Goal: Transaction & Acquisition: Purchase product/service

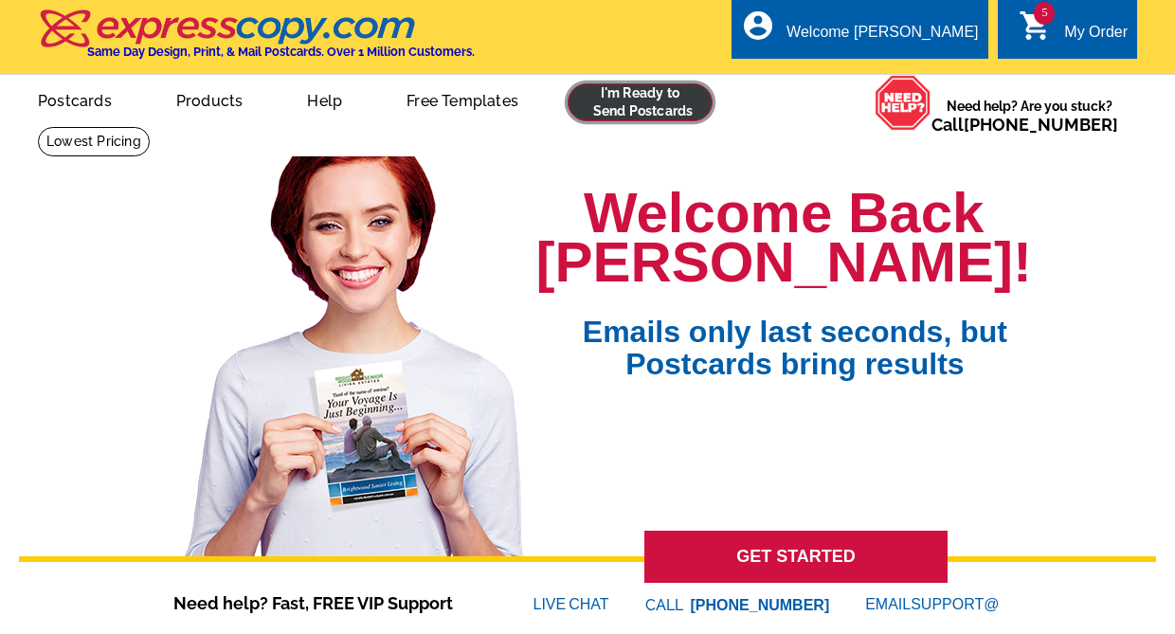
click at [635, 102] on link at bounding box center [640, 102] width 145 height 38
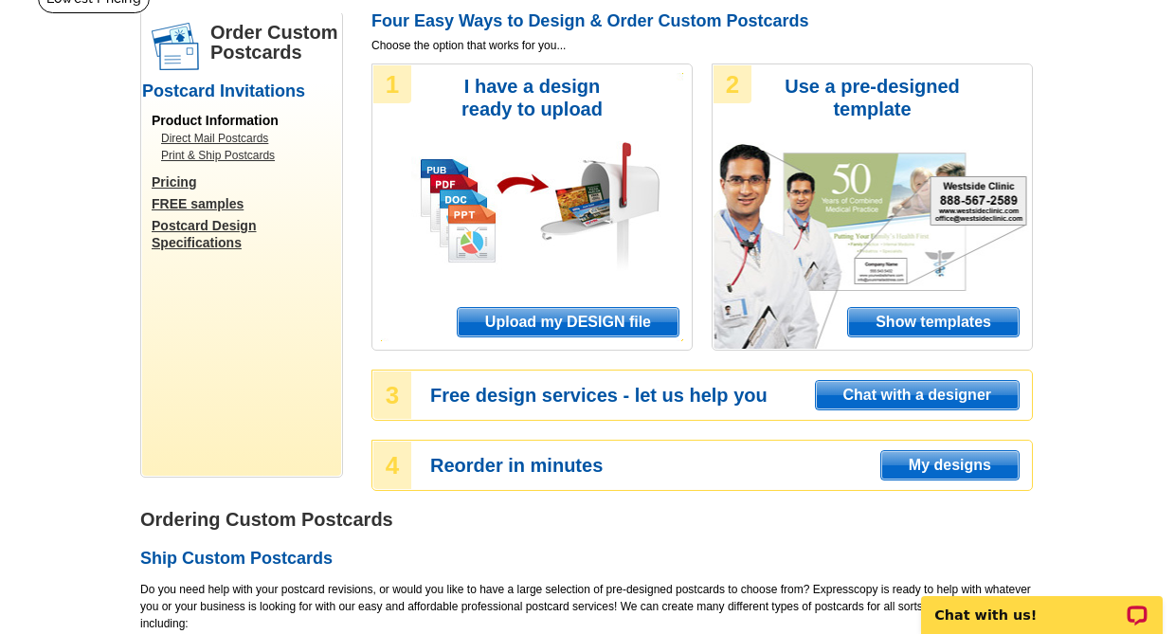
scroll to position [190, 0]
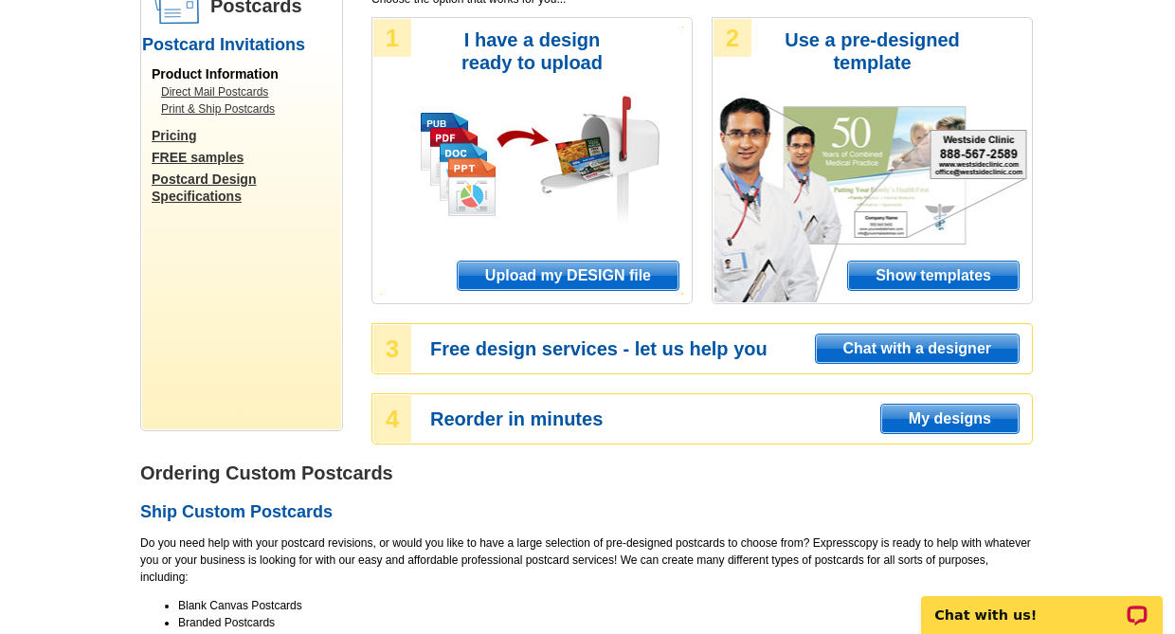
click at [919, 419] on span "My designs" at bounding box center [950, 419] width 137 height 28
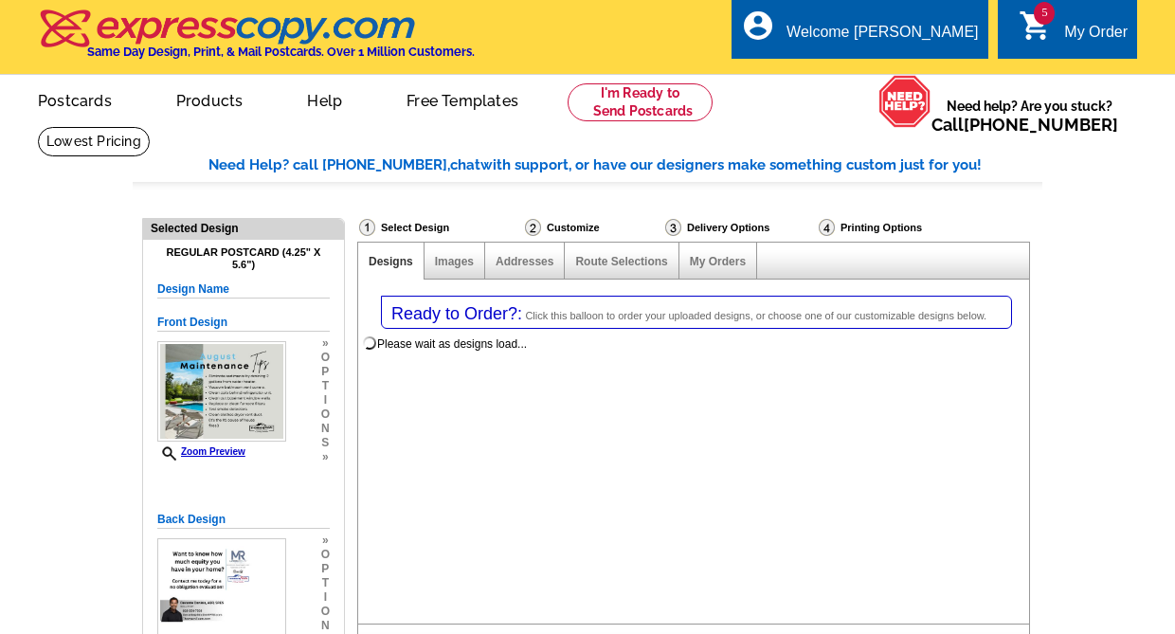
select select "1"
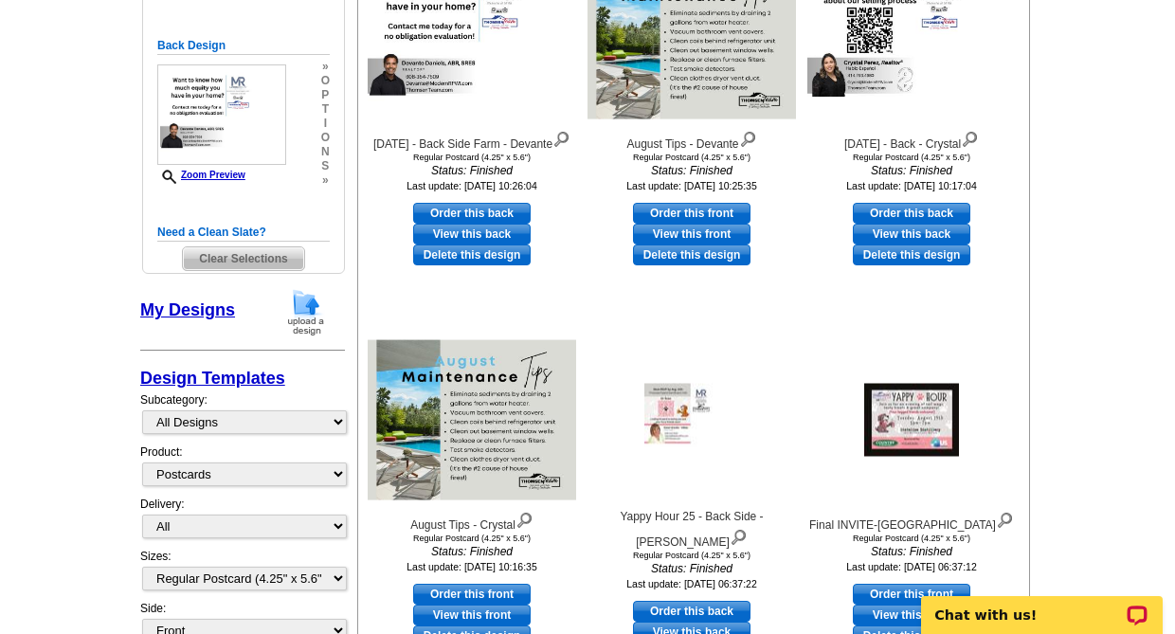
scroll to position [758, 0]
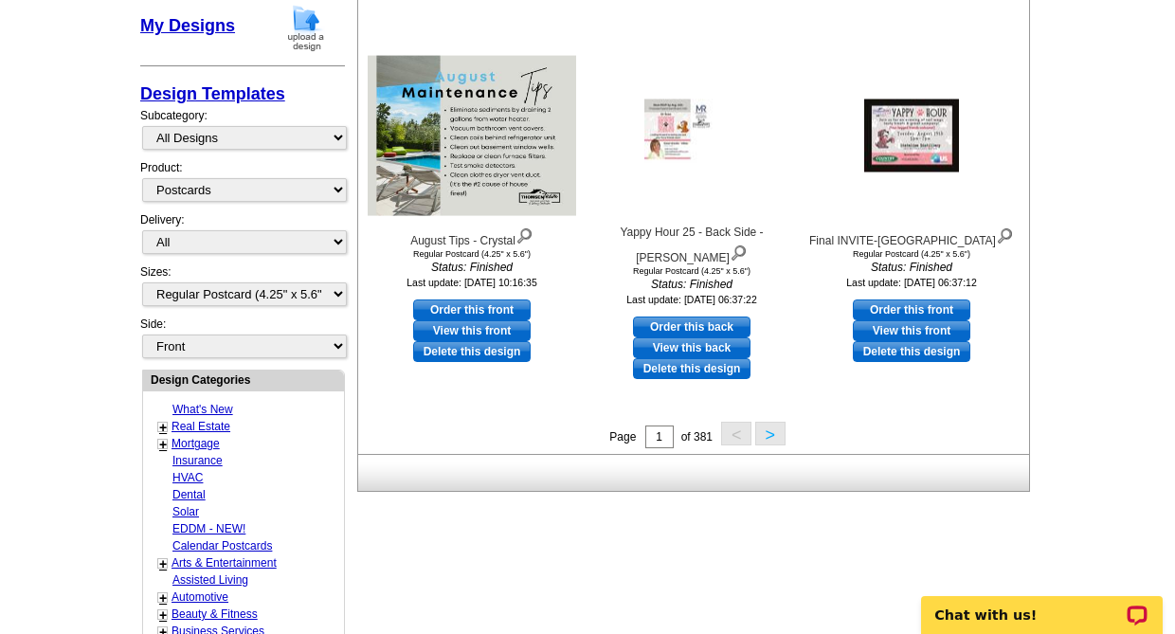
click at [777, 432] on button ">" at bounding box center [770, 434] width 30 height 24
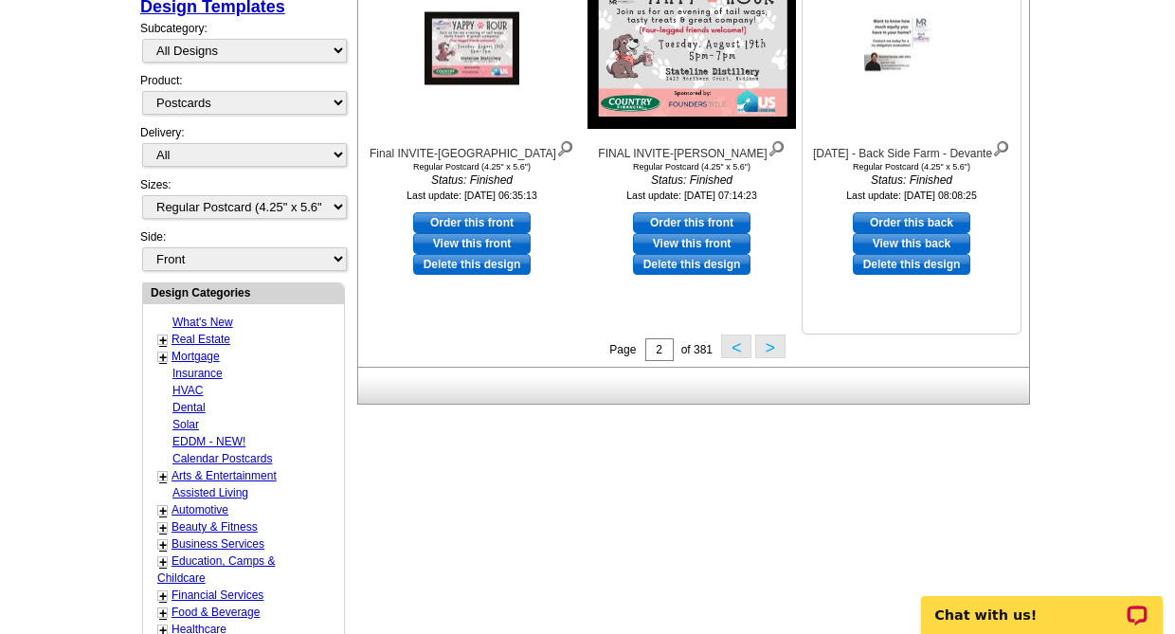
scroll to position [862, 0]
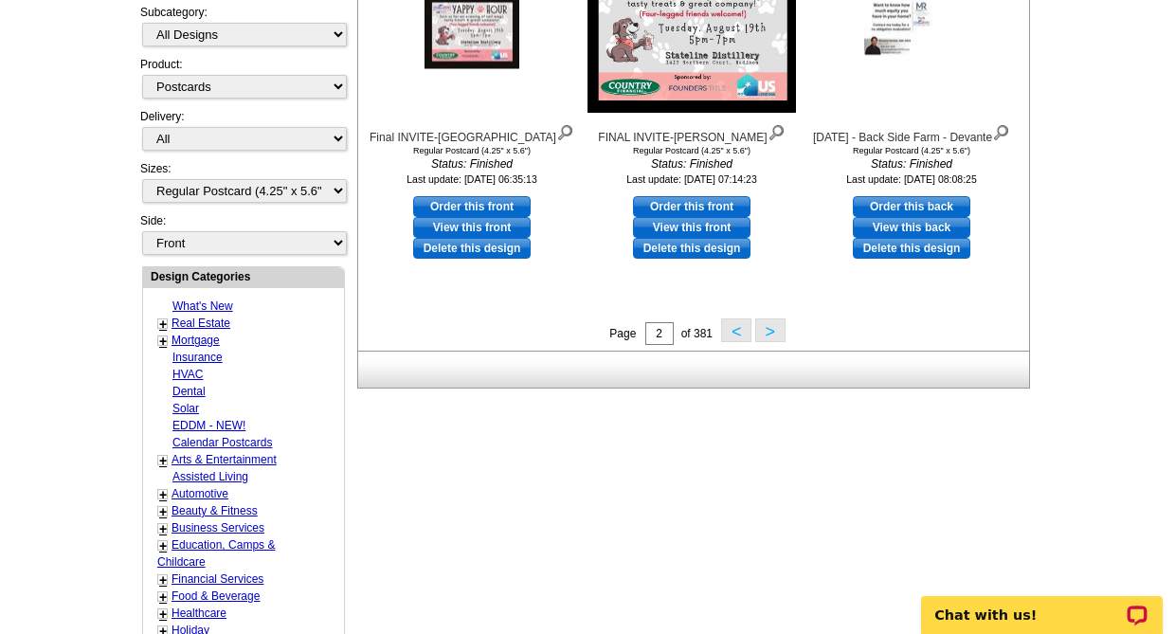
click at [775, 336] on button ">" at bounding box center [770, 330] width 30 height 24
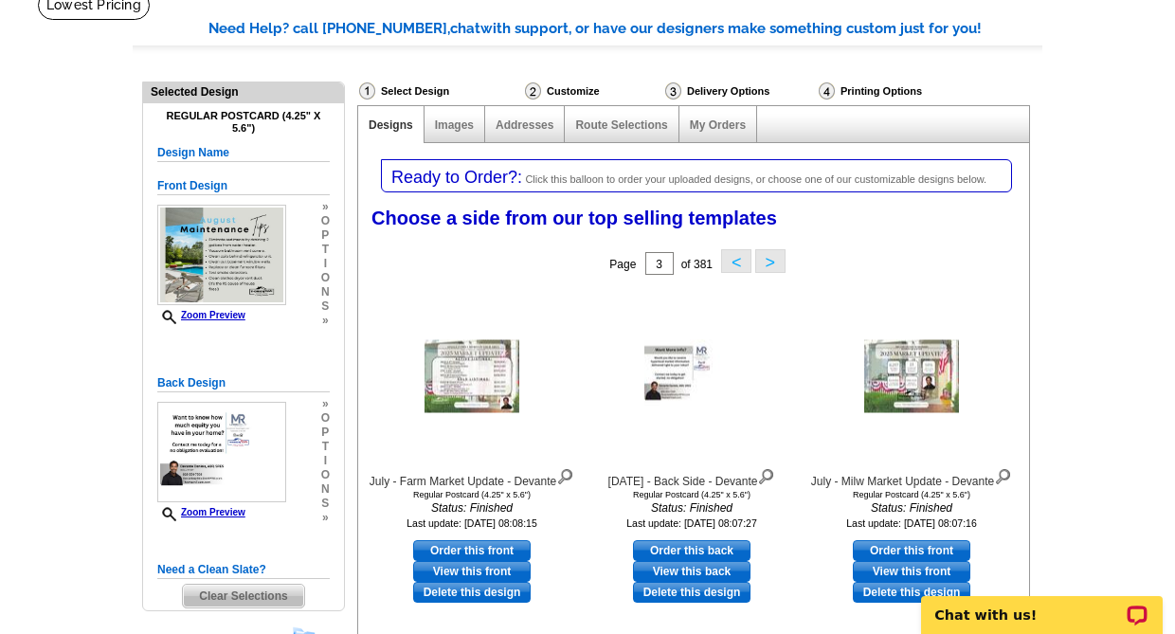
scroll to position [9, 0]
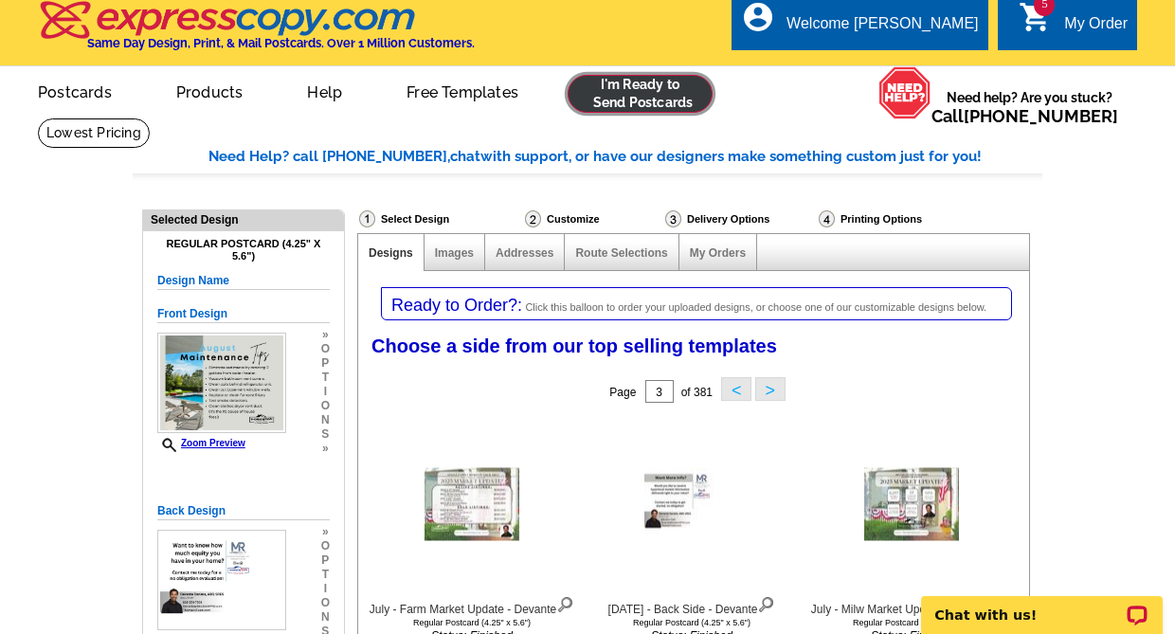
click at [646, 90] on link at bounding box center [640, 94] width 145 height 38
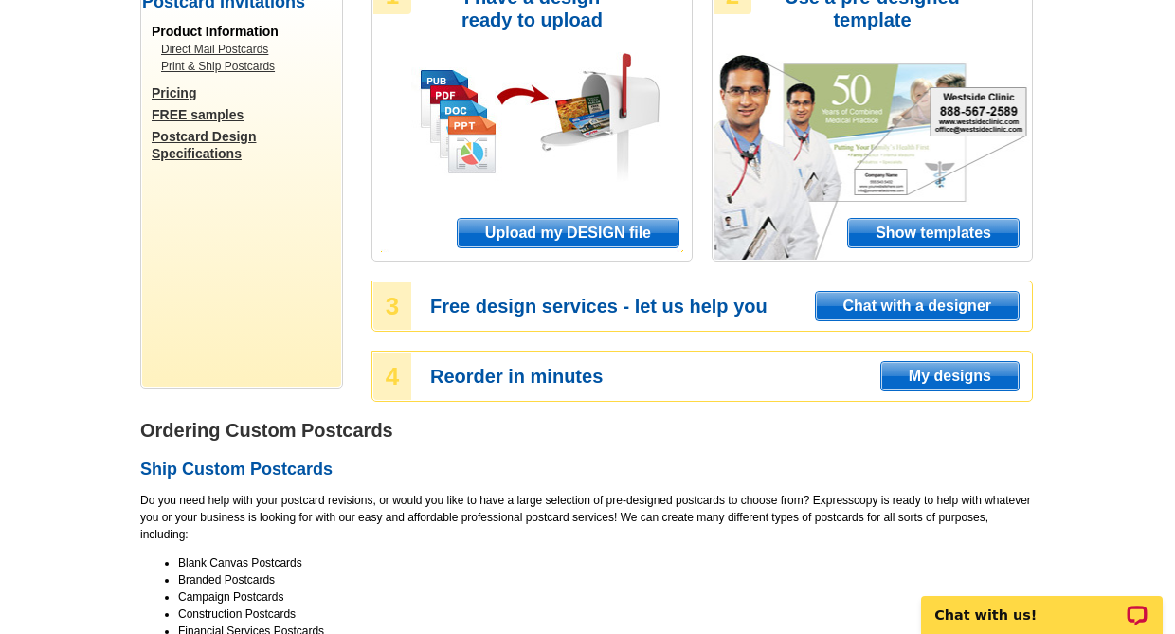
scroll to position [284, 0]
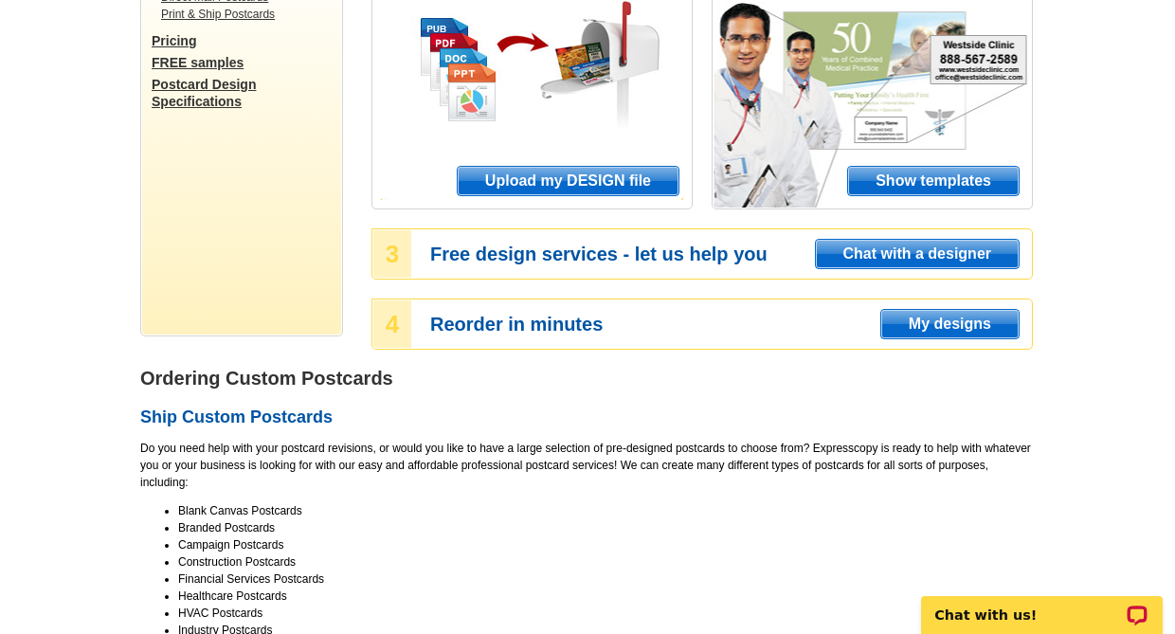
click at [573, 184] on span "Upload my DESIGN file" at bounding box center [568, 181] width 221 height 28
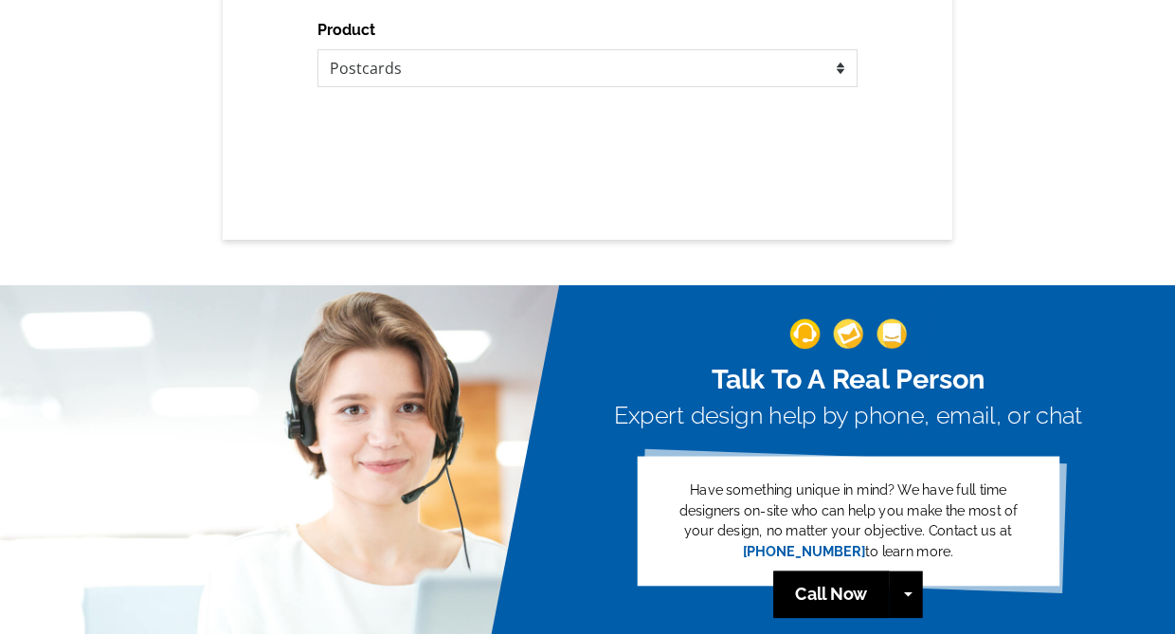
scroll to position [284, 0]
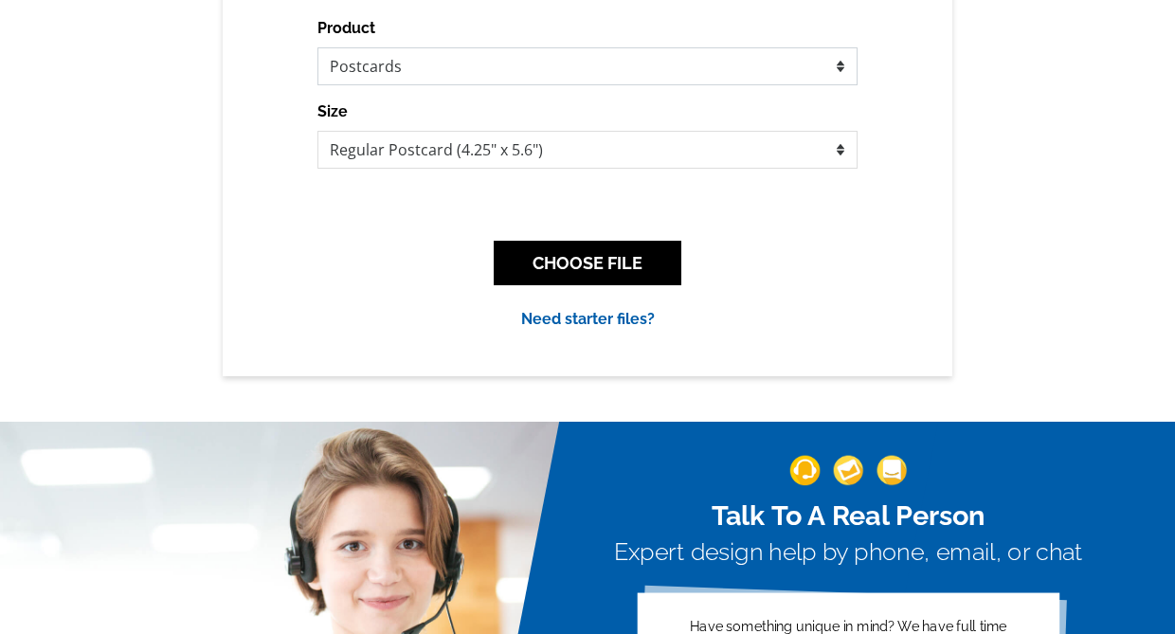
click at [828, 74] on select "Please select the type of file... Postcards Business Cards Letters and flyers G…" at bounding box center [588, 66] width 540 height 38
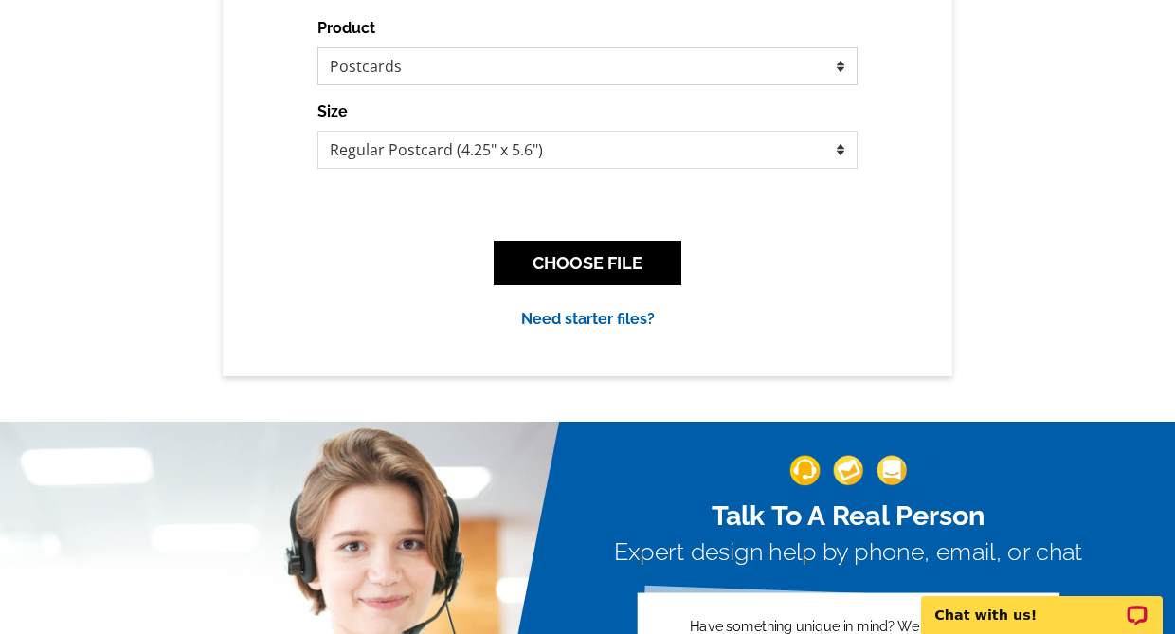
scroll to position [0, 0]
click at [1044, 128] on div "Upload your design Product Please select the type of file... Postcards Business…" at bounding box center [587, 131] width 1175 height 488
click at [648, 149] on select "Jumbo Postcard (5.5" x 8.5") Regular Postcard (4.25" x 5.6") Panoramic Postcard…" at bounding box center [588, 150] width 540 height 38
select select "2"
click at [318, 132] on select "Jumbo Postcard (5.5" x 8.5") Regular Postcard (4.25" x 5.6") Panoramic Postcard…" at bounding box center [588, 150] width 540 height 38
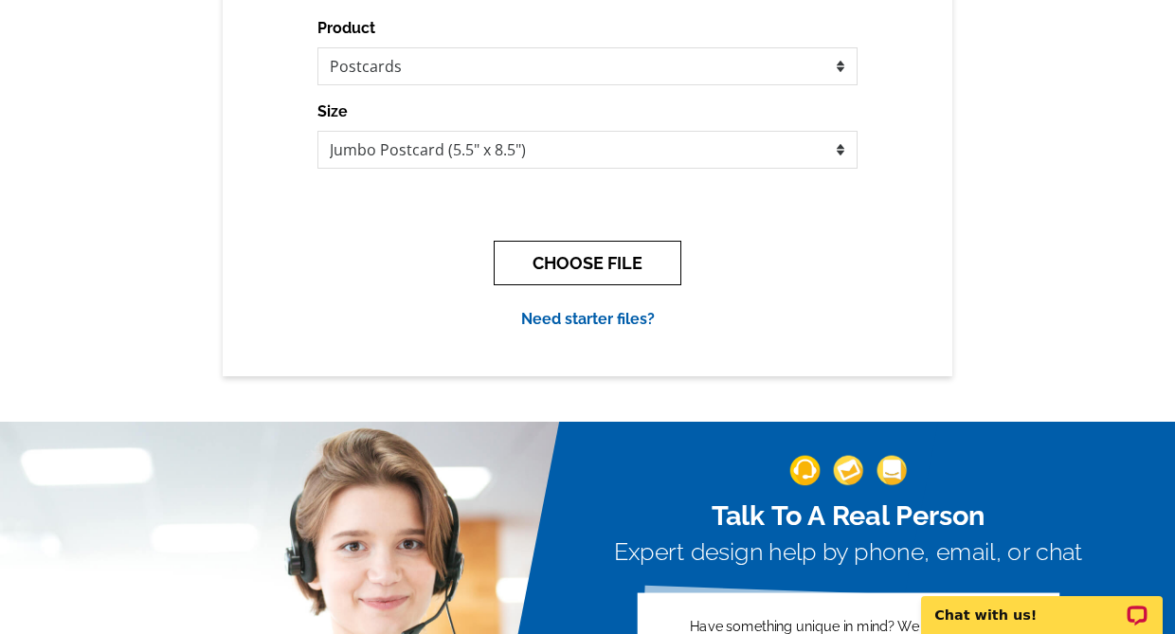
click at [577, 261] on button "CHOOSE FILE" at bounding box center [588, 263] width 188 height 45
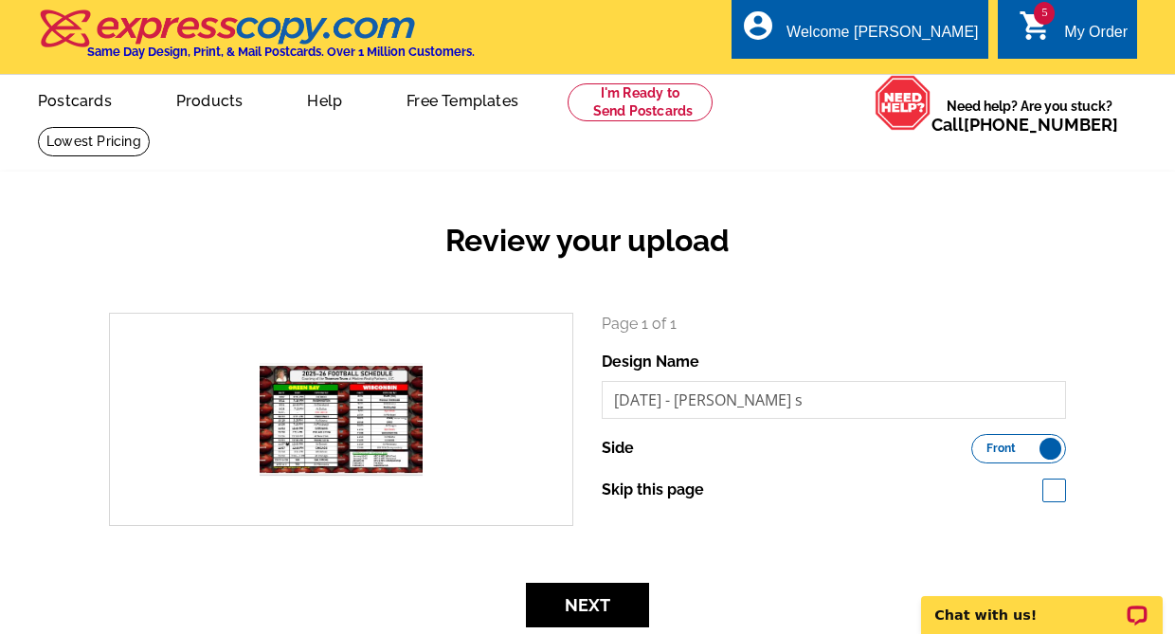
click at [976, 208] on div "Review your upload" at bounding box center [588, 256] width 986 height 112
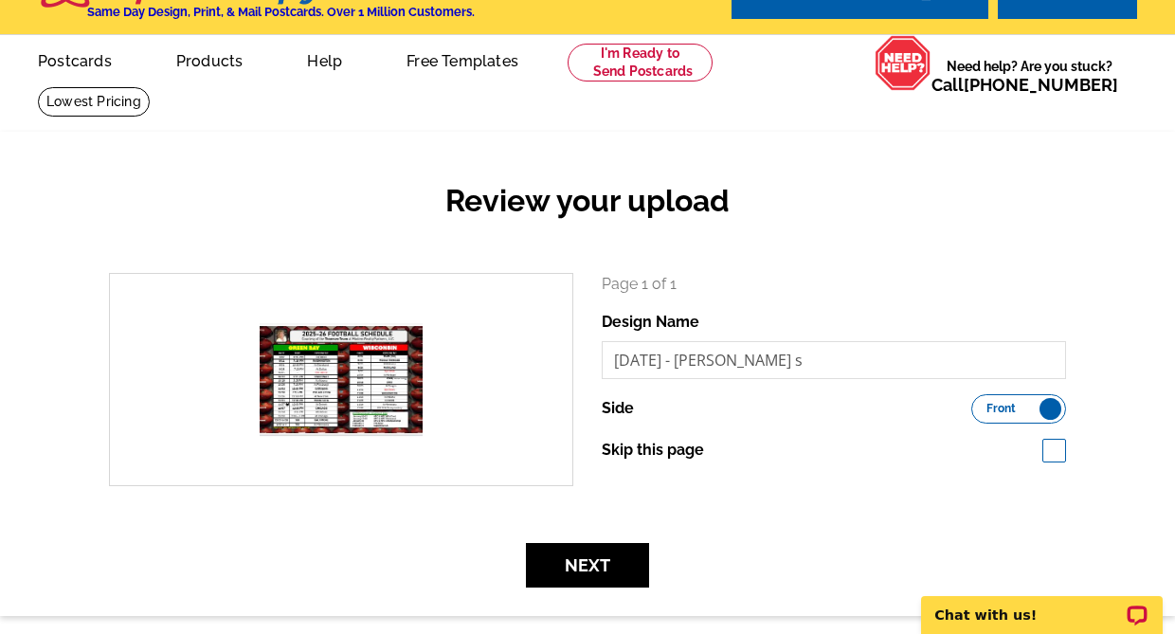
scroll to position [284, 0]
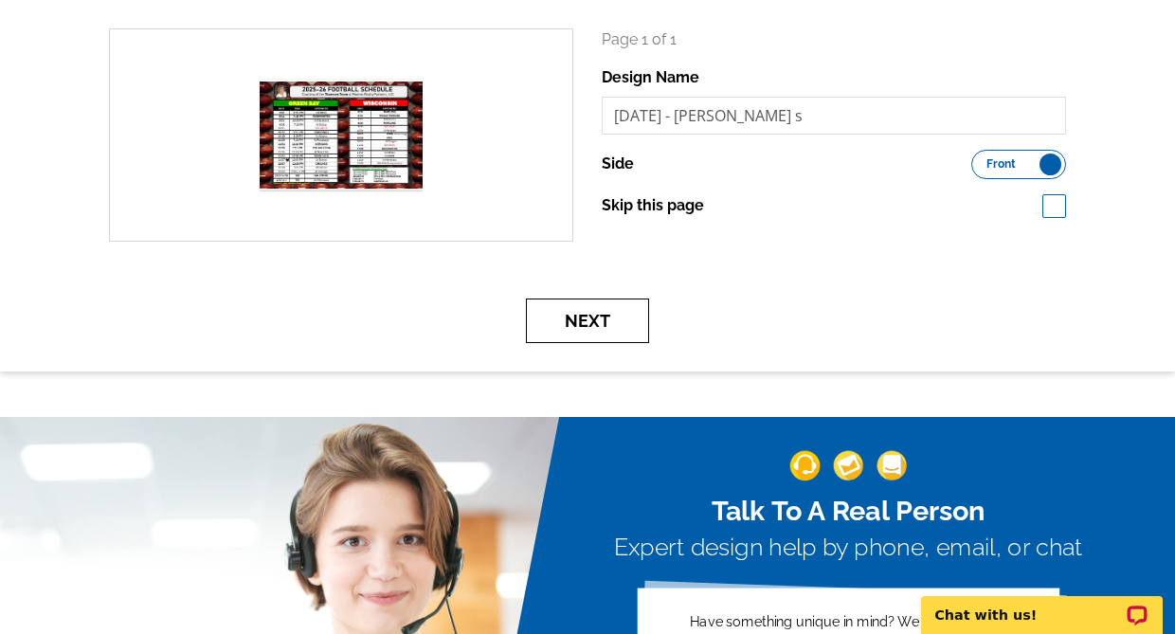
click at [588, 322] on button "Next" at bounding box center [587, 321] width 123 height 45
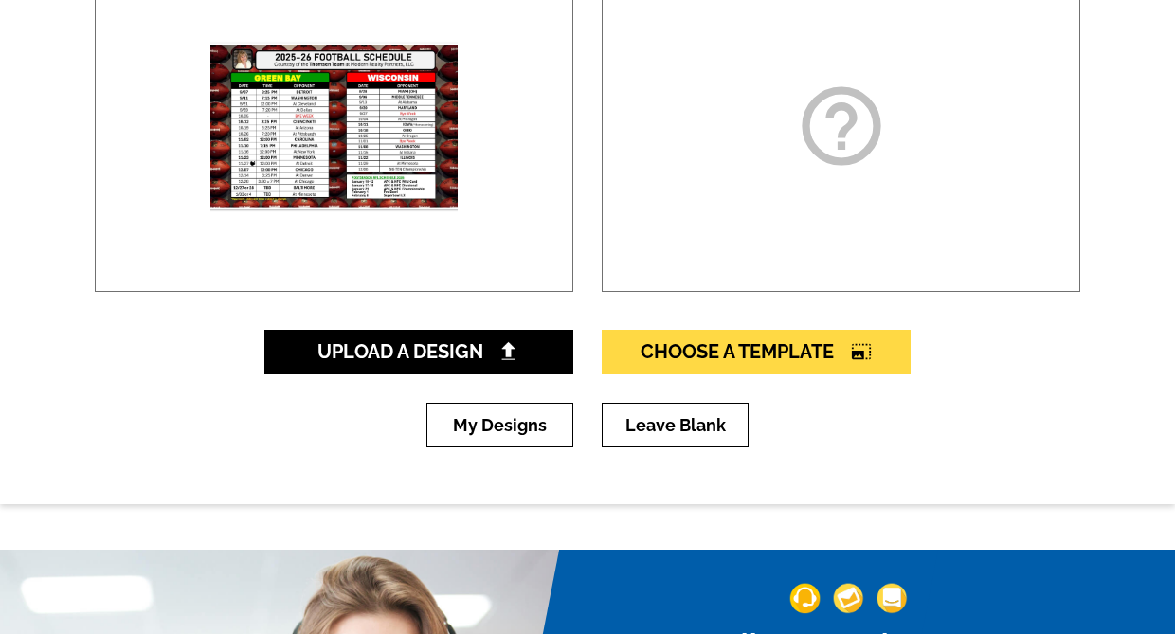
scroll to position [379, 0]
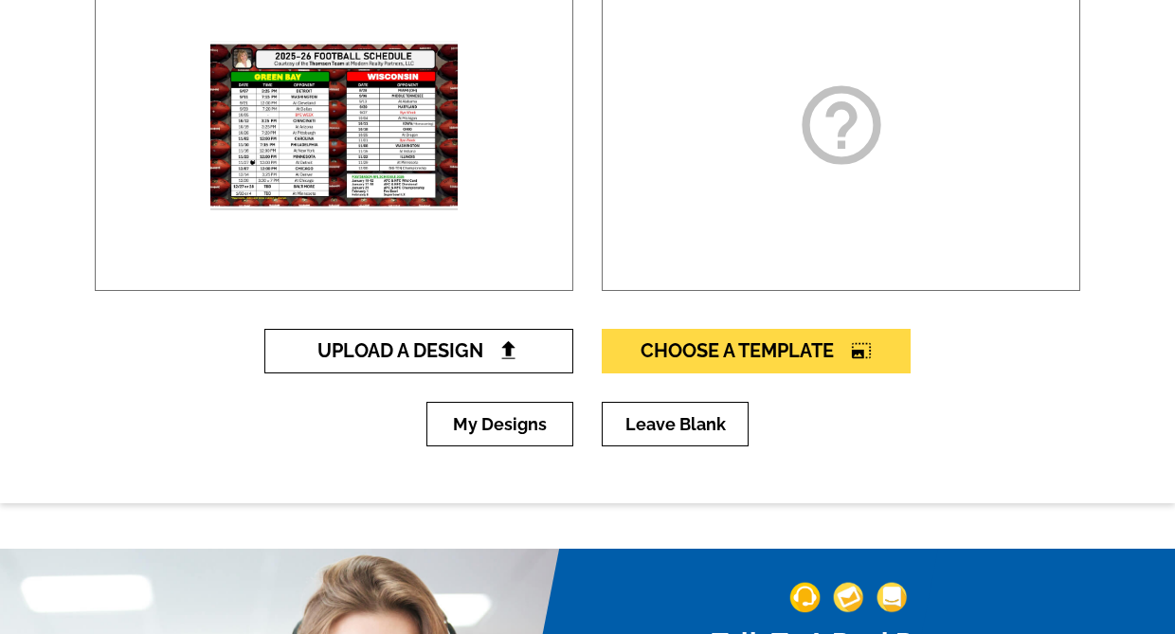
click at [518, 356] on img at bounding box center [509, 350] width 20 height 20
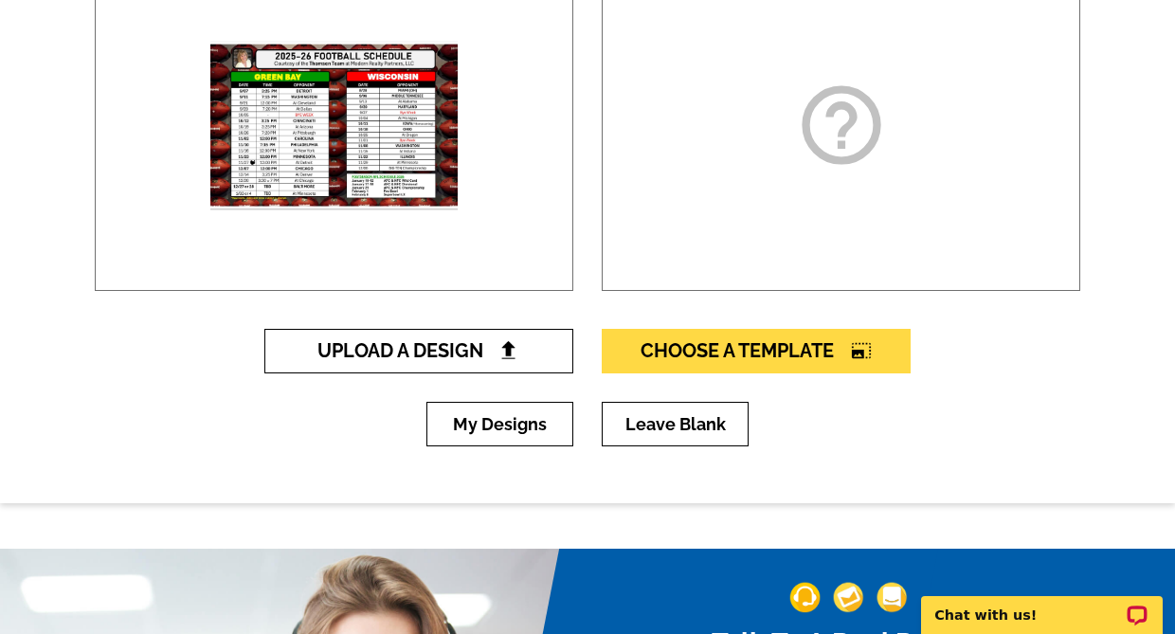
scroll to position [0, 0]
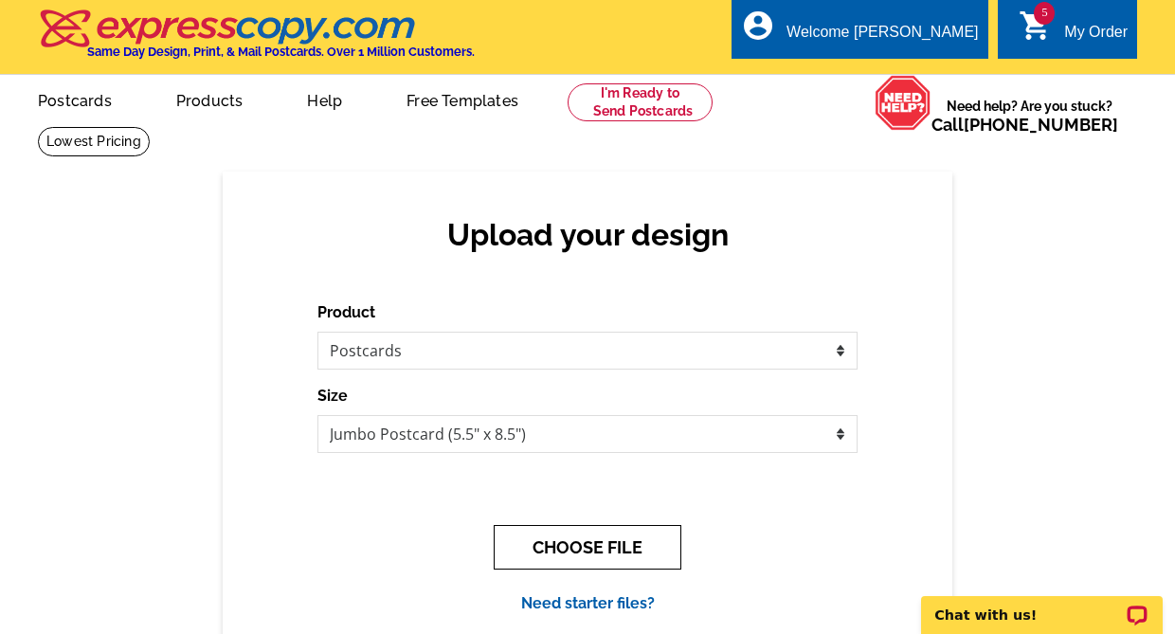
click at [584, 555] on button "CHOOSE FILE" at bounding box center [588, 547] width 188 height 45
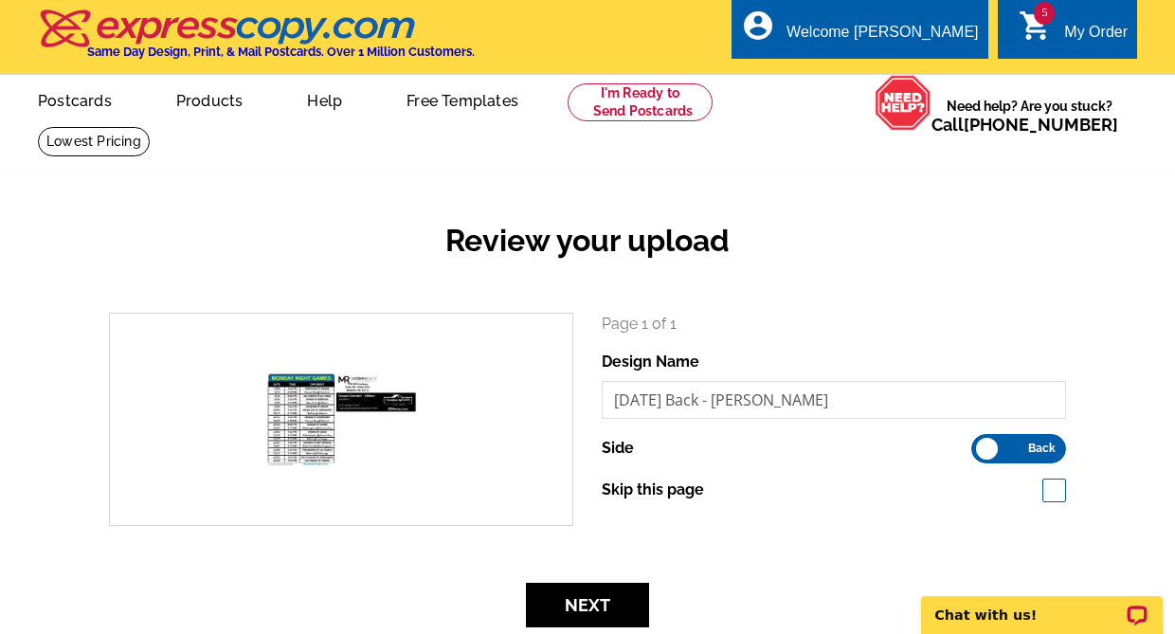
scroll to position [190, 0]
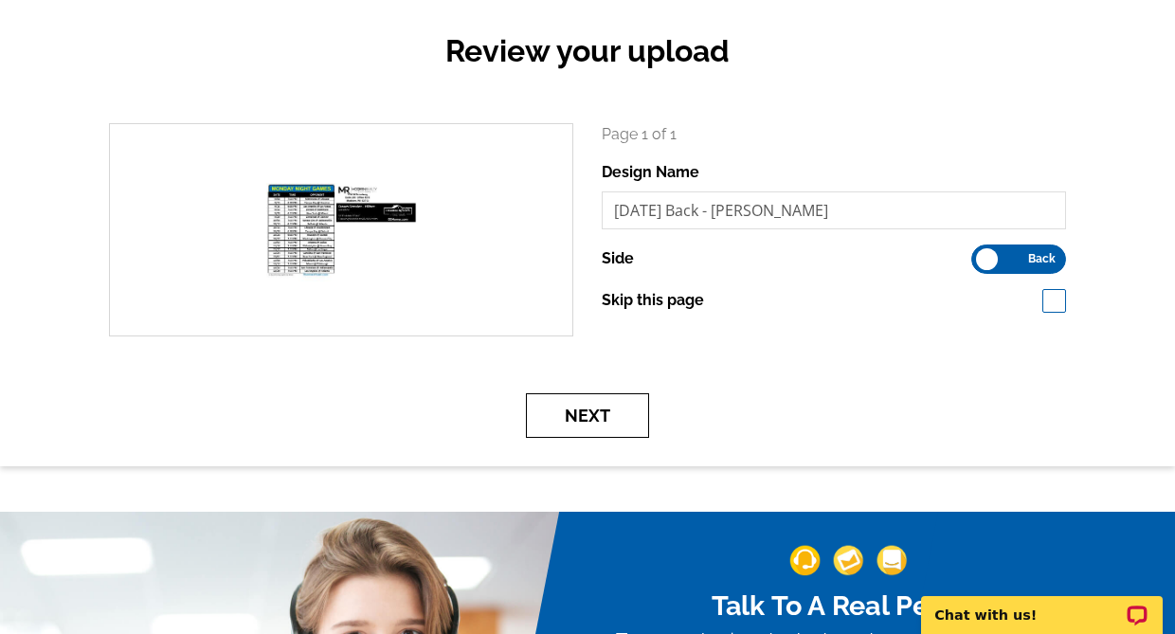
click at [601, 418] on button "Next" at bounding box center [587, 415] width 123 height 45
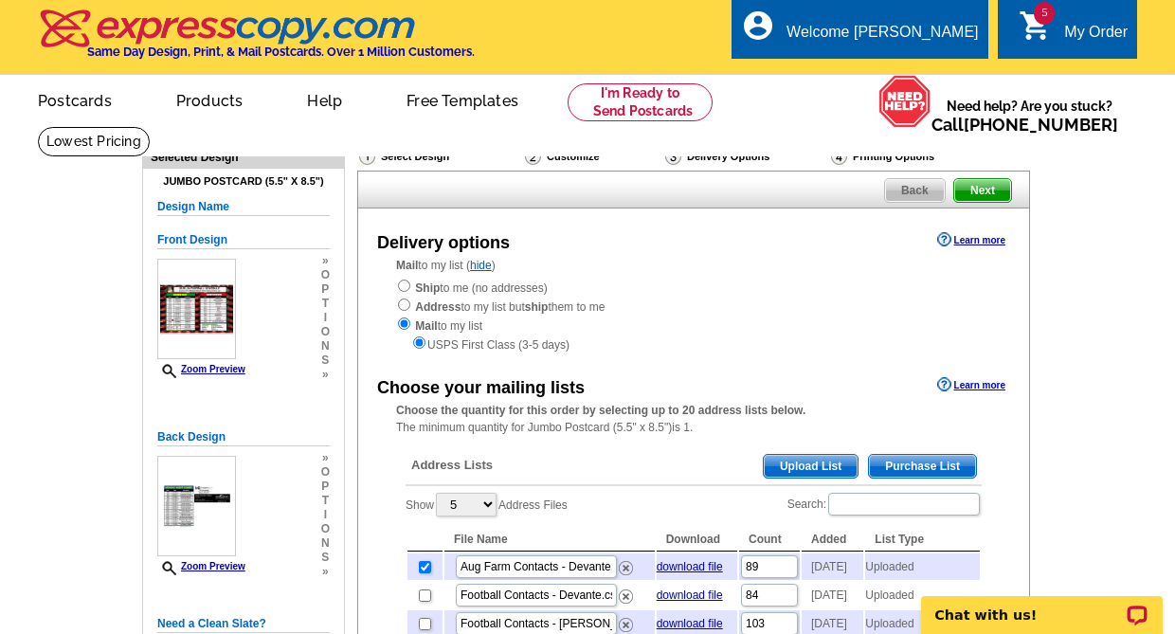
scroll to position [190, 0]
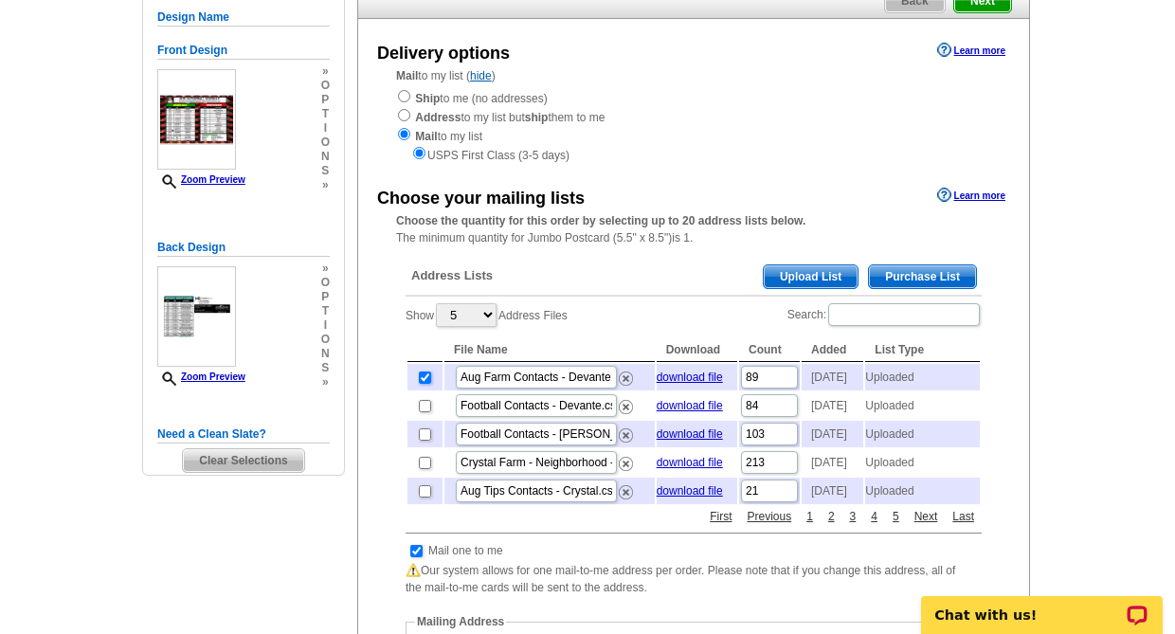
click at [420, 384] on input "checkbox" at bounding box center [425, 378] width 12 height 12
checkbox input "false"
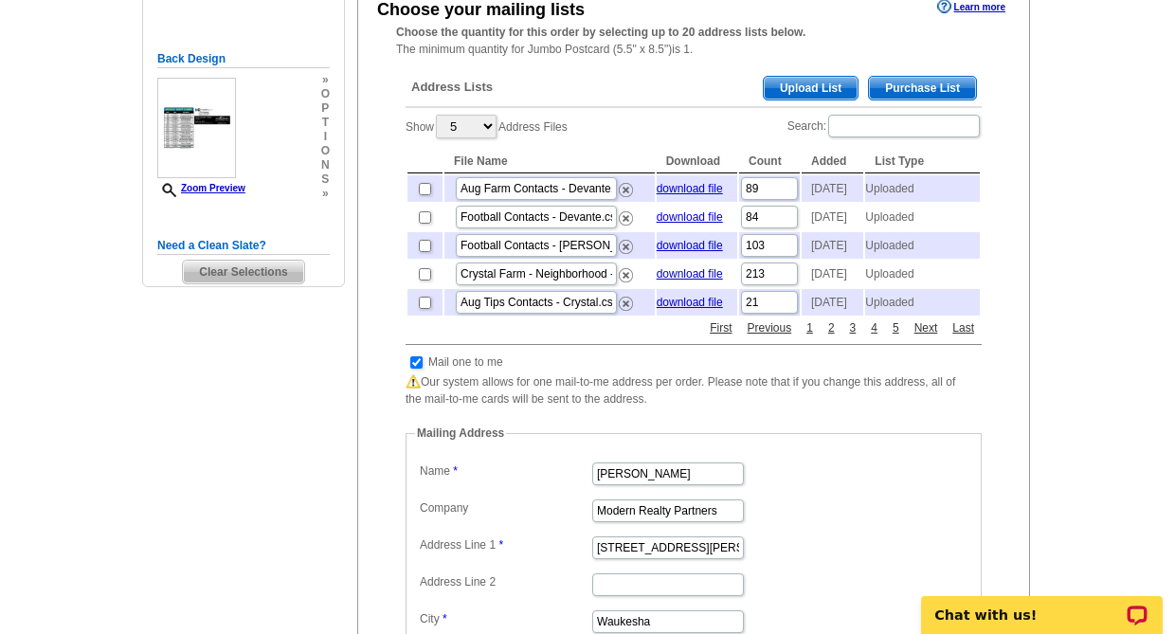
scroll to position [379, 0]
click at [830, 336] on link "2" at bounding box center [832, 326] width 16 height 17
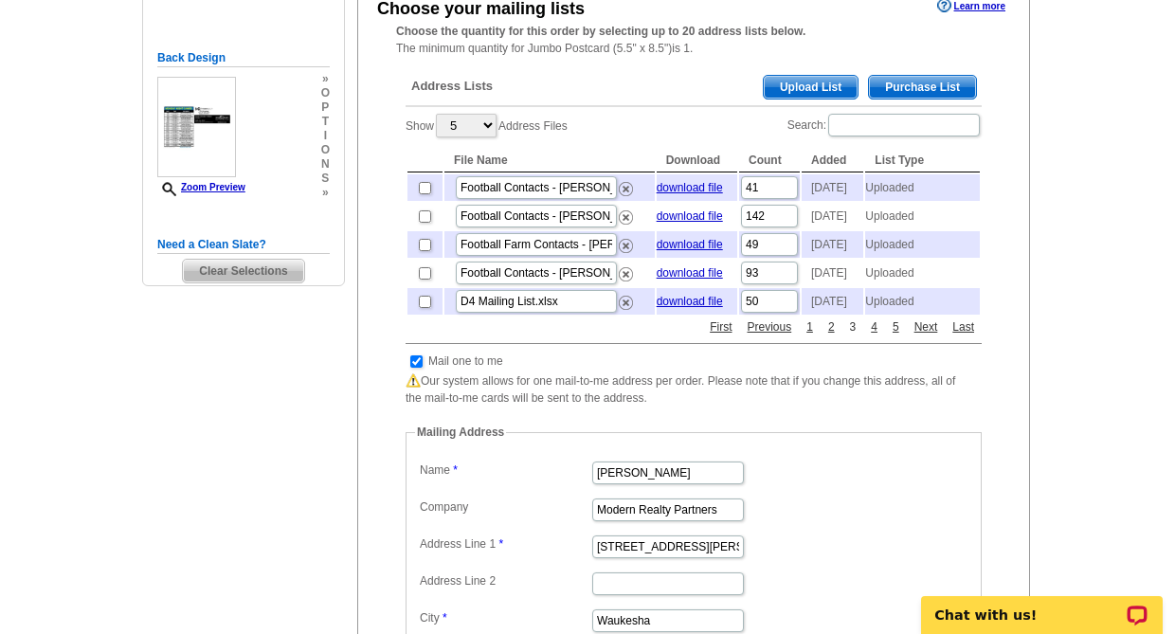
click at [846, 336] on link "3" at bounding box center [854, 326] width 16 height 17
click at [423, 280] on input "checkbox" at bounding box center [425, 273] width 12 height 12
checkbox input "true"
click at [811, 336] on link "1" at bounding box center [810, 326] width 16 height 17
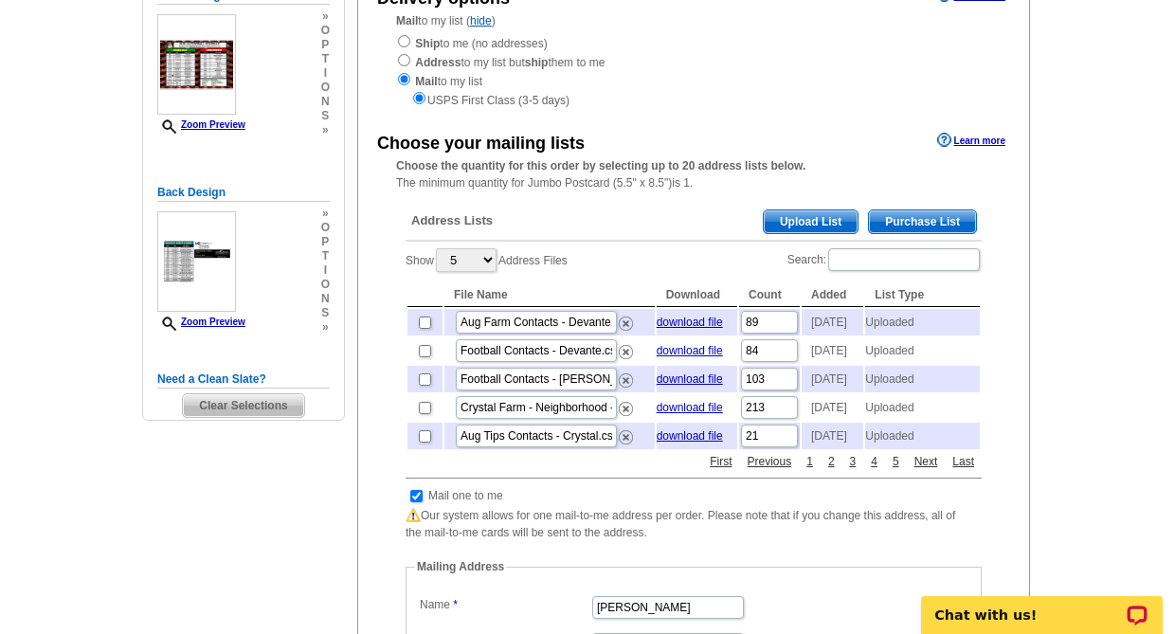
scroll to position [284, 0]
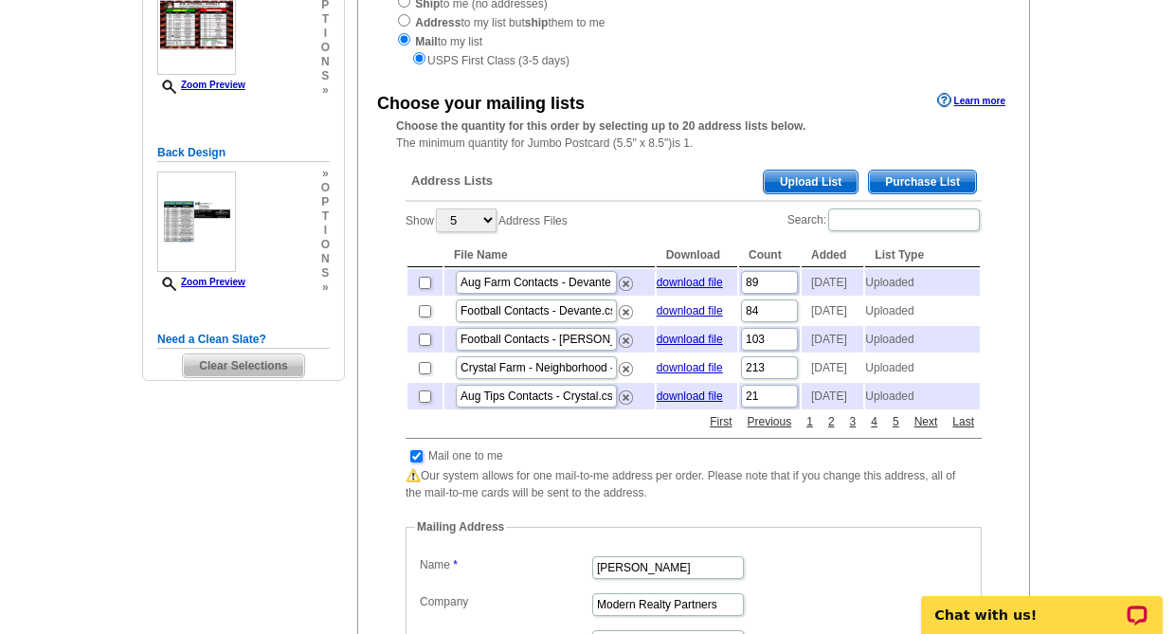
click at [414, 463] on input "checkbox" at bounding box center [416, 456] width 12 height 12
checkbox input "false"
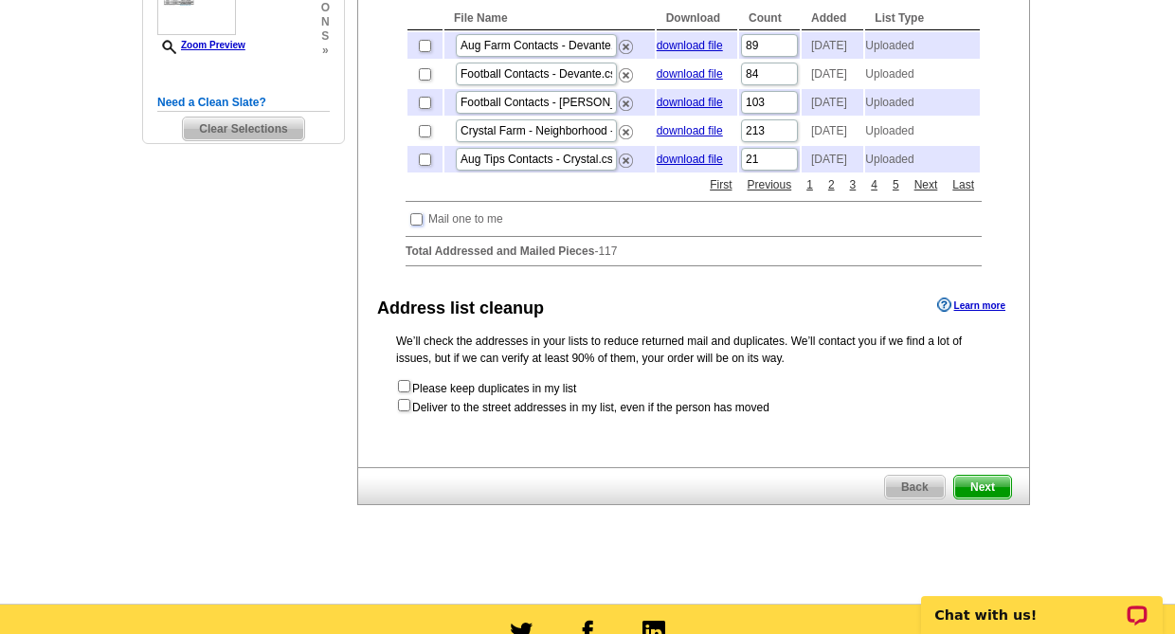
scroll to position [474, 0]
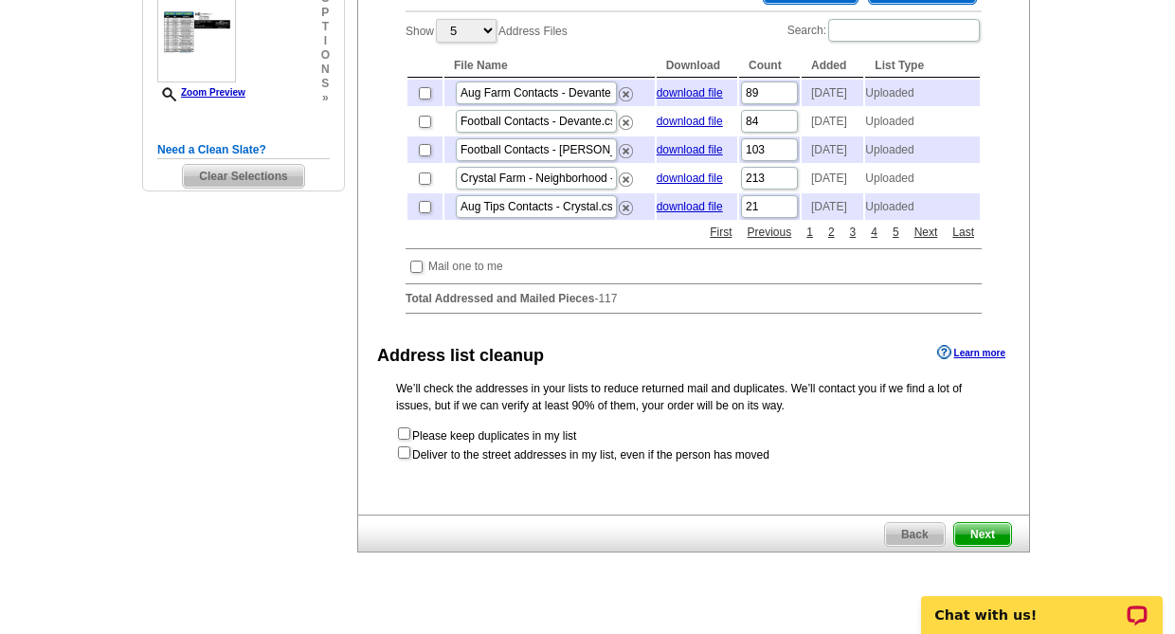
click at [992, 546] on span "Next" at bounding box center [983, 534] width 57 height 23
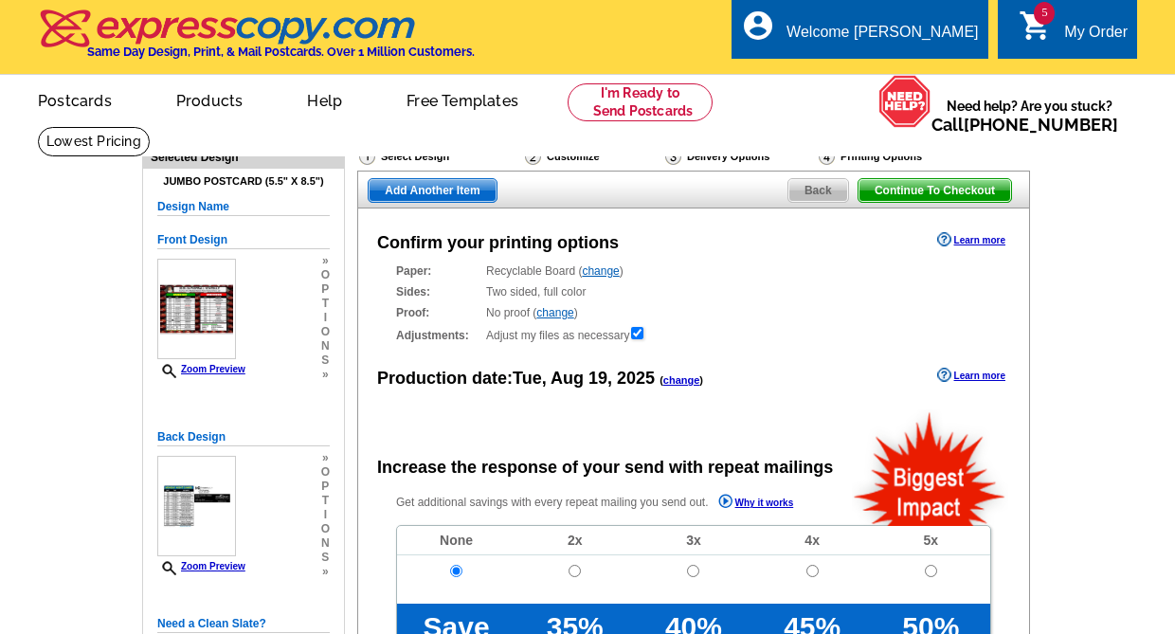
radio input "false"
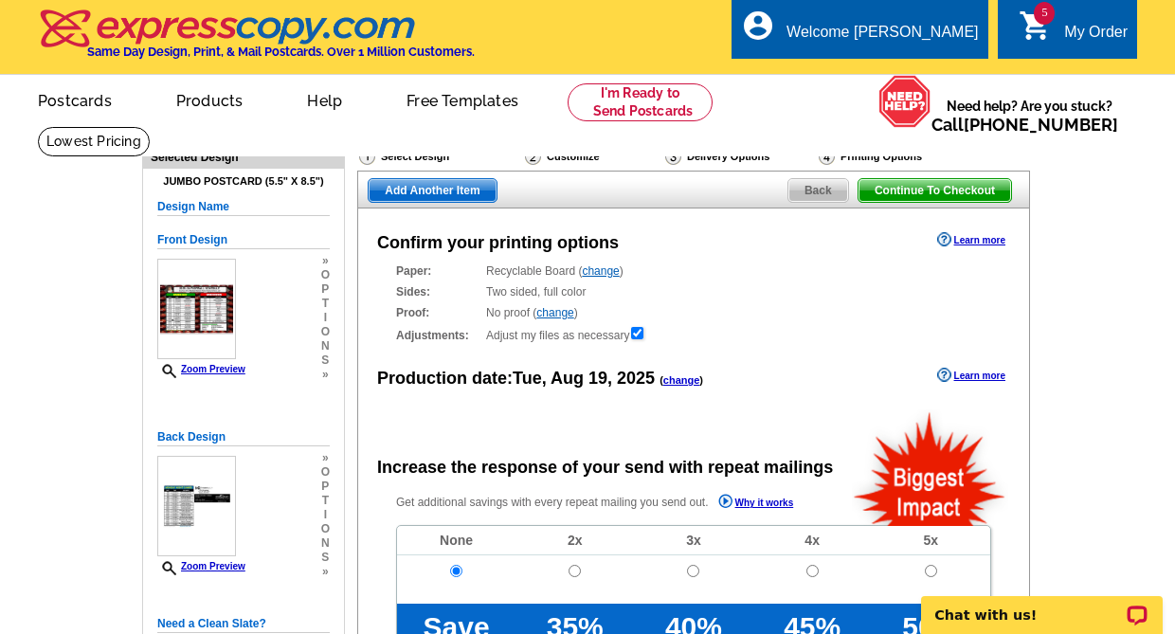
click at [1083, 26] on div "My Order" at bounding box center [1096, 37] width 64 height 27
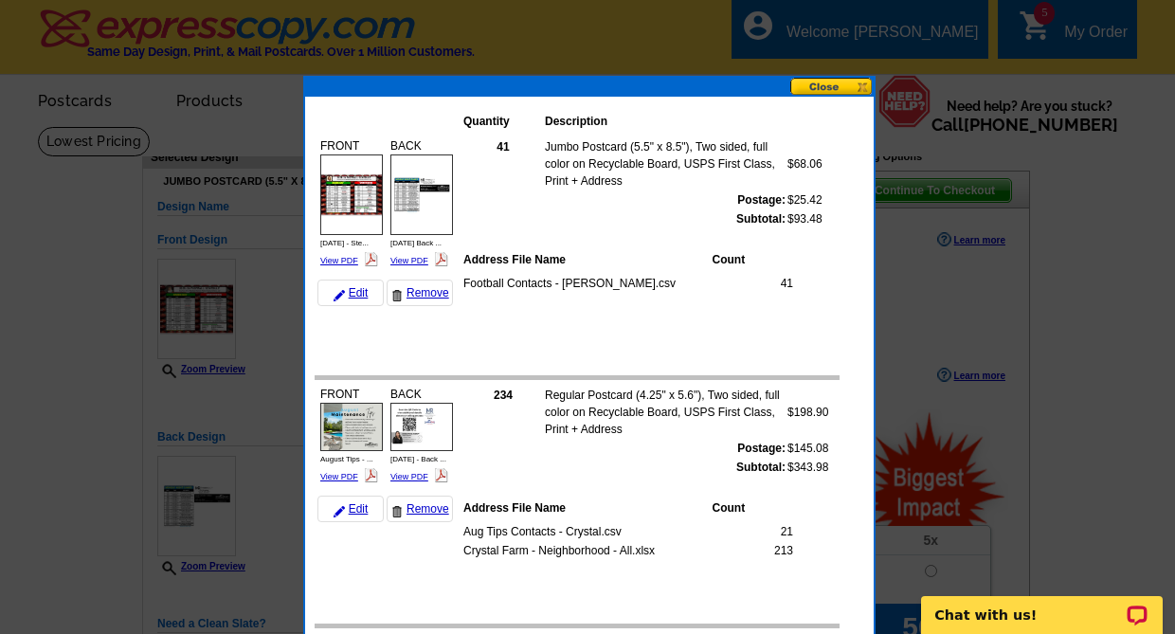
click at [813, 82] on button at bounding box center [832, 87] width 83 height 18
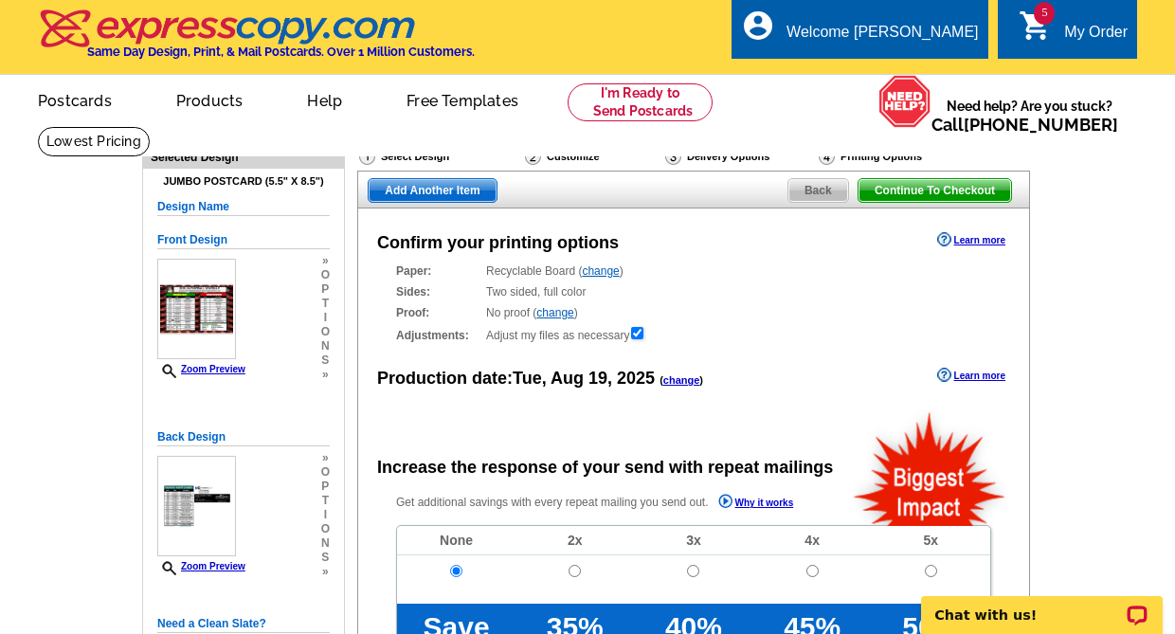
click at [807, 192] on span "Back" at bounding box center [819, 190] width 60 height 23
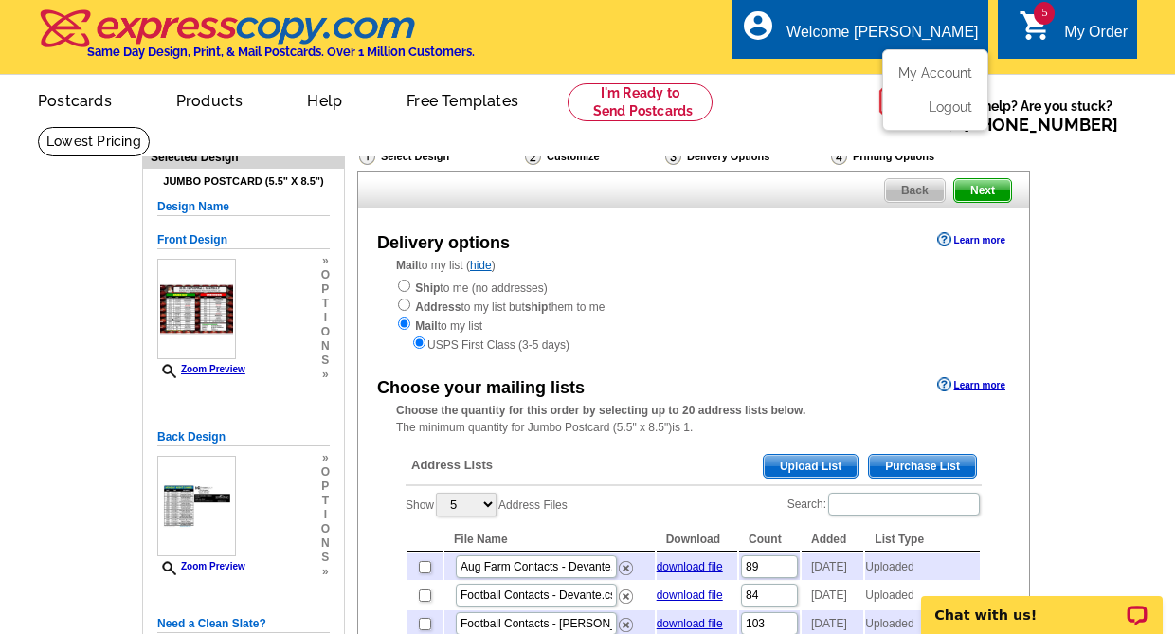
click at [882, 32] on div "Welcome [PERSON_NAME]" at bounding box center [882, 37] width 191 height 27
click at [921, 67] on link "My Account" at bounding box center [932, 72] width 82 height 17
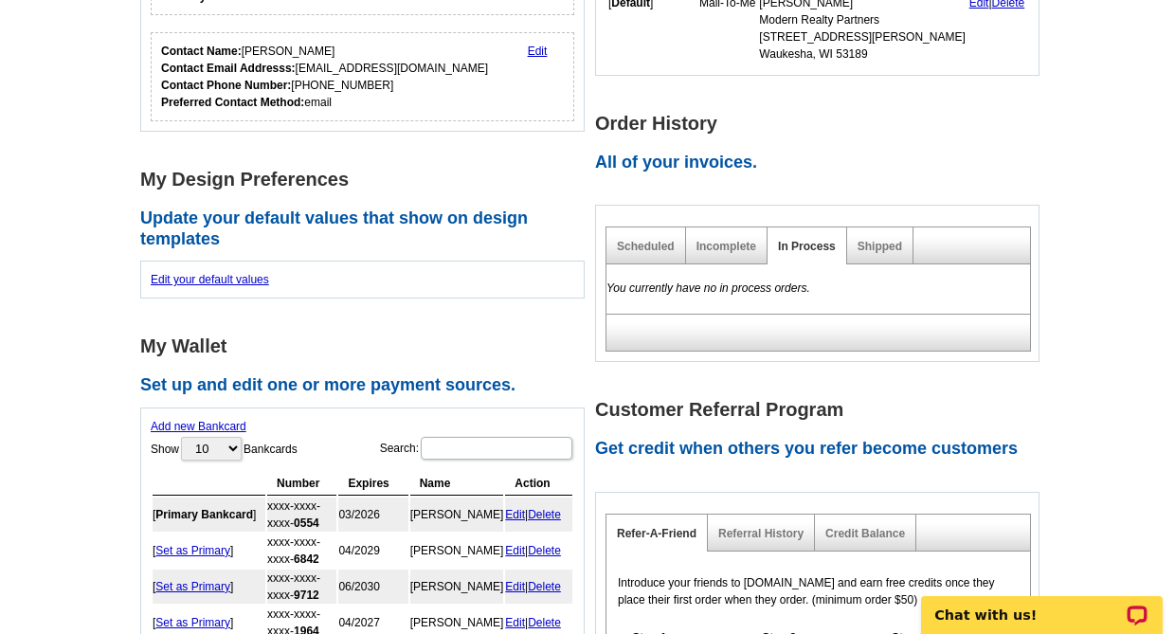
scroll to position [474, 0]
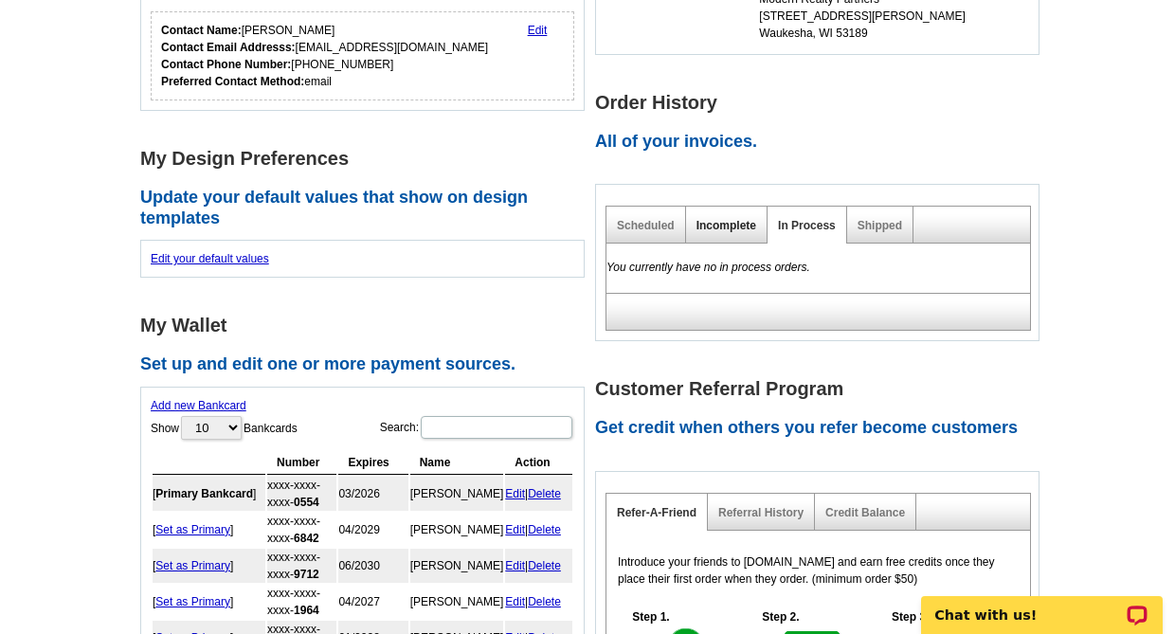
click at [714, 225] on link "Incomplete" at bounding box center [727, 225] width 60 height 13
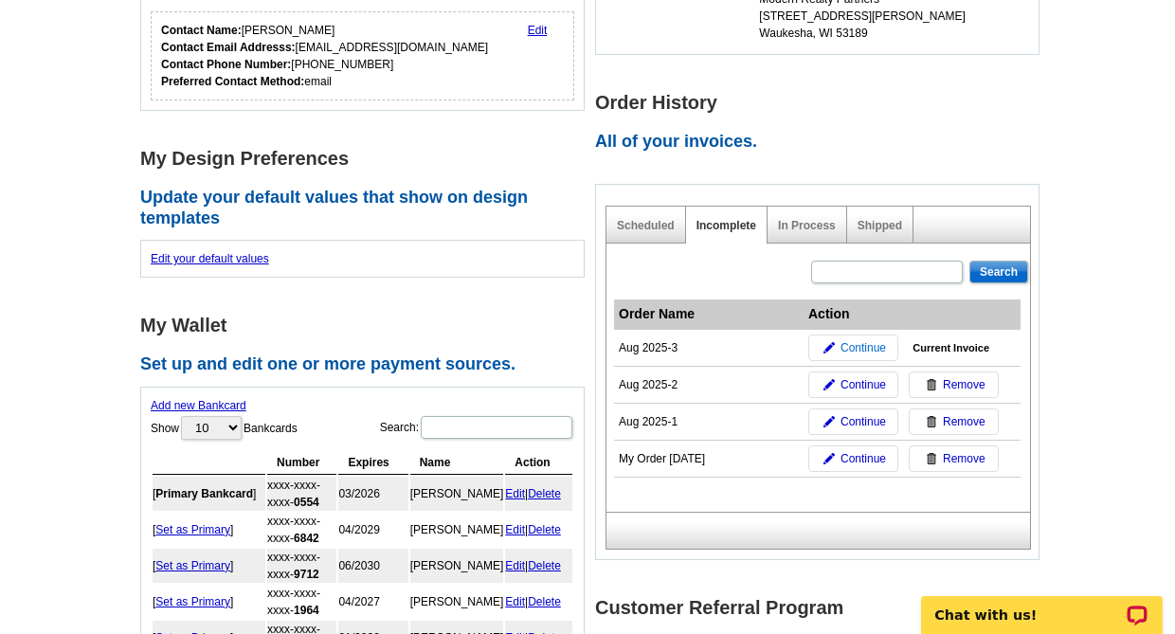
click at [851, 346] on span "Continue" at bounding box center [863, 347] width 45 height 17
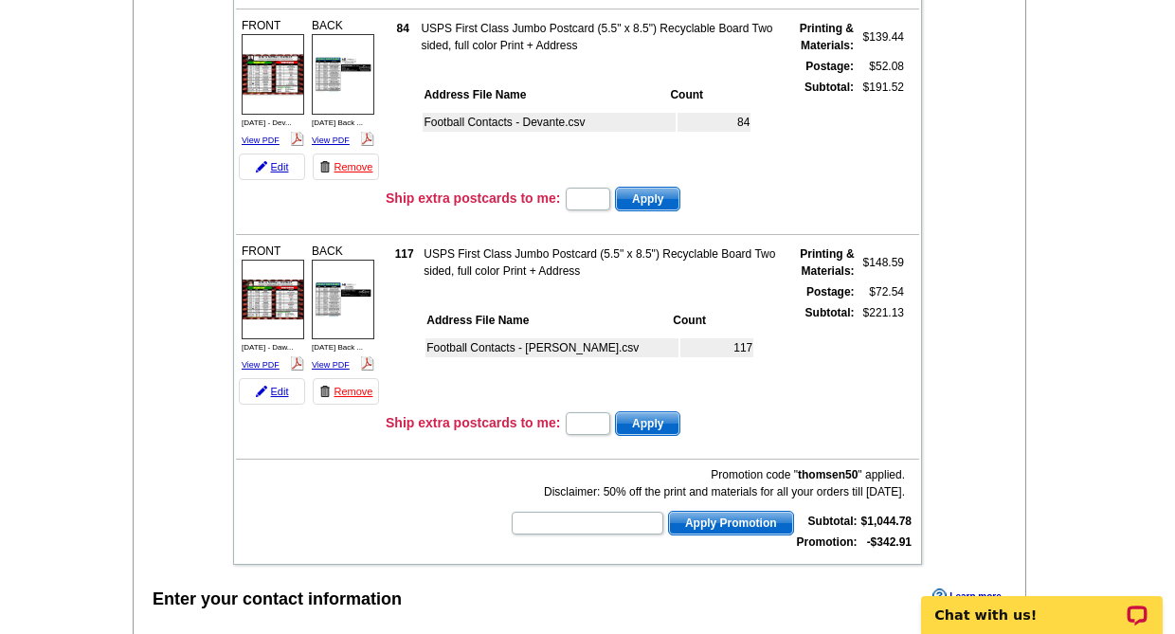
drag, startPoint x: 341, startPoint y: 394, endPoint x: 768, endPoint y: 99, distance: 519.0
click at [341, 394] on link "Remove" at bounding box center [346, 391] width 66 height 27
click at [272, 394] on link "Edit" at bounding box center [272, 391] width 66 height 27
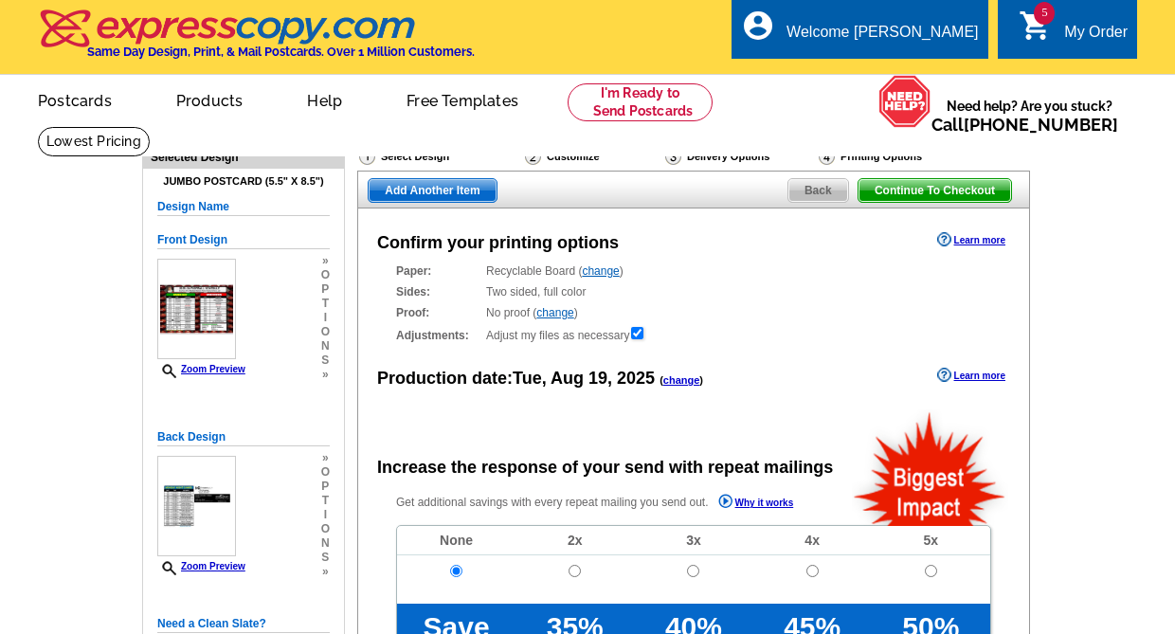
radio input "false"
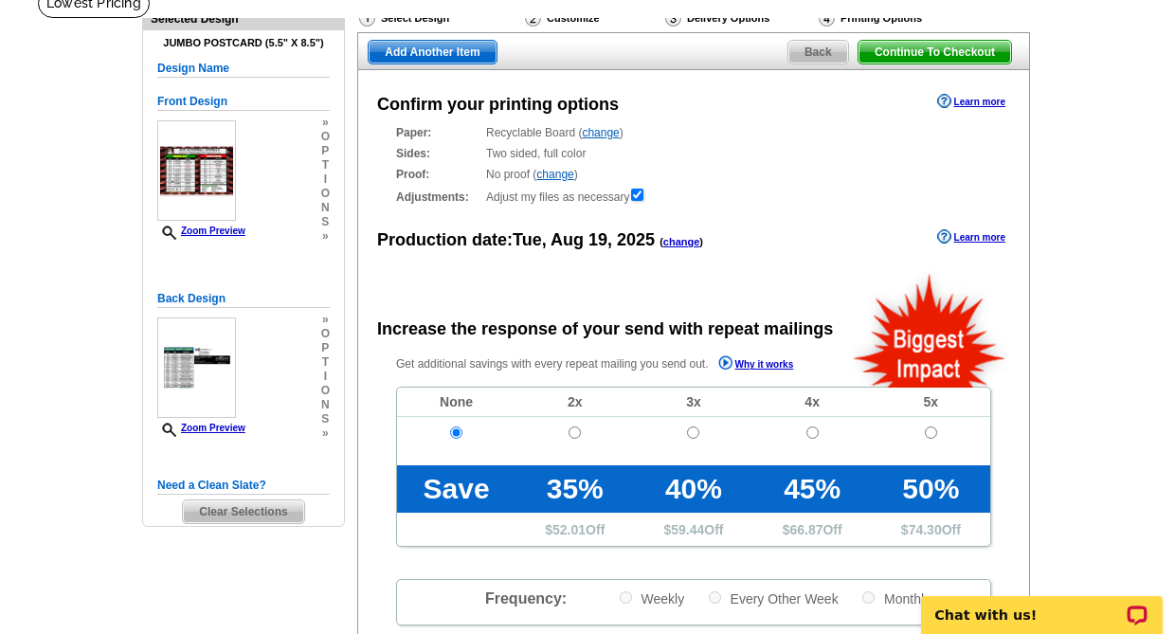
scroll to position [95, 0]
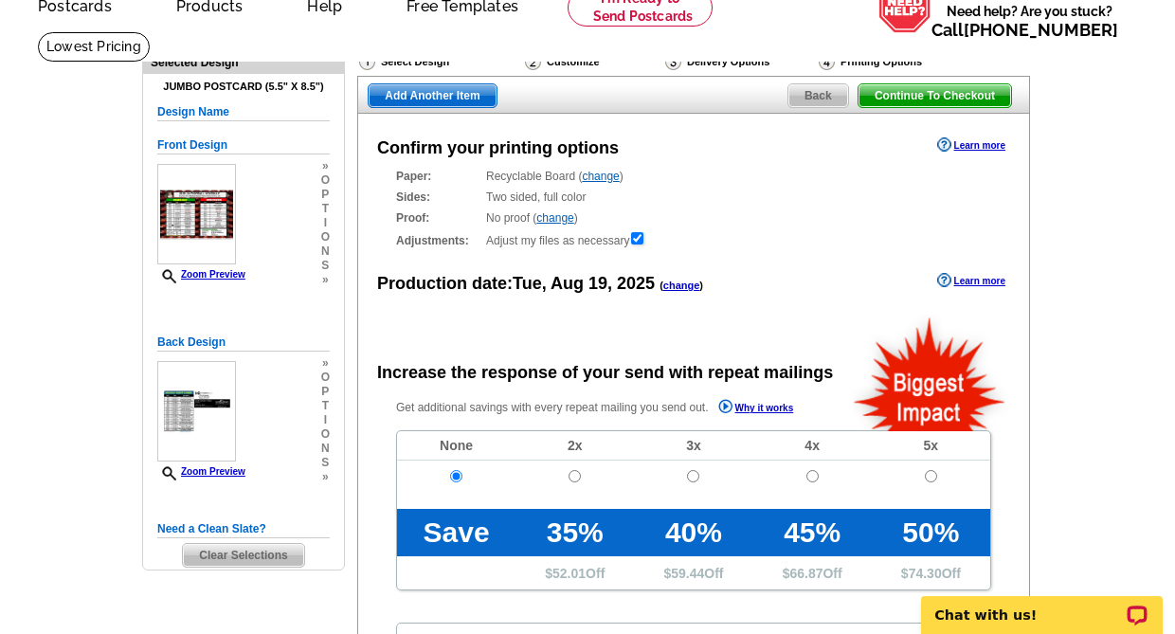
click at [811, 100] on span "Back" at bounding box center [819, 95] width 60 height 23
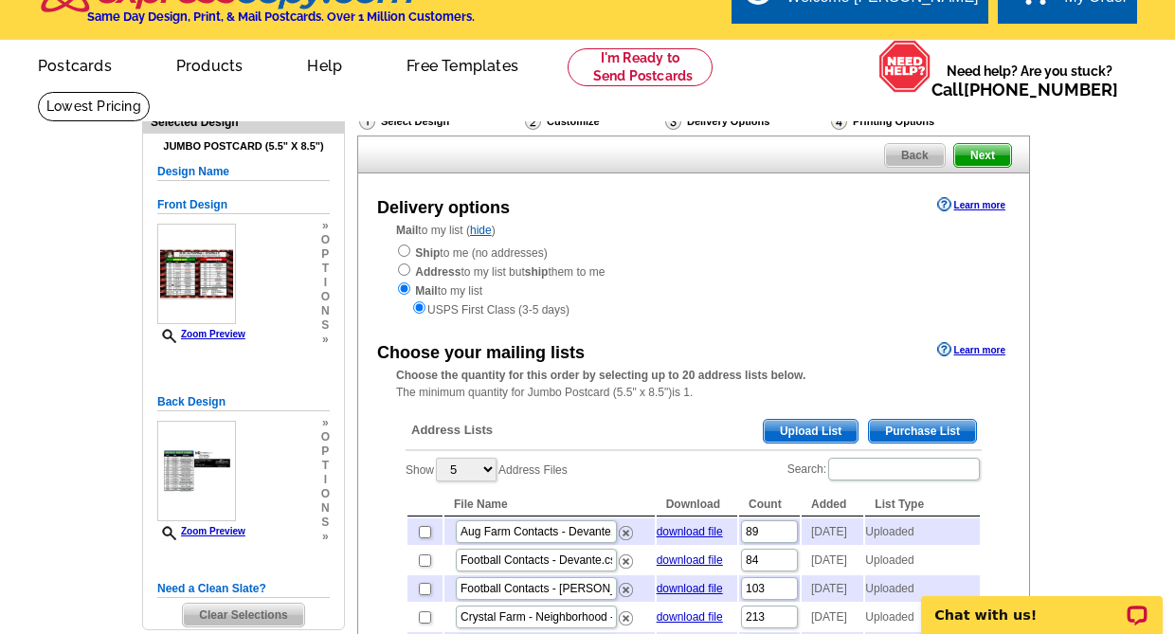
scroll to position [284, 0]
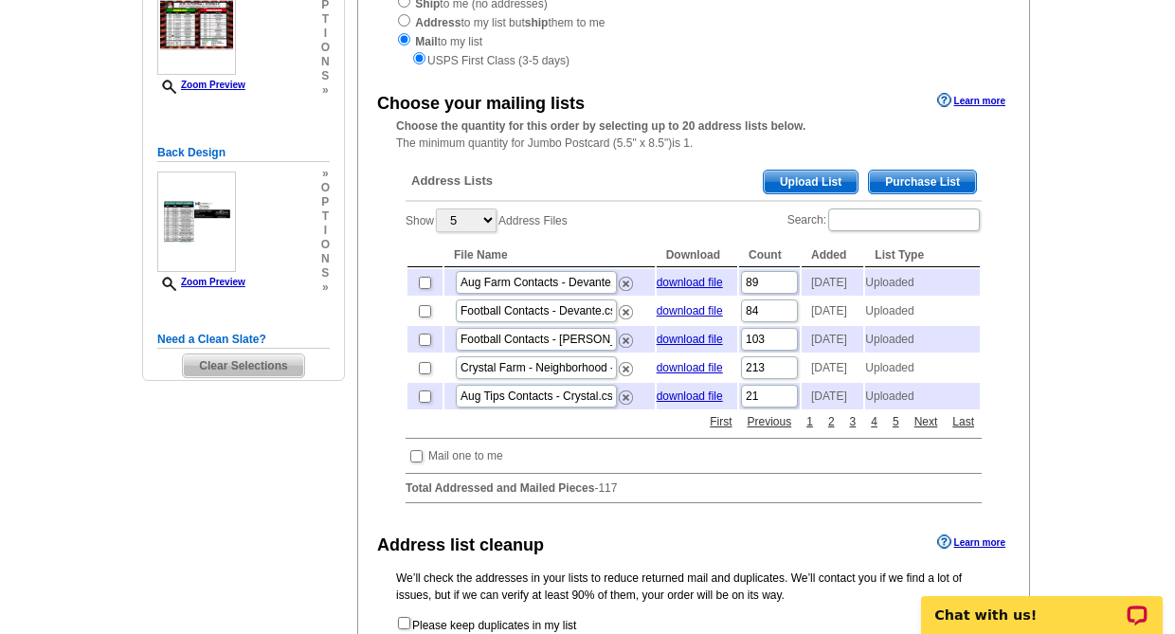
click at [1056, 330] on main "Need Help? call [PHONE_NUMBER], chat with support, or have our designers make s…" at bounding box center [587, 341] width 1175 height 999
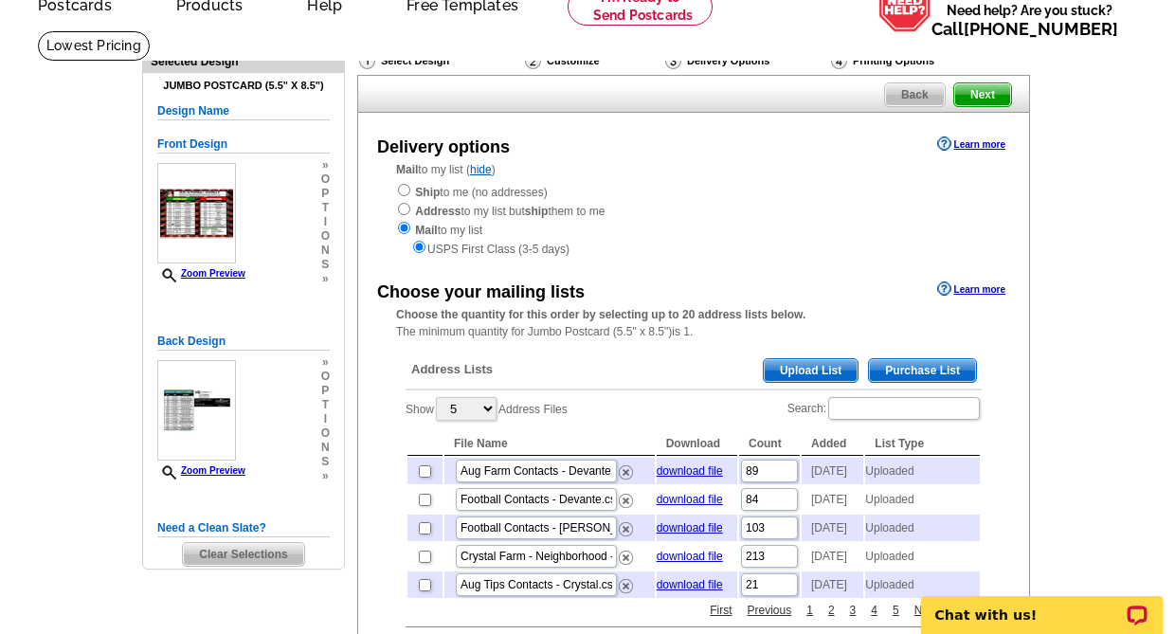
scroll to position [95, 0]
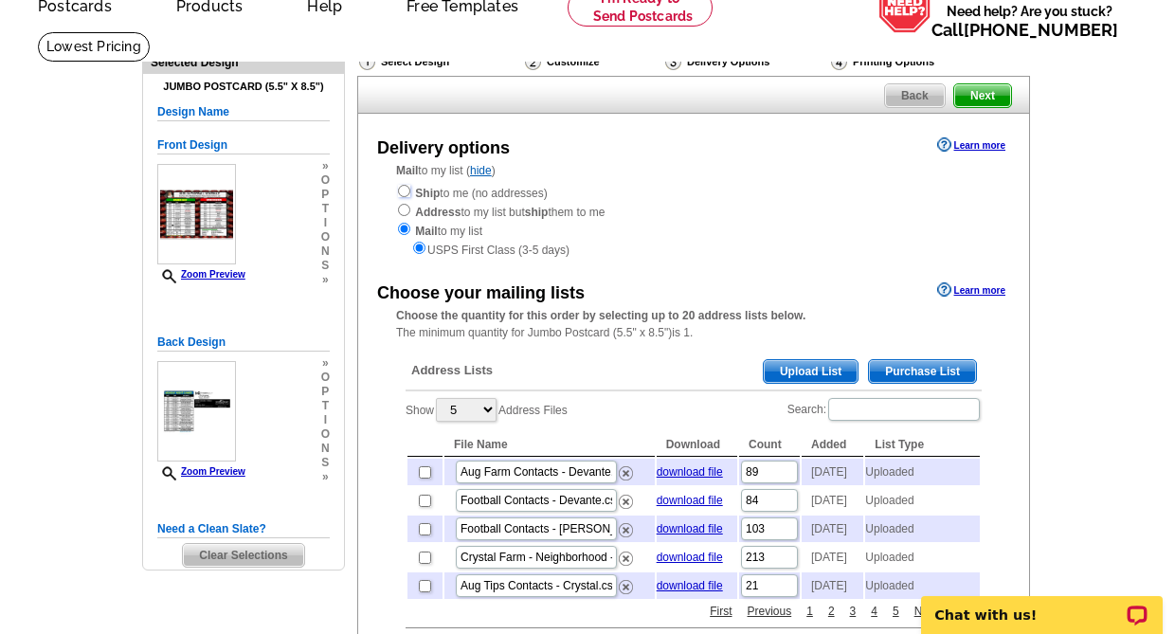
click at [403, 190] on input "radio" at bounding box center [404, 191] width 12 height 12
radio input "true"
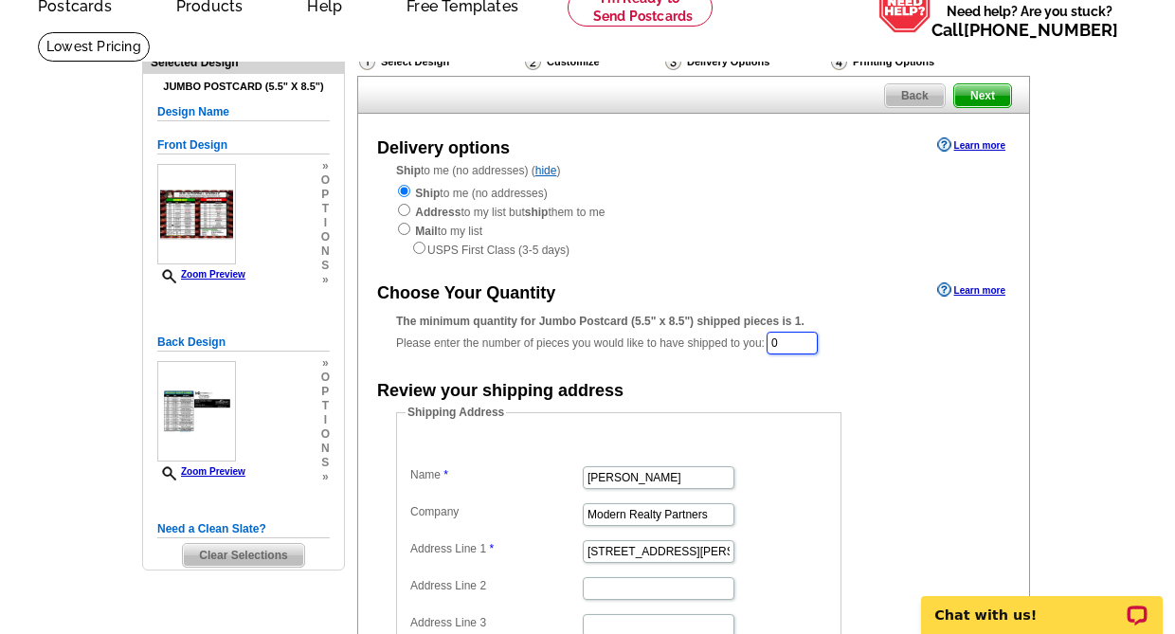
drag, startPoint x: 780, startPoint y: 349, endPoint x: 755, endPoint y: 353, distance: 25.9
click at [755, 352] on div "The minimum quantity for Jumbo Postcard (5.5" x 8.5") shipped pieces is 1. Plea…" at bounding box center [693, 335] width 595 height 44
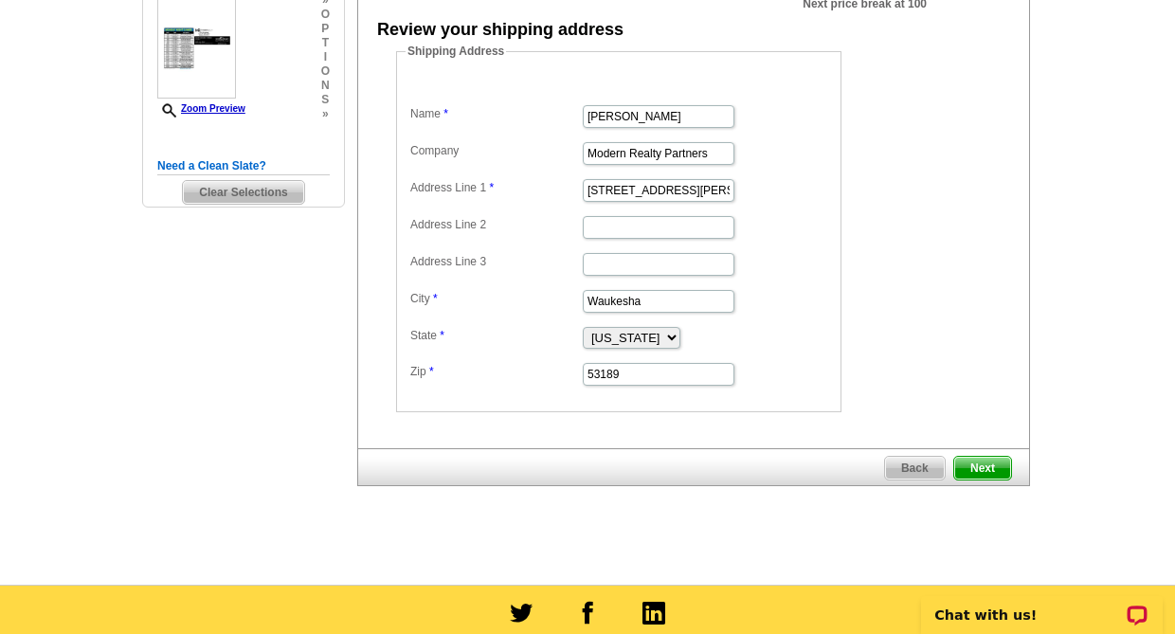
scroll to position [474, 0]
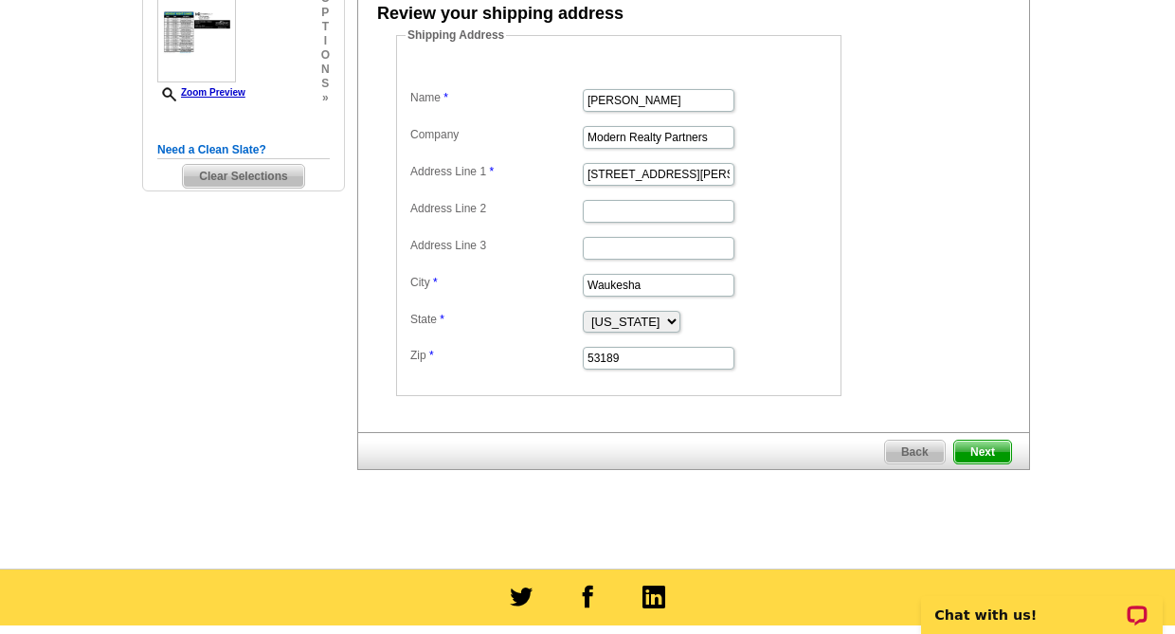
type input "53"
click at [977, 456] on span "Next" at bounding box center [983, 452] width 57 height 23
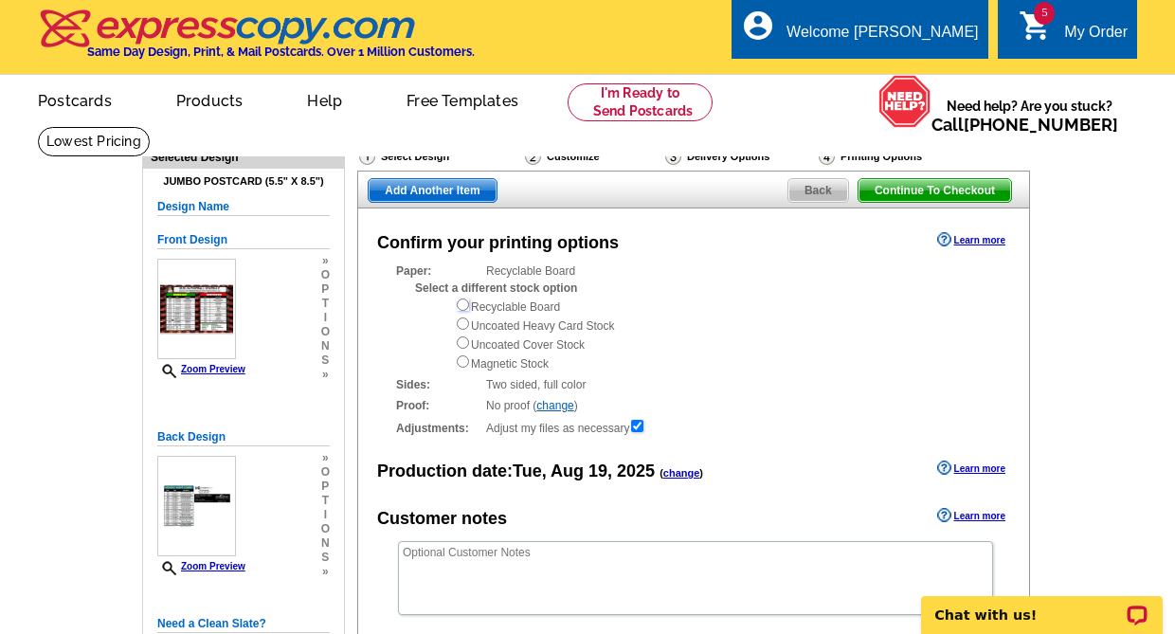
click at [467, 310] on input "radio" at bounding box center [463, 305] width 12 height 12
radio input "true"
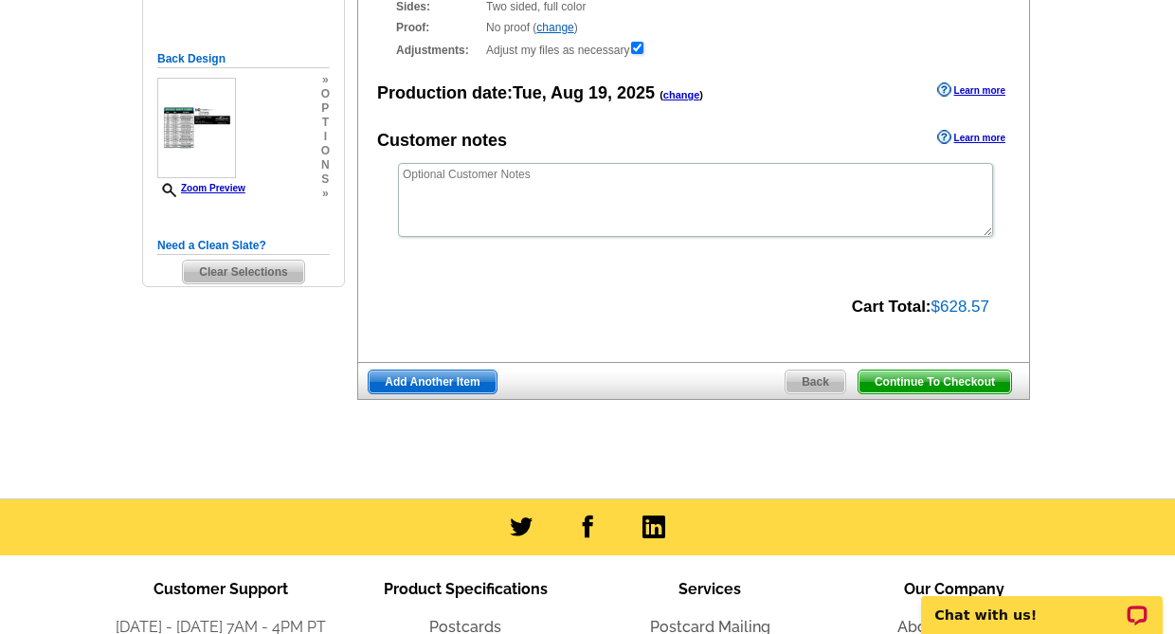
scroll to position [379, 0]
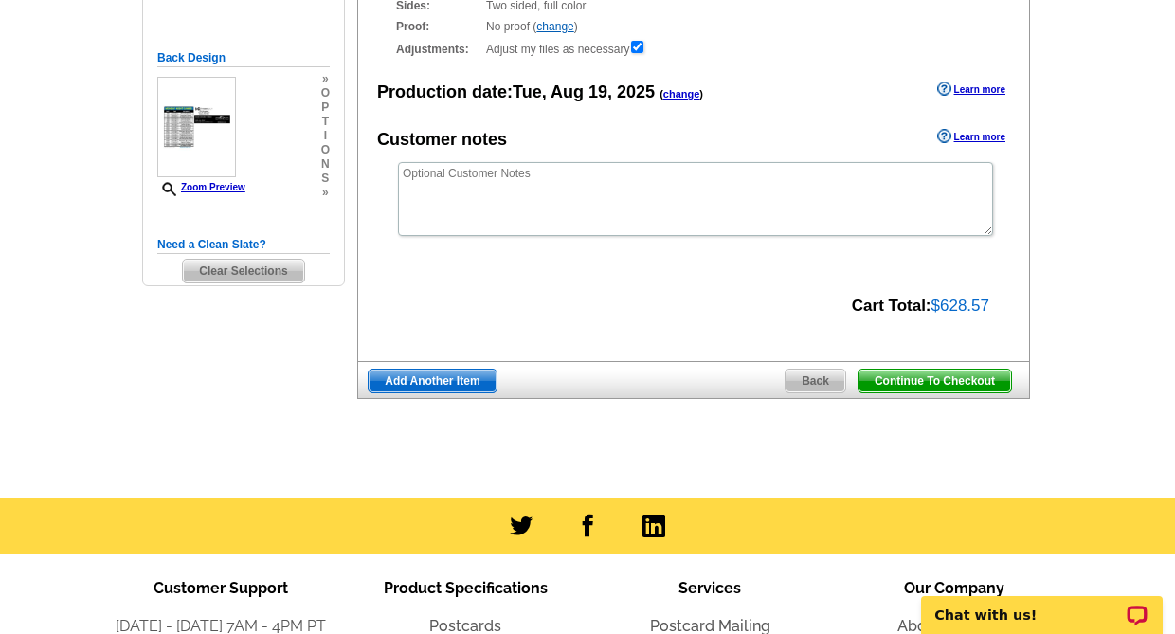
click at [936, 384] on span "Continue To Checkout" at bounding box center [935, 381] width 153 height 23
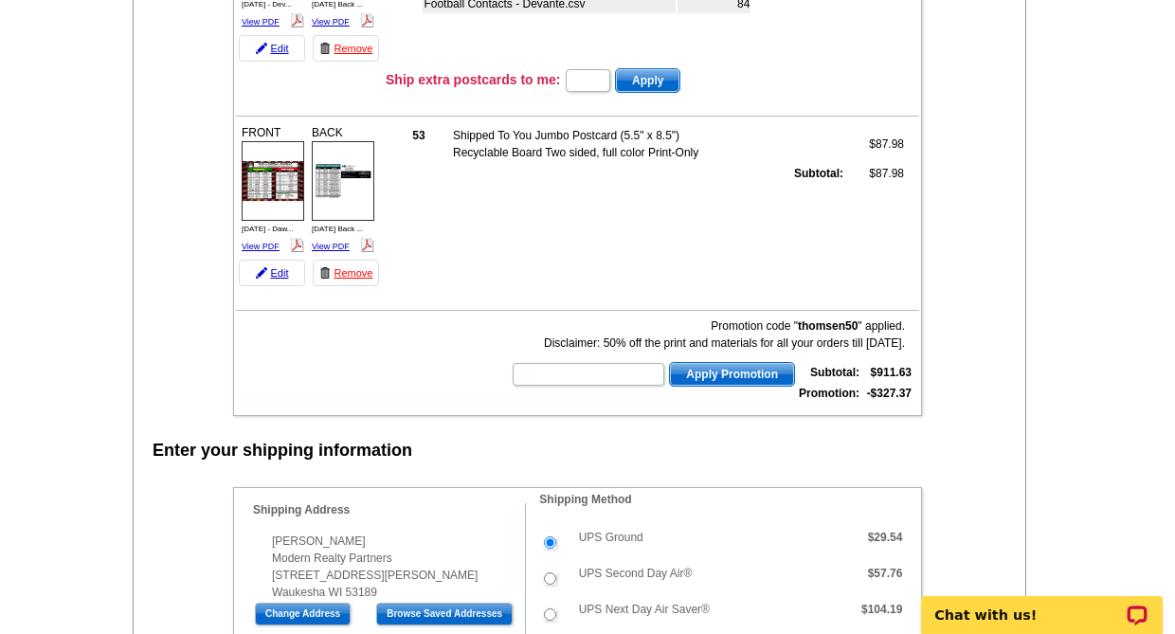
scroll to position [1043, 0]
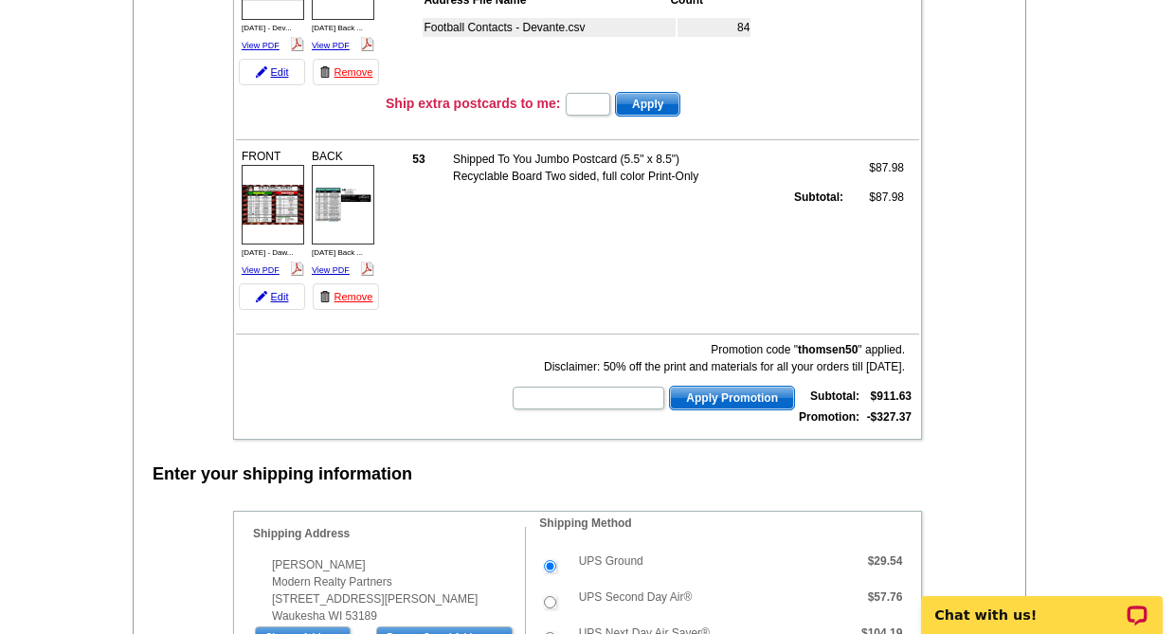
click at [1103, 448] on main "Add Another Item Checkout Order Name: Aug 2025-3 Save Order Review your order L…" at bounding box center [587, 499] width 1175 height 2832
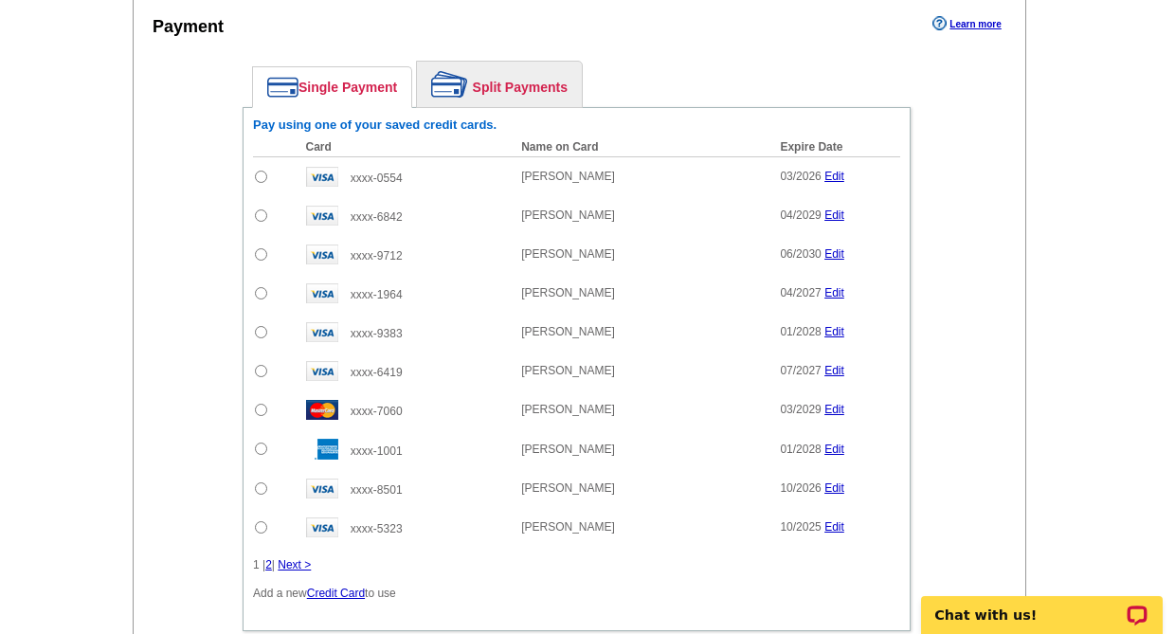
scroll to position [2180, 0]
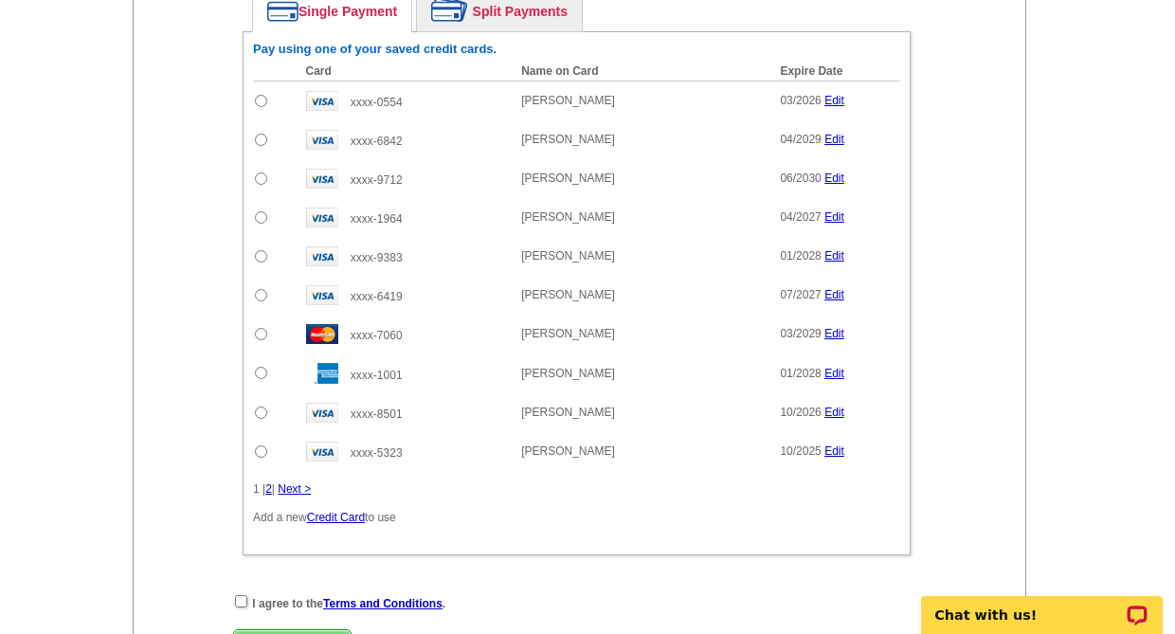
click at [300, 490] on link "Next >" at bounding box center [294, 488] width 33 height 13
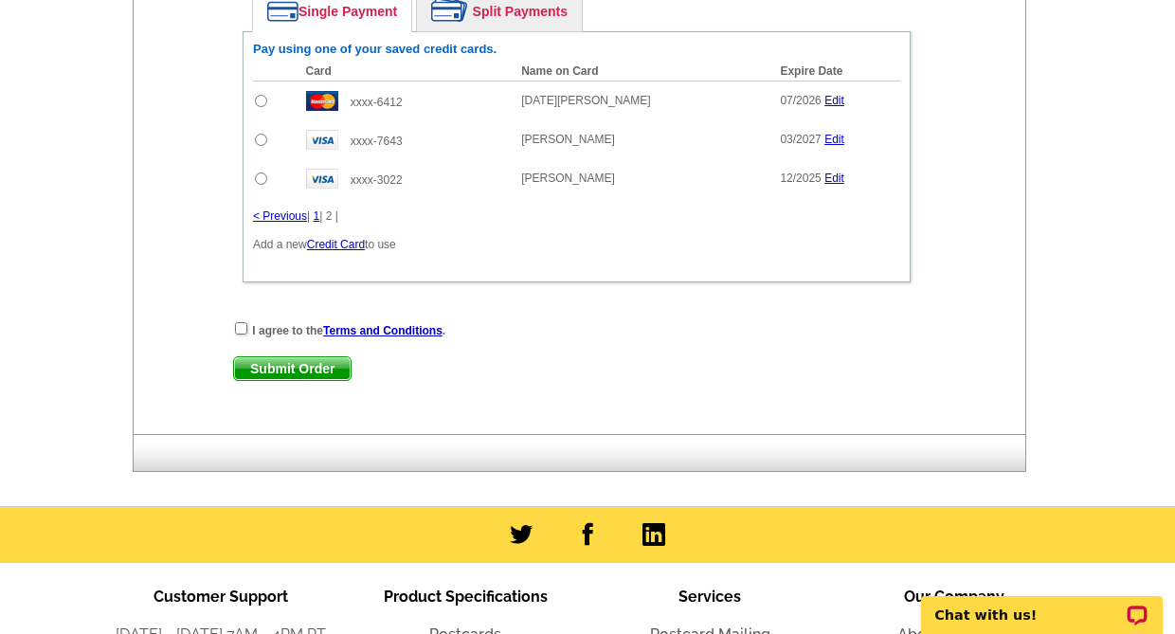
click at [318, 216] on link "1" at bounding box center [317, 215] width 7 height 13
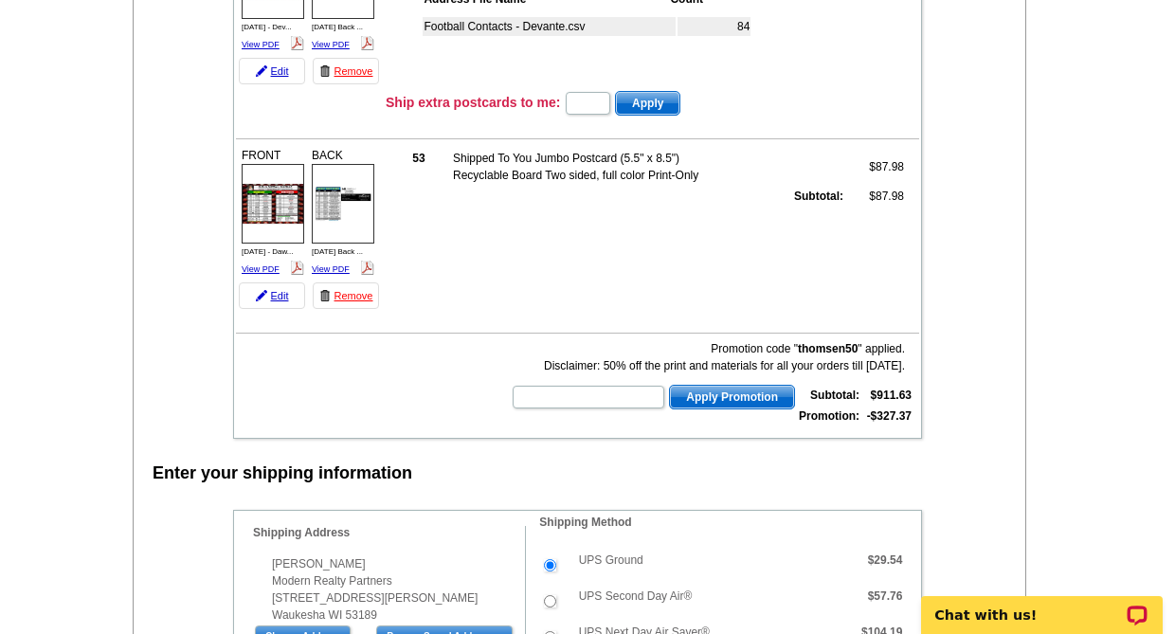
scroll to position [1043, 0]
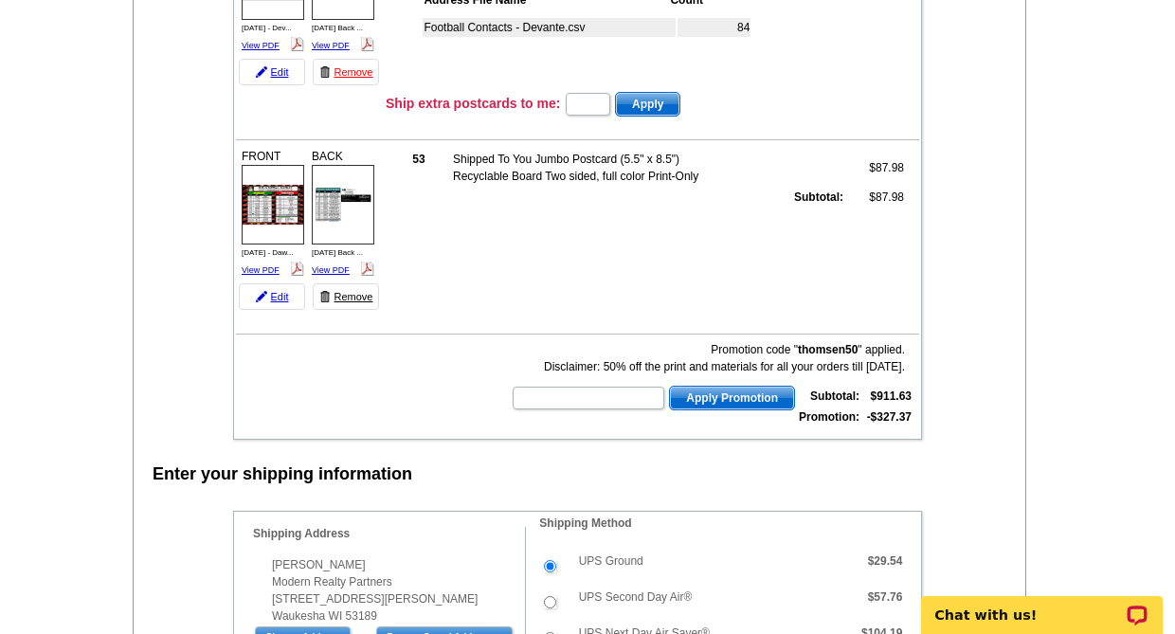
click at [351, 300] on link "Remove" at bounding box center [346, 296] width 66 height 27
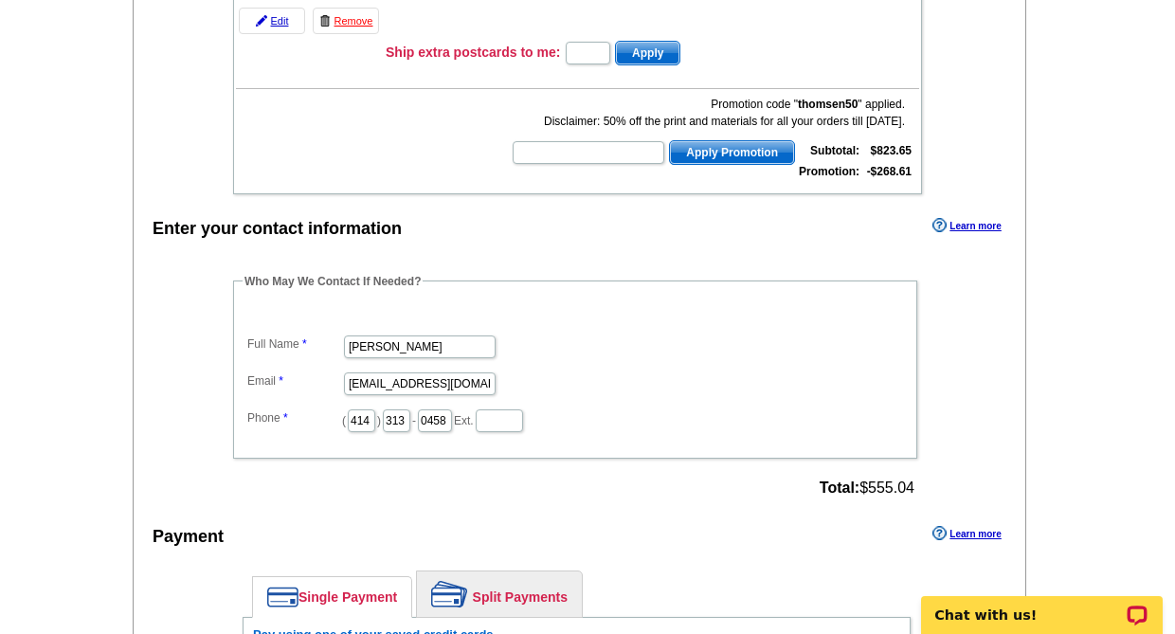
scroll to position [1137, 0]
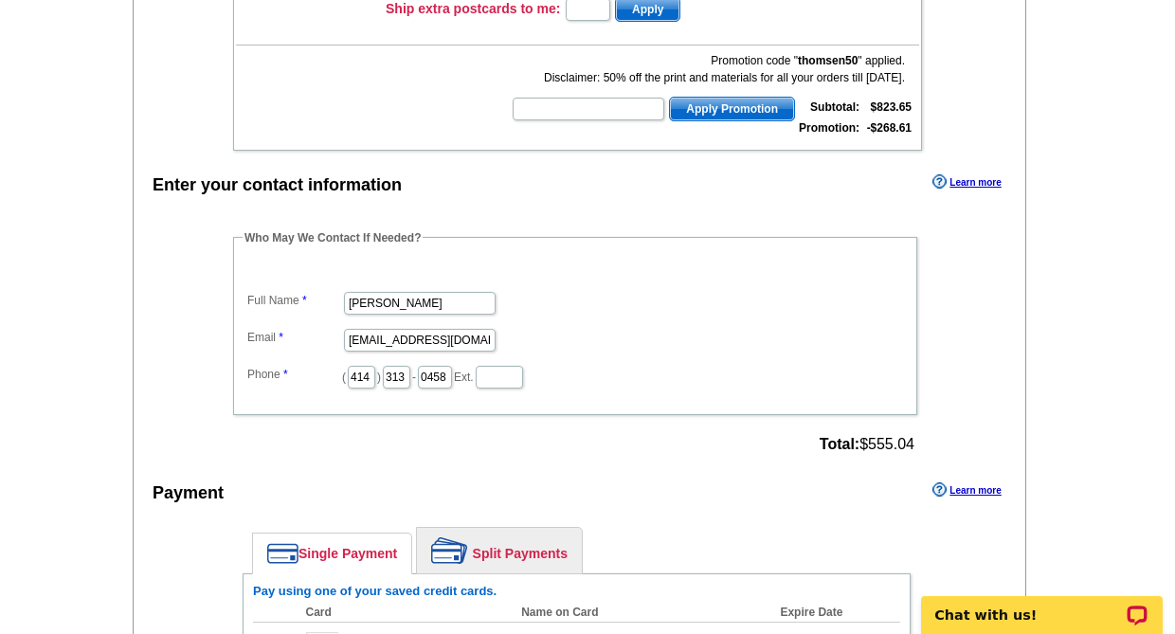
click at [1087, 413] on main "Add Another Item Checkout Order Name: Aug 2025-3 Save Order Review your order L…" at bounding box center [587, 155] width 1175 height 2332
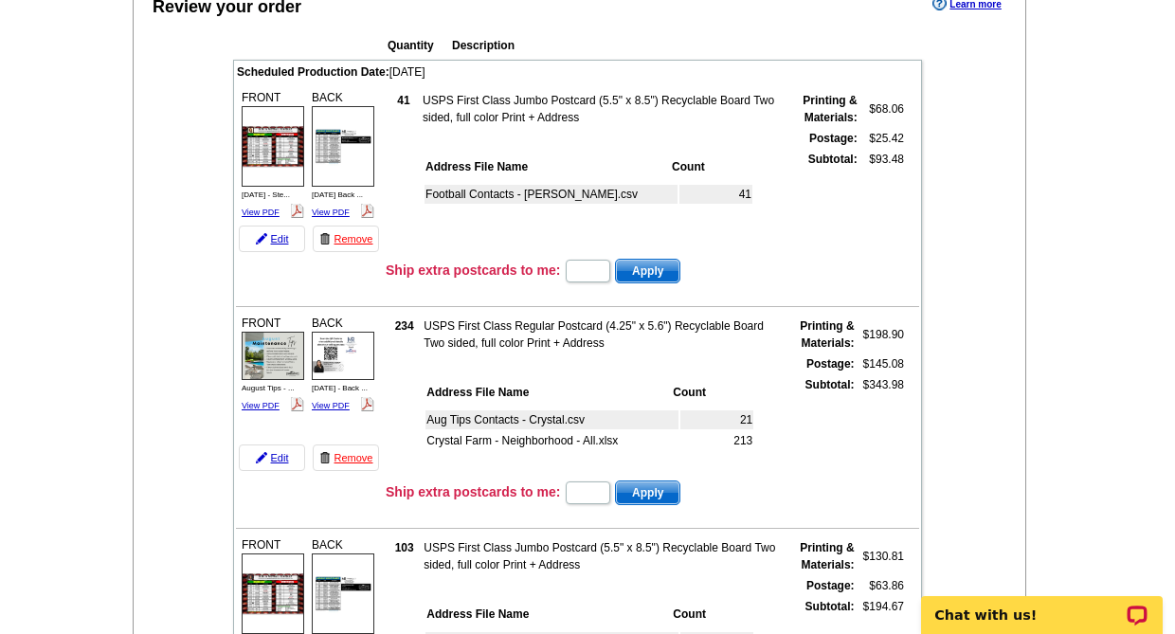
scroll to position [190, 0]
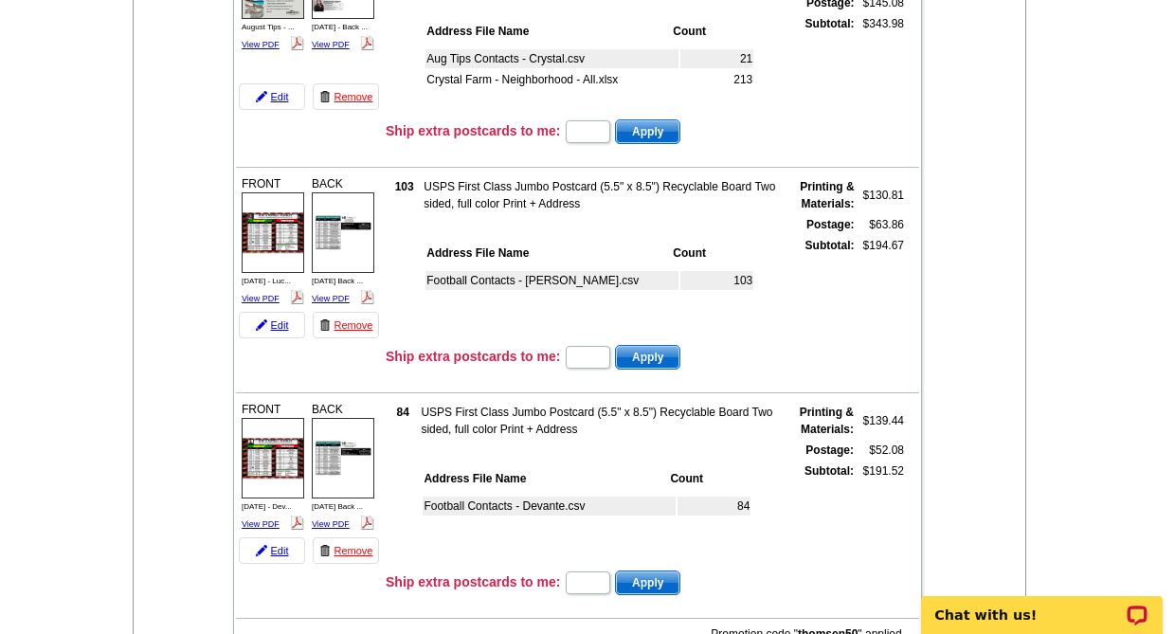
scroll to position [569, 0]
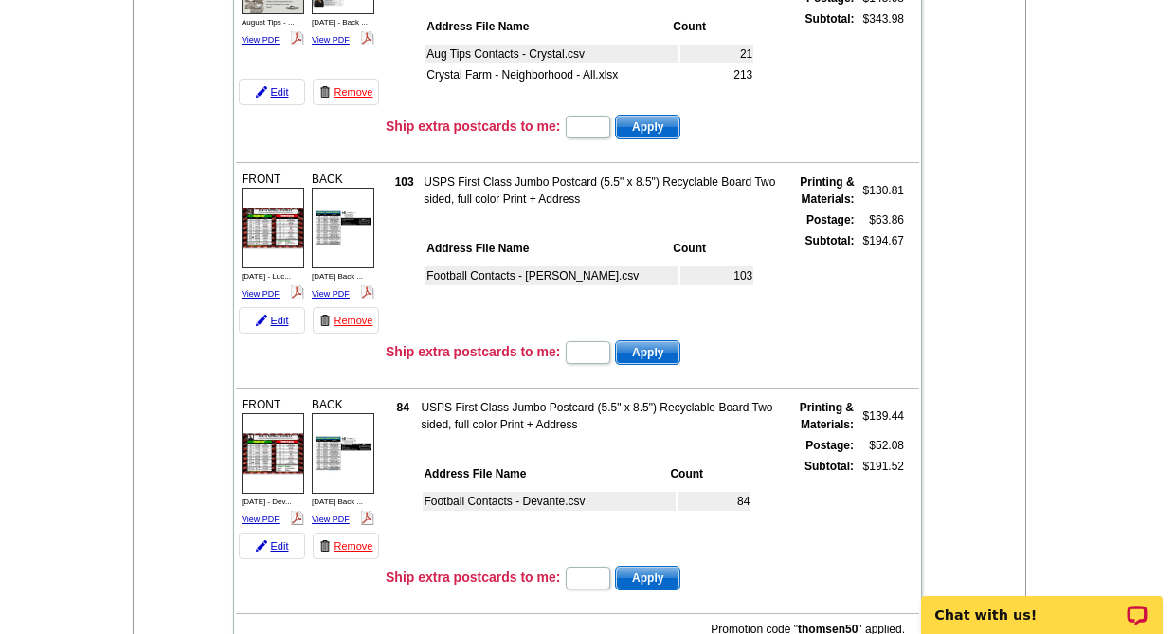
click at [953, 377] on div "Quantity Description Scheduled Production Date: Tuesday August 19th, 2025 FRONT" at bounding box center [576, 190] width 763 height 1058
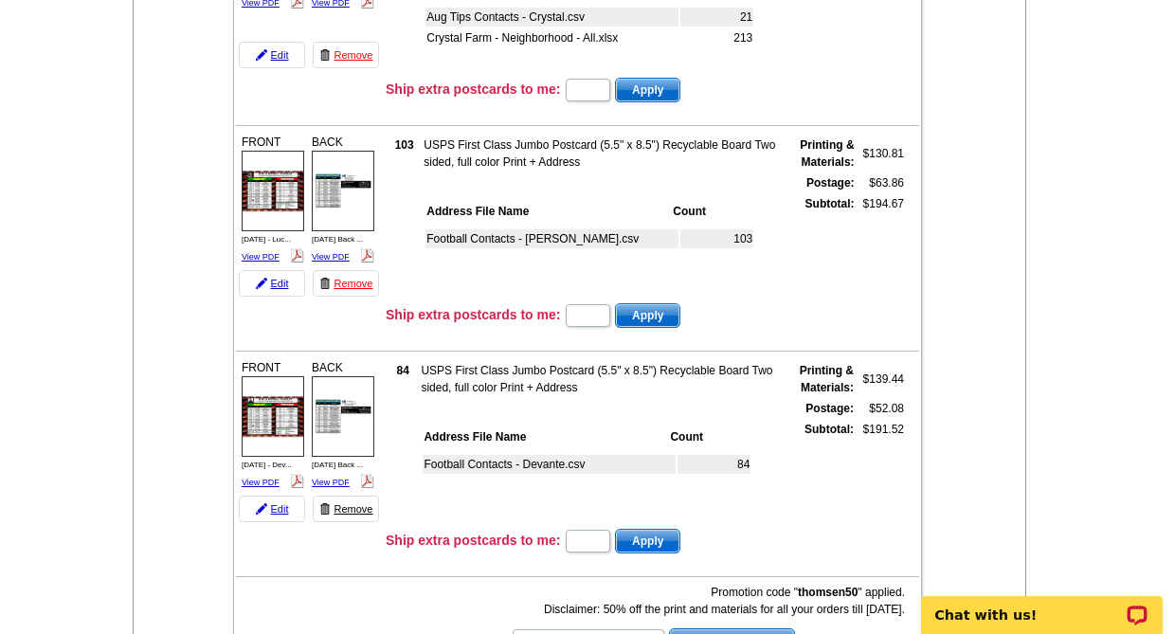
scroll to position [758, 0]
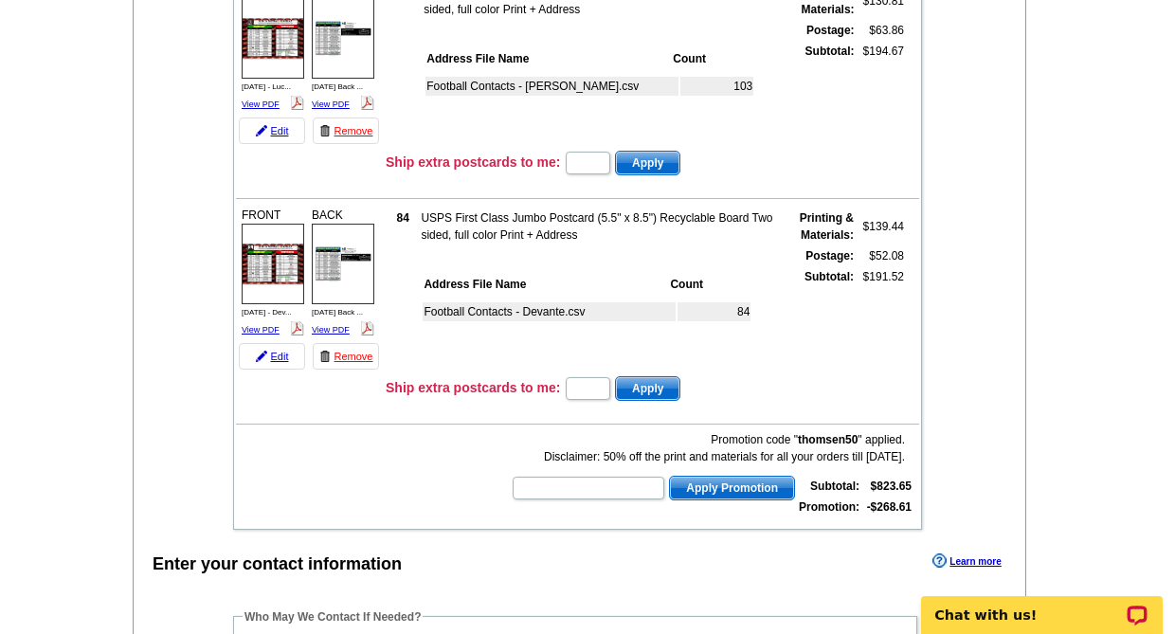
click at [1040, 361] on div "Add Another Item Checkout Order Name: Aug 2025-3 Save Order Review your order L…" at bounding box center [588, 522] width 910 height 2286
click at [1012, 336] on div "Review your order Learn more Quantity Description Scheduled Production Date: Tu…" at bounding box center [580, 522] width 894 height 2210
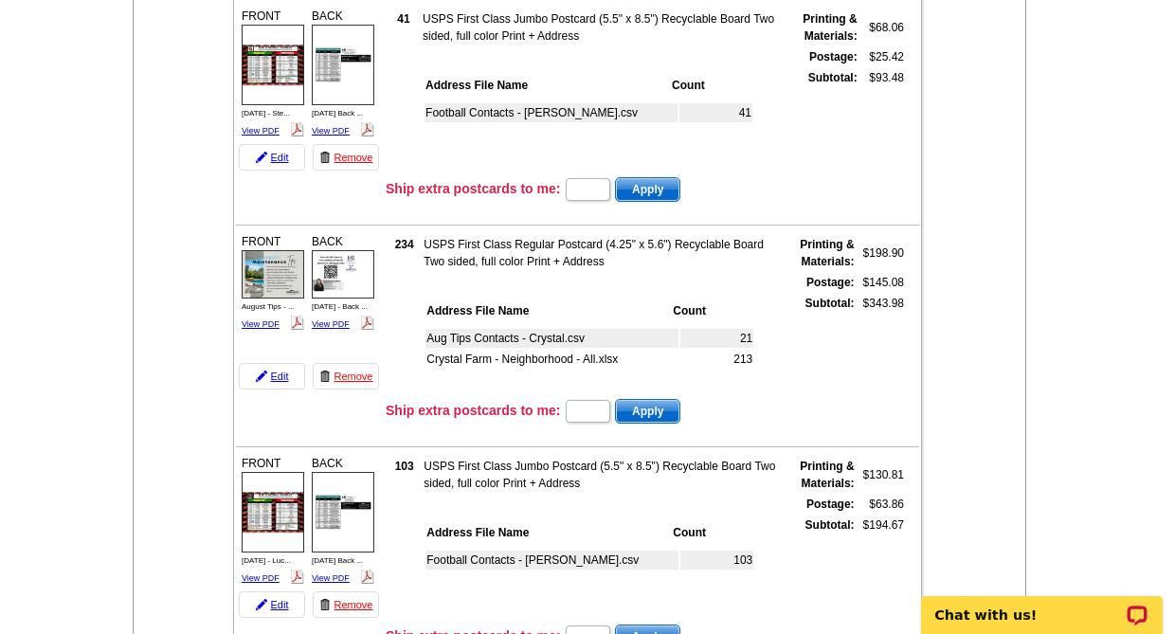
scroll to position [0, 0]
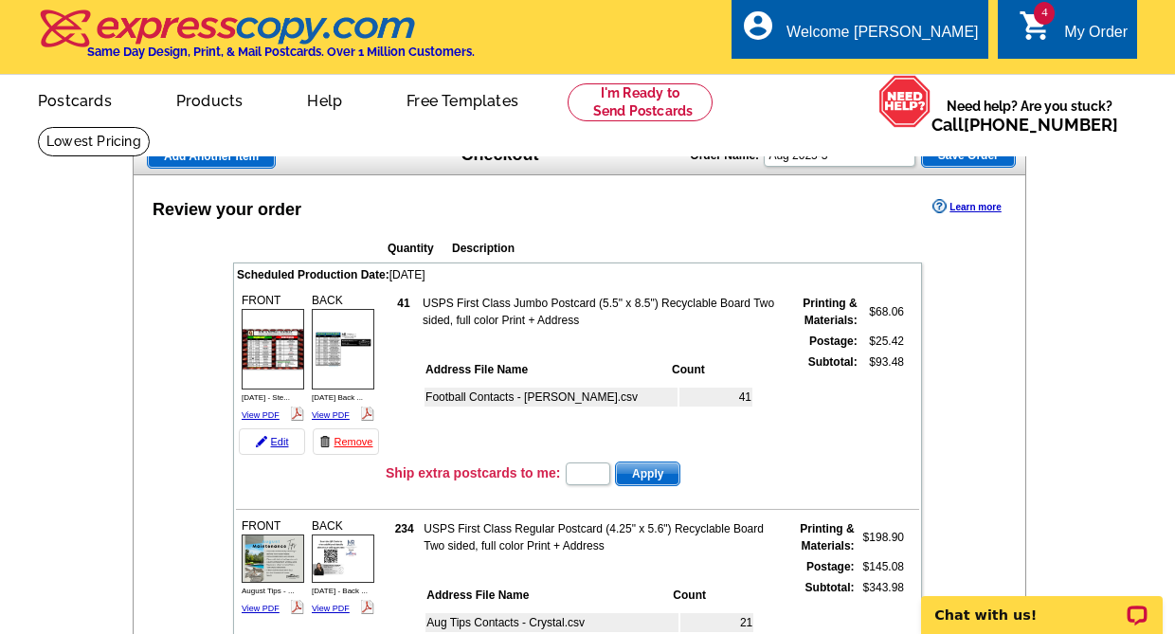
click at [203, 163] on span "Add Another Item" at bounding box center [211, 156] width 127 height 23
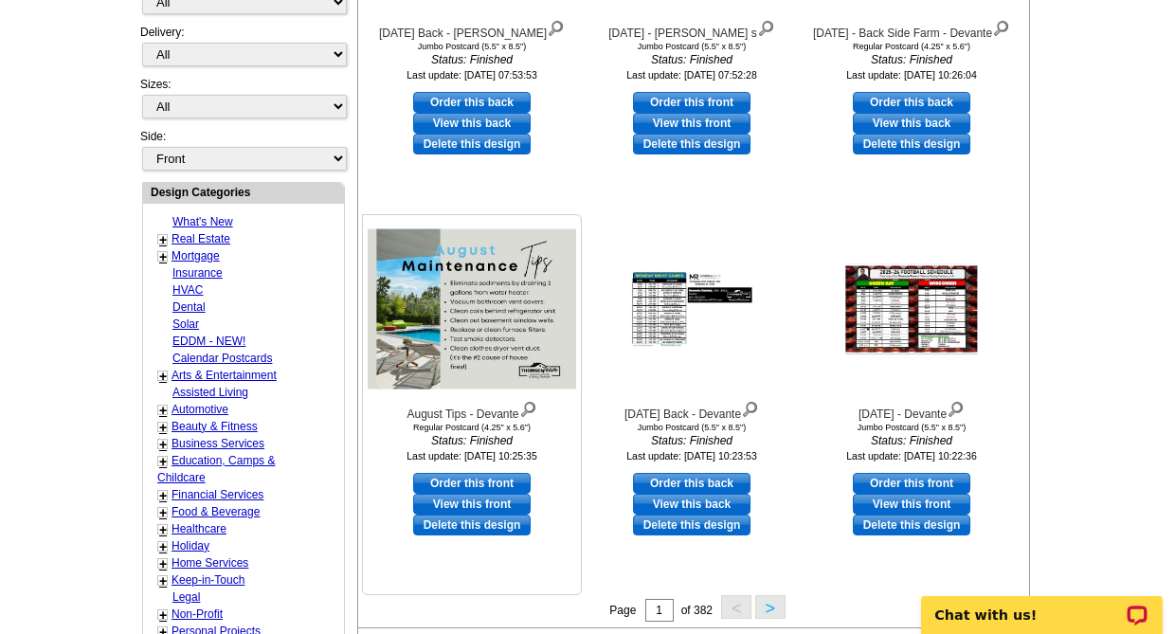
scroll to position [569, 0]
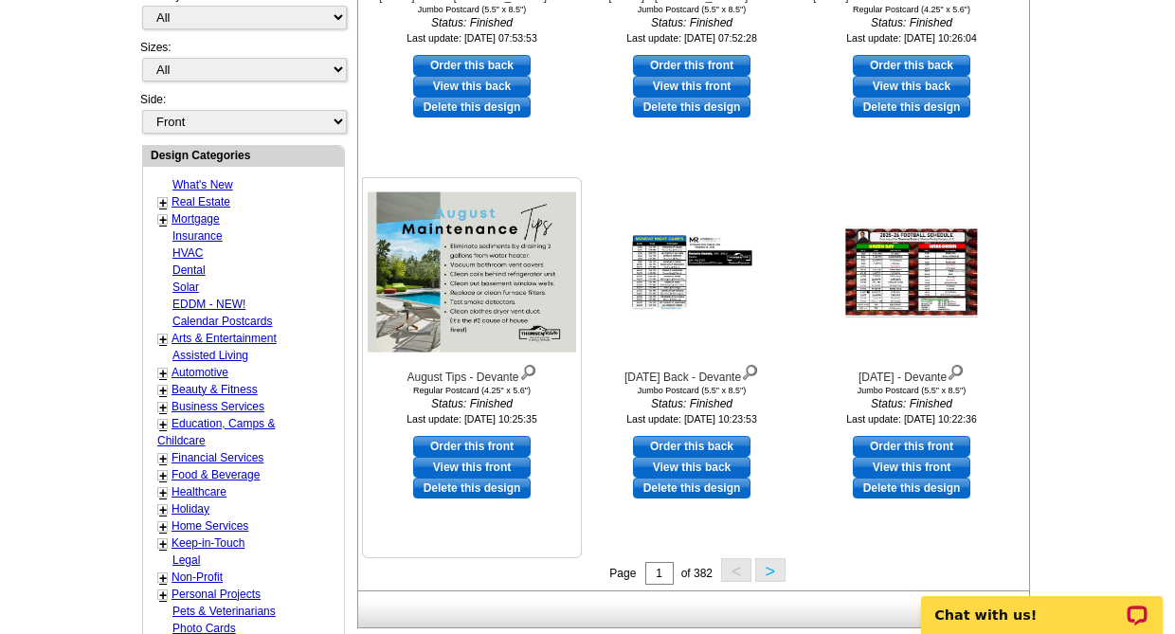
click at [481, 451] on link "Order this front" at bounding box center [472, 446] width 118 height 21
select select "1"
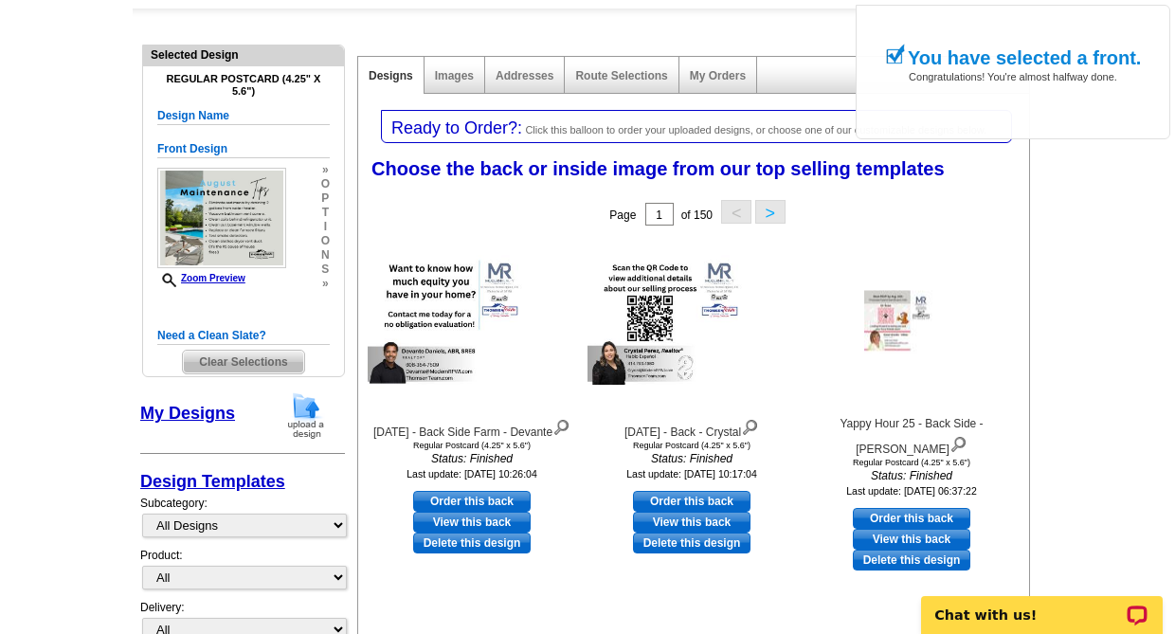
scroll to position [190, 0]
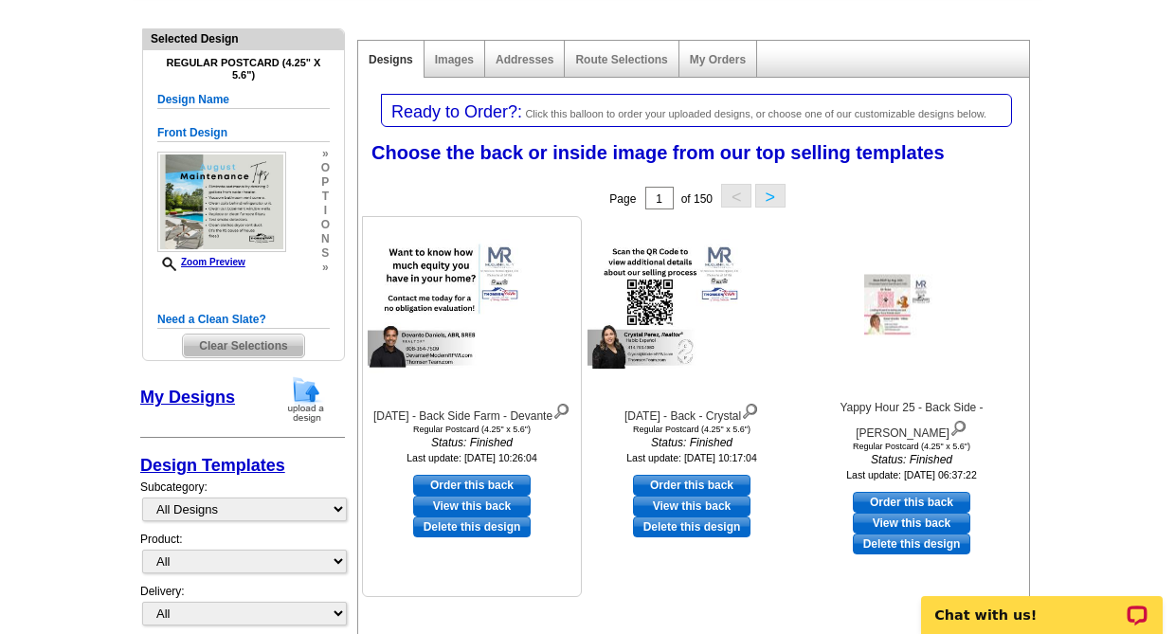
click at [461, 489] on link "Order this back" at bounding box center [472, 485] width 118 height 21
select select "front"
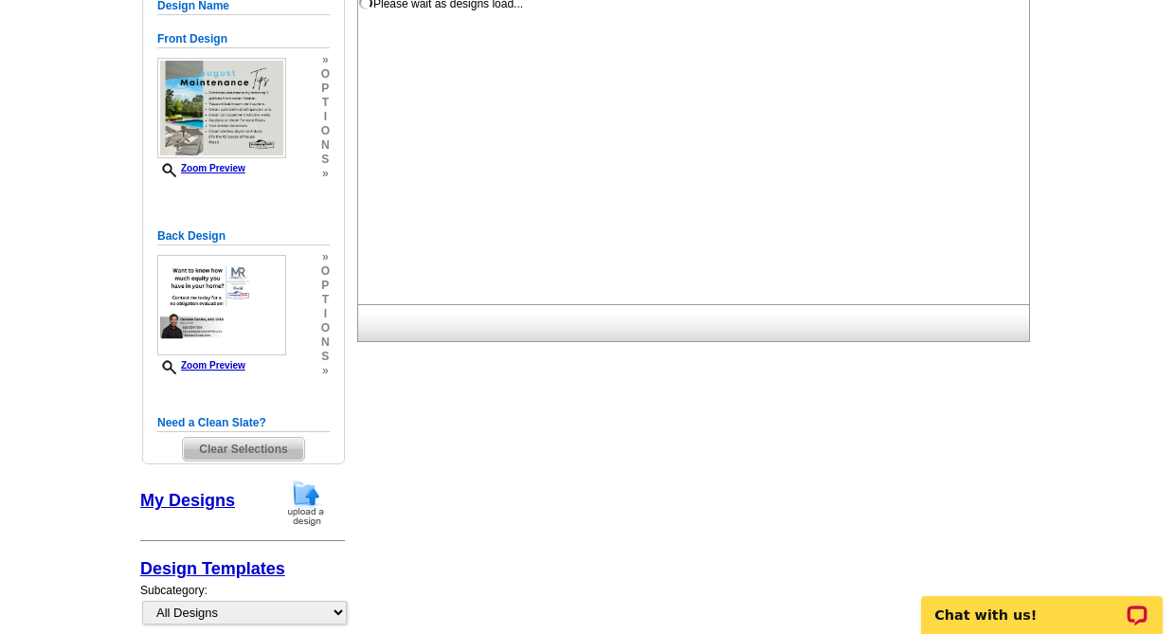
scroll to position [284, 0]
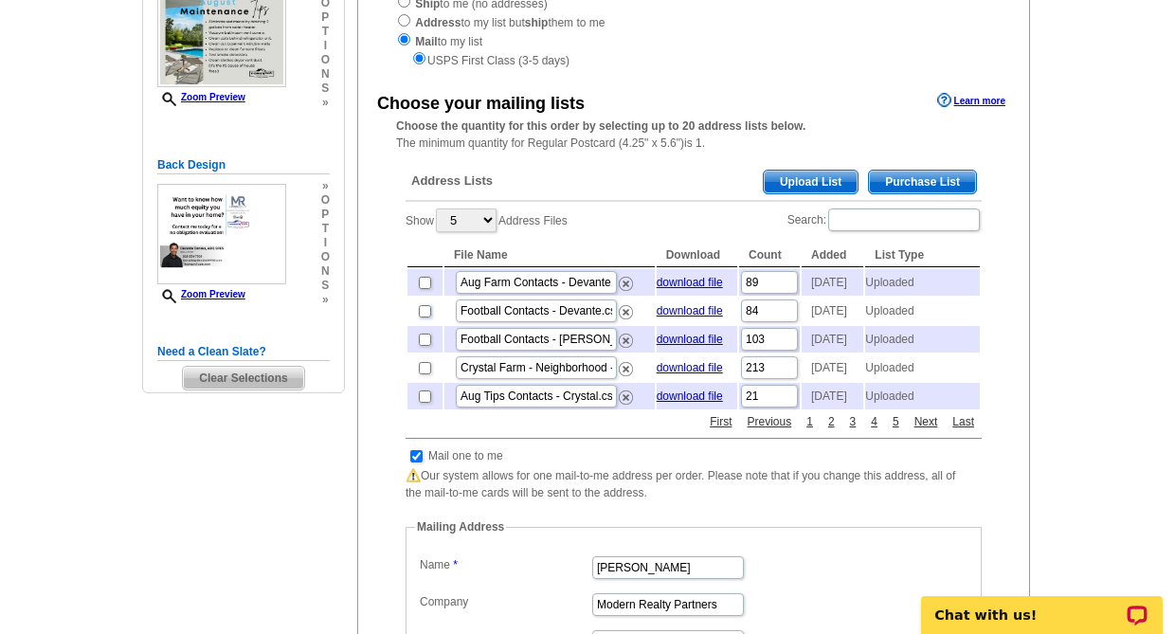
click at [420, 318] on input "checkbox" at bounding box center [425, 311] width 12 height 12
checkbox input "true"
click at [423, 318] on input "checkbox" at bounding box center [425, 311] width 12 height 12
checkbox input "false"
click at [423, 286] on input "checkbox" at bounding box center [425, 283] width 12 height 12
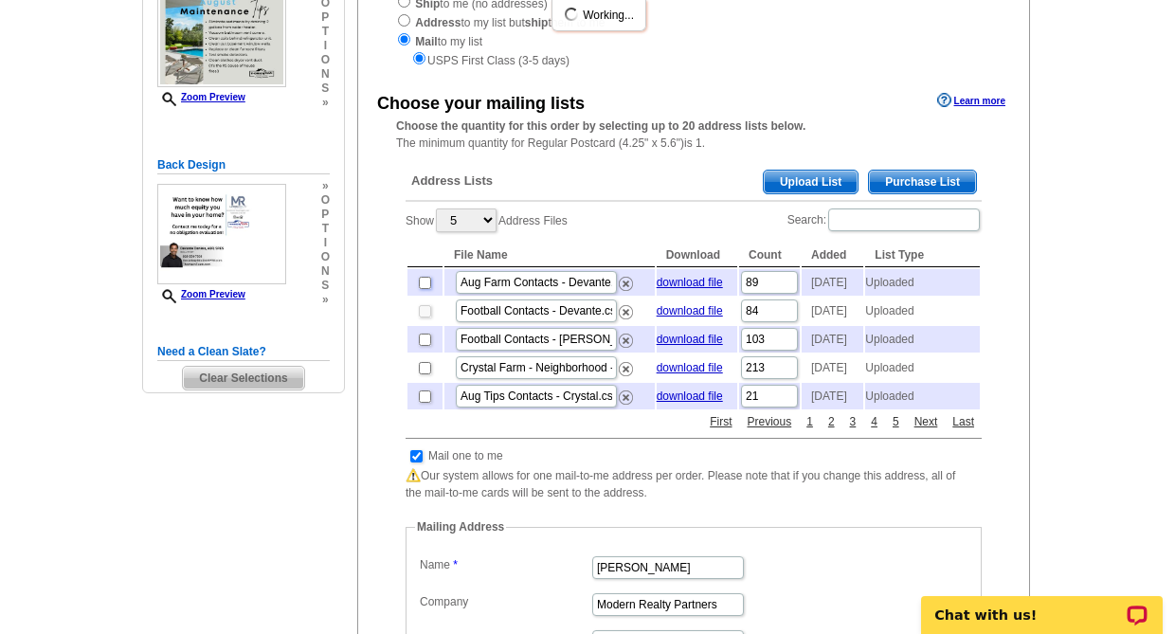
checkbox input "true"
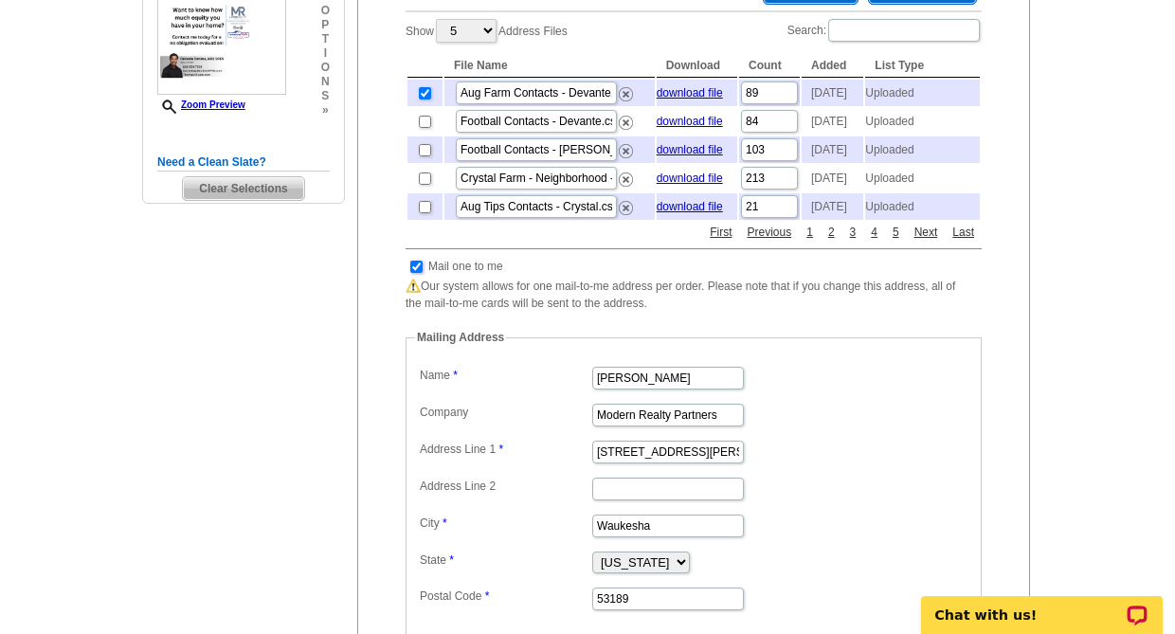
click at [413, 273] on input "checkbox" at bounding box center [416, 267] width 12 height 12
checkbox input "false"
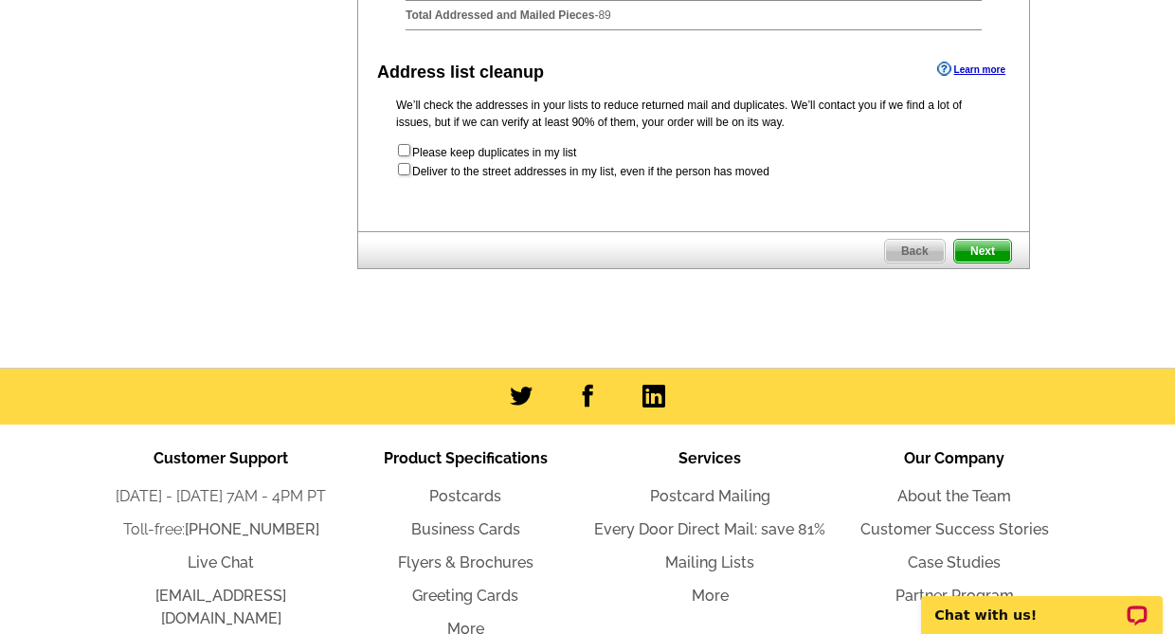
scroll to position [758, 0]
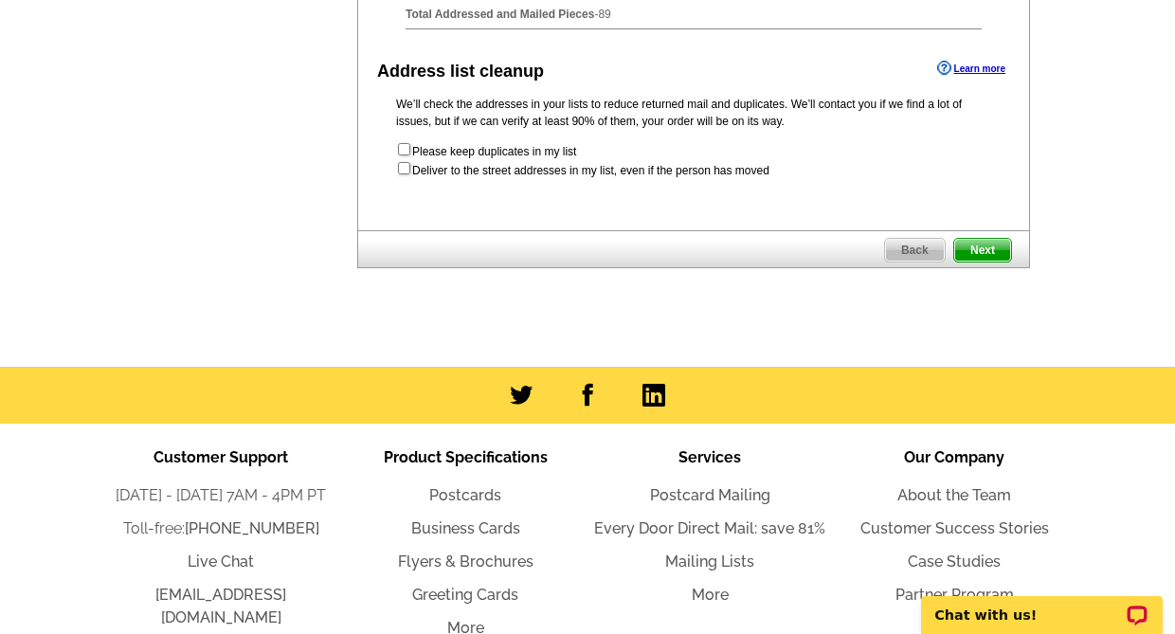
click at [989, 262] on span "Next" at bounding box center [983, 250] width 57 height 23
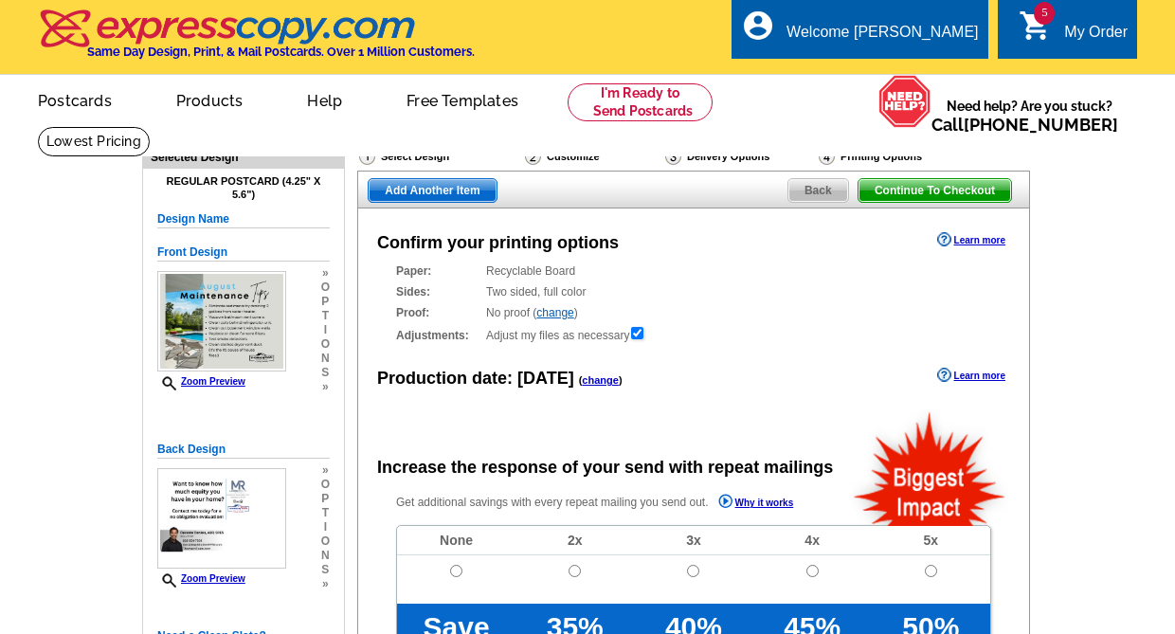
radio input "false"
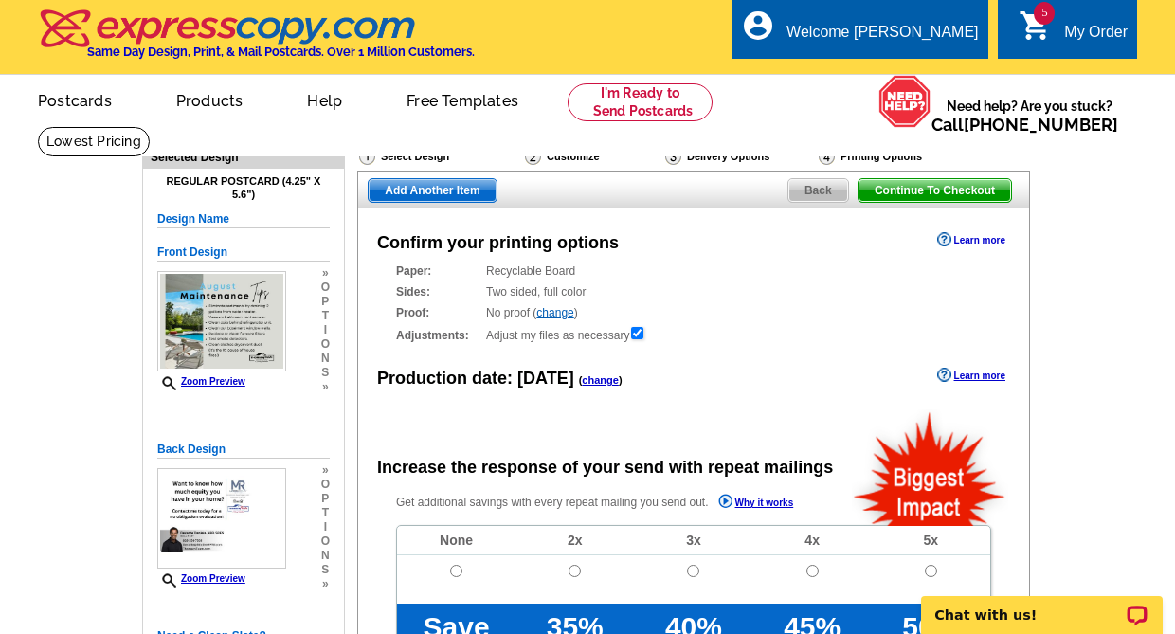
click at [593, 382] on link "change" at bounding box center [600, 379] width 37 height 11
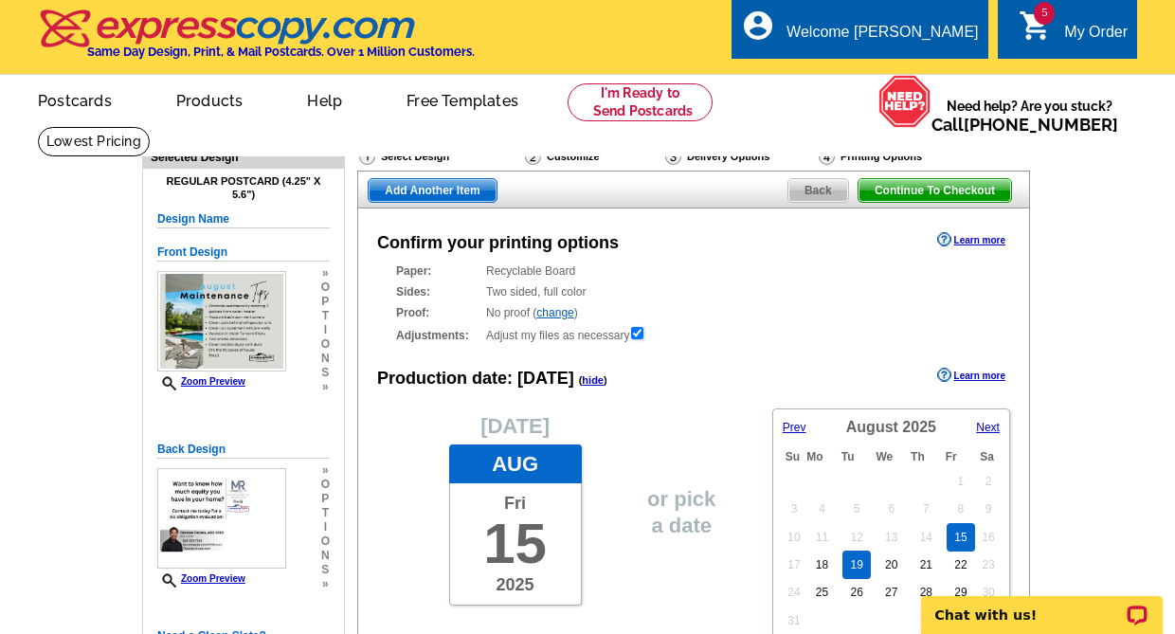
click at [858, 574] on link "19" at bounding box center [856, 565] width 27 height 28
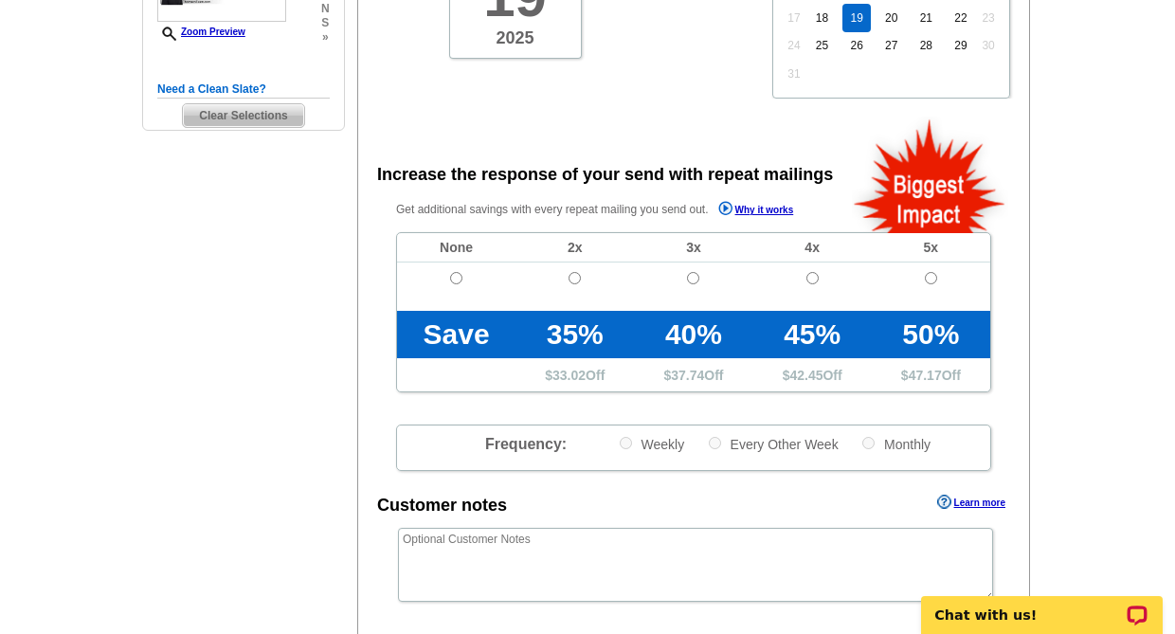
scroll to position [569, 0]
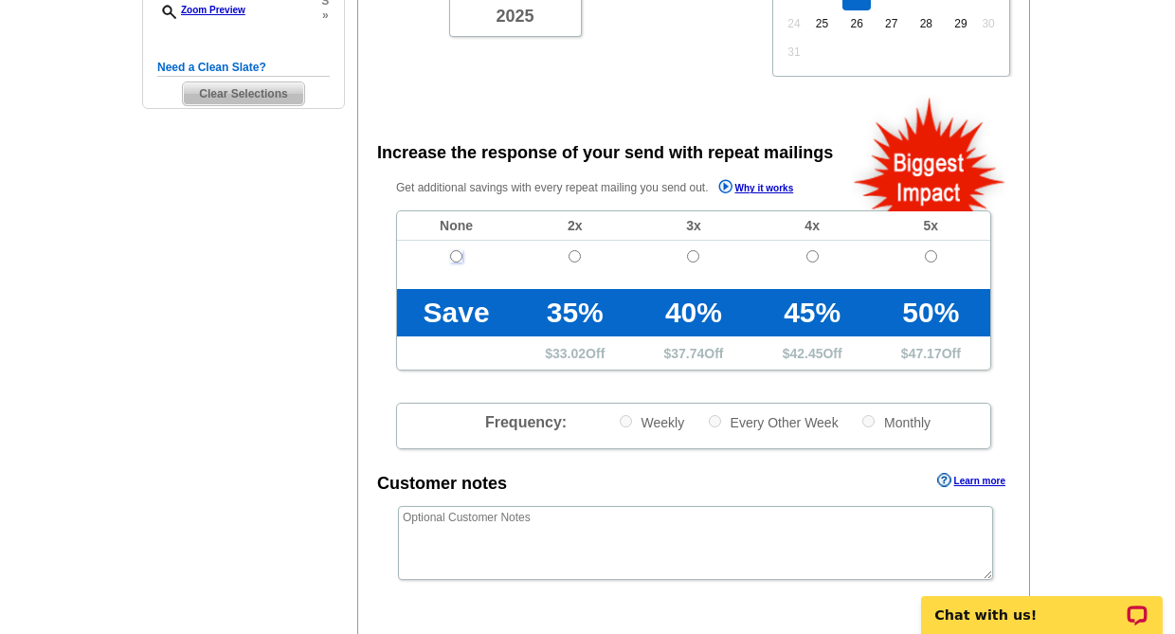
click at [457, 253] on input "radio" at bounding box center [456, 256] width 12 height 12
radio input "true"
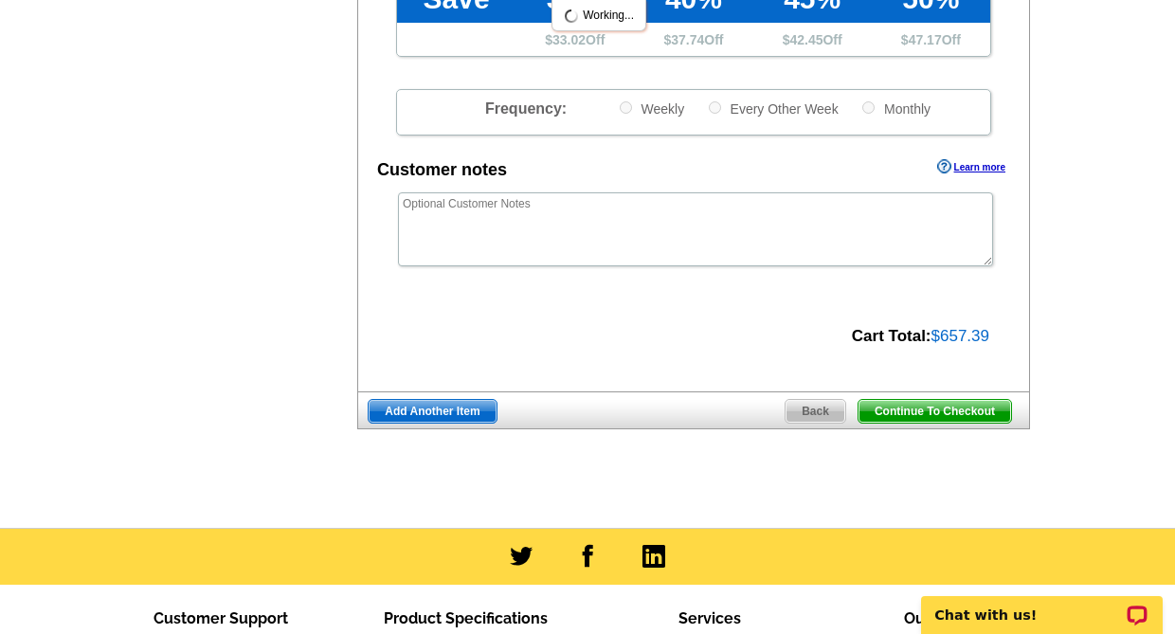
scroll to position [948, 0]
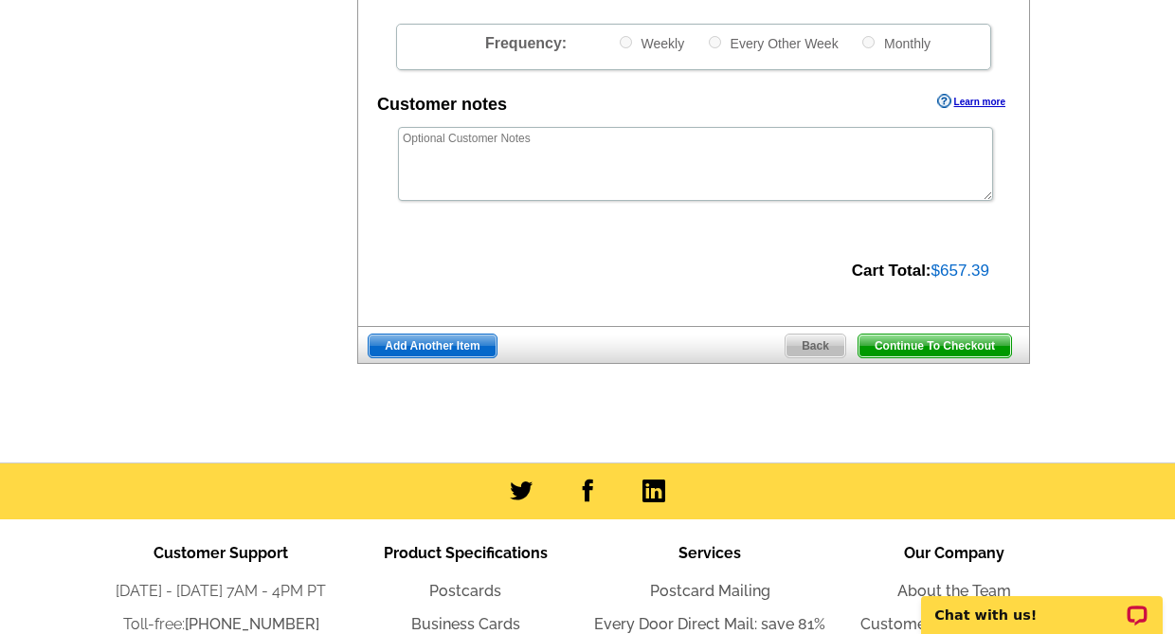
click at [938, 342] on span "Continue To Checkout" at bounding box center [935, 346] width 153 height 23
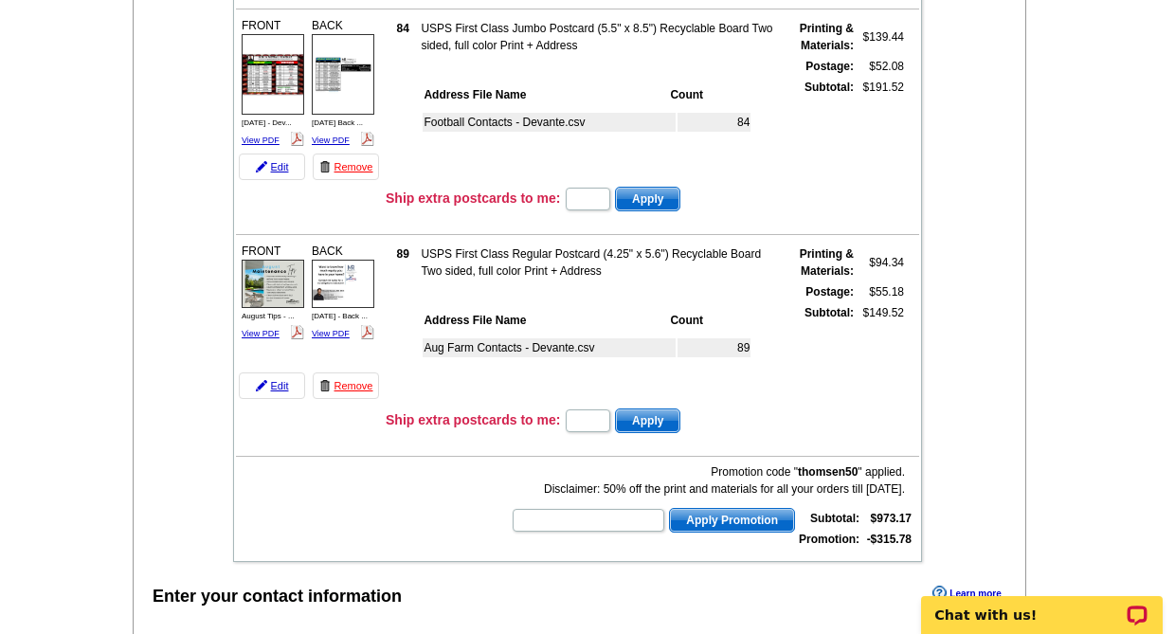
scroll to position [948, 0]
click at [1048, 327] on main "Add Another Item Checkout Order Name: Aug 2025-3 Save Order Review your order L…" at bounding box center [587, 455] width 1175 height 2554
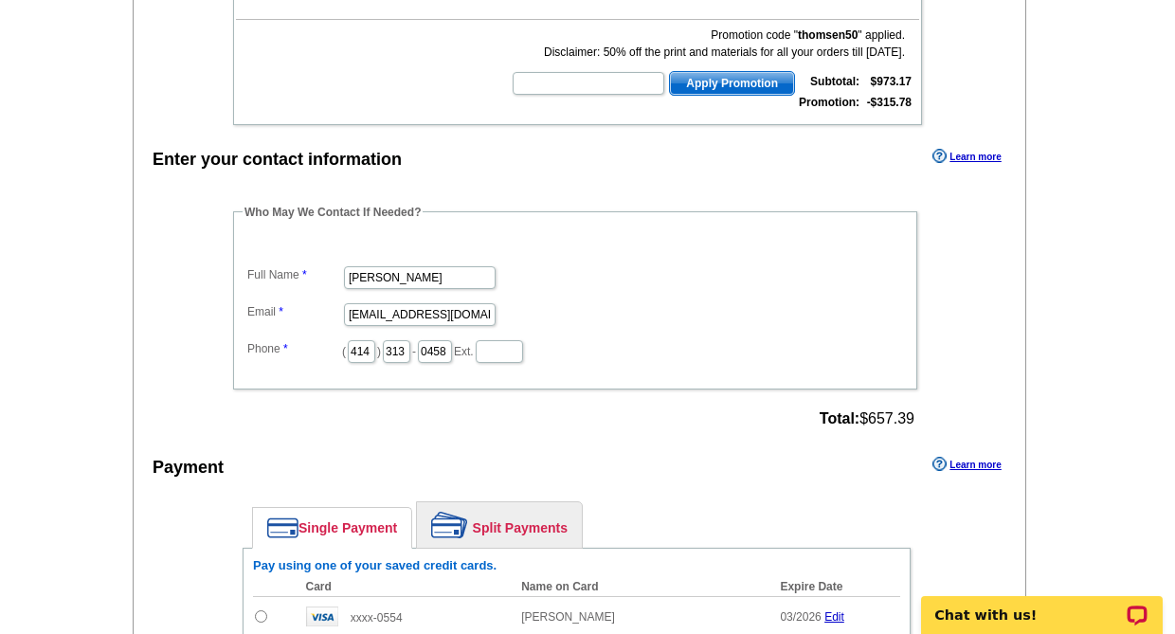
scroll to position [1422, 0]
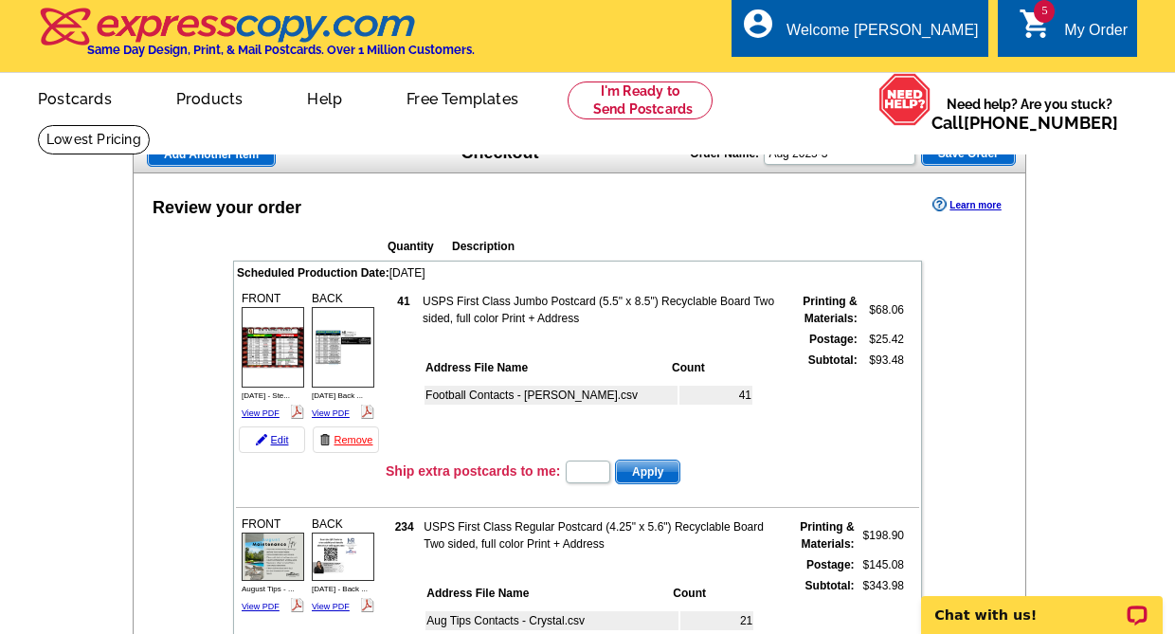
scroll to position [0, 0]
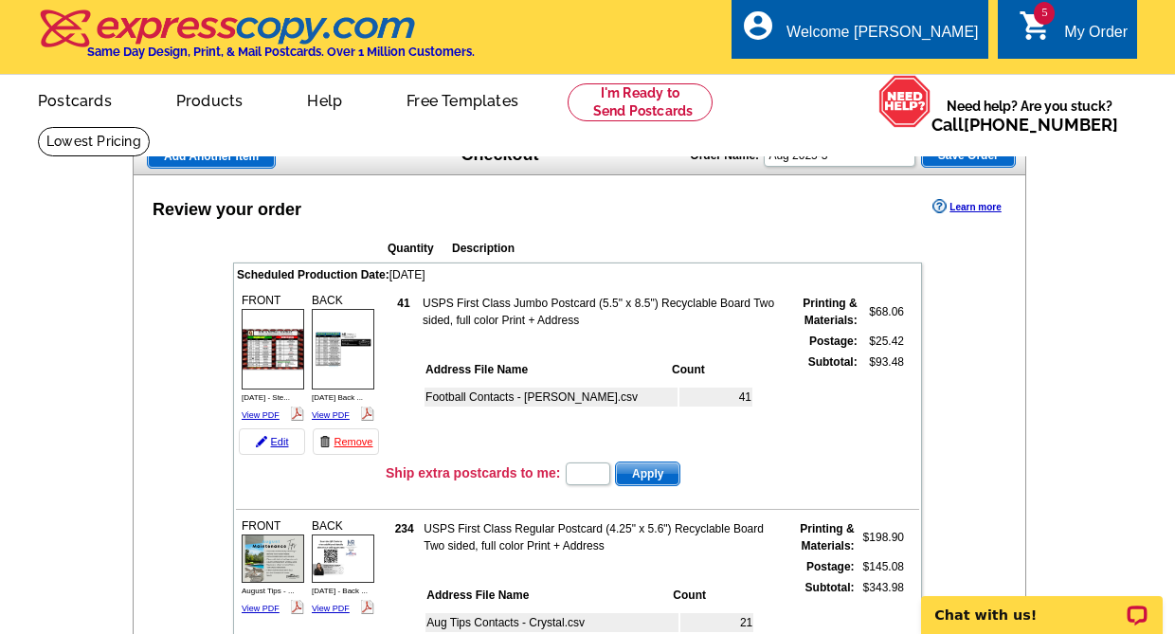
click at [972, 163] on span "Save Order" at bounding box center [968, 155] width 93 height 23
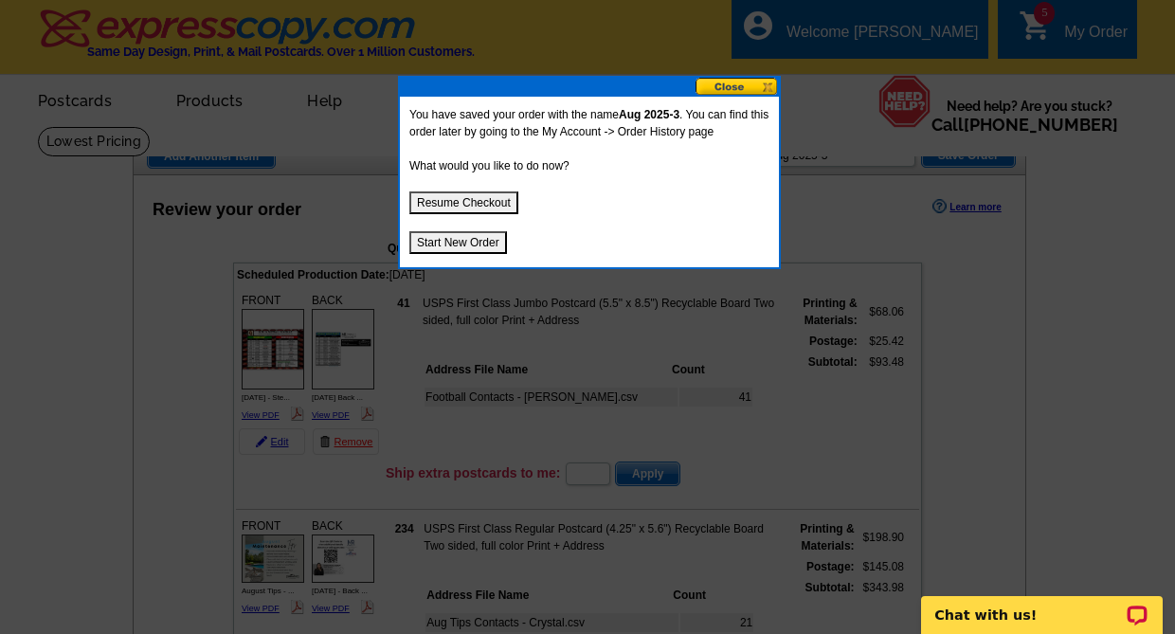
click at [440, 243] on button "Start New Order" at bounding box center [458, 242] width 98 height 23
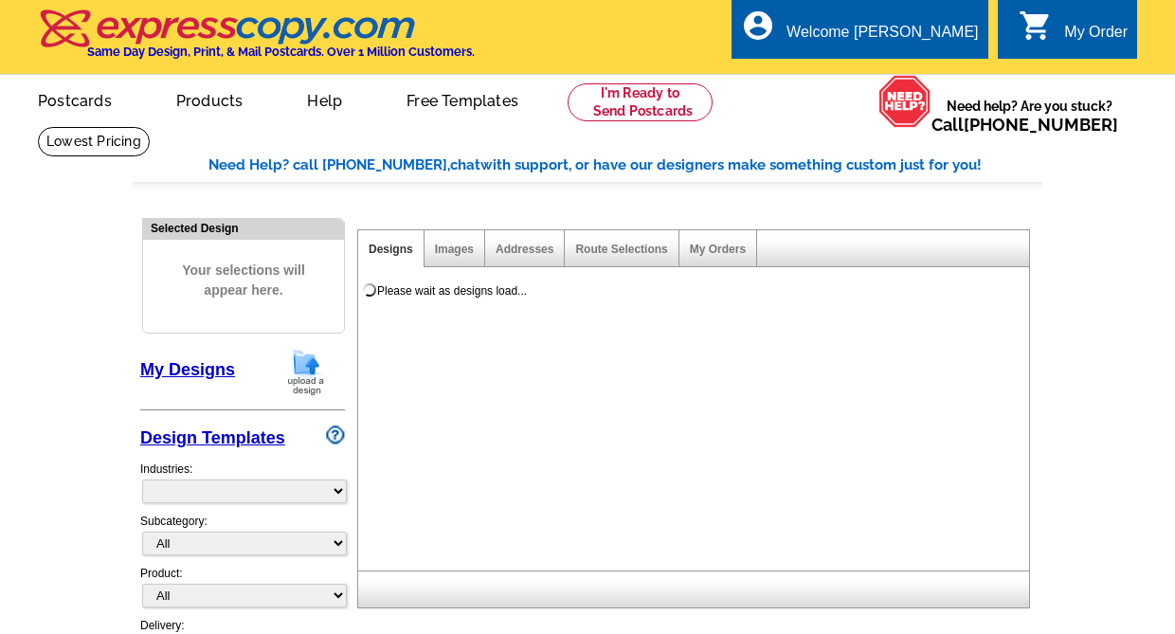
select select "785"
